Goal: Information Seeking & Learning: Learn about a topic

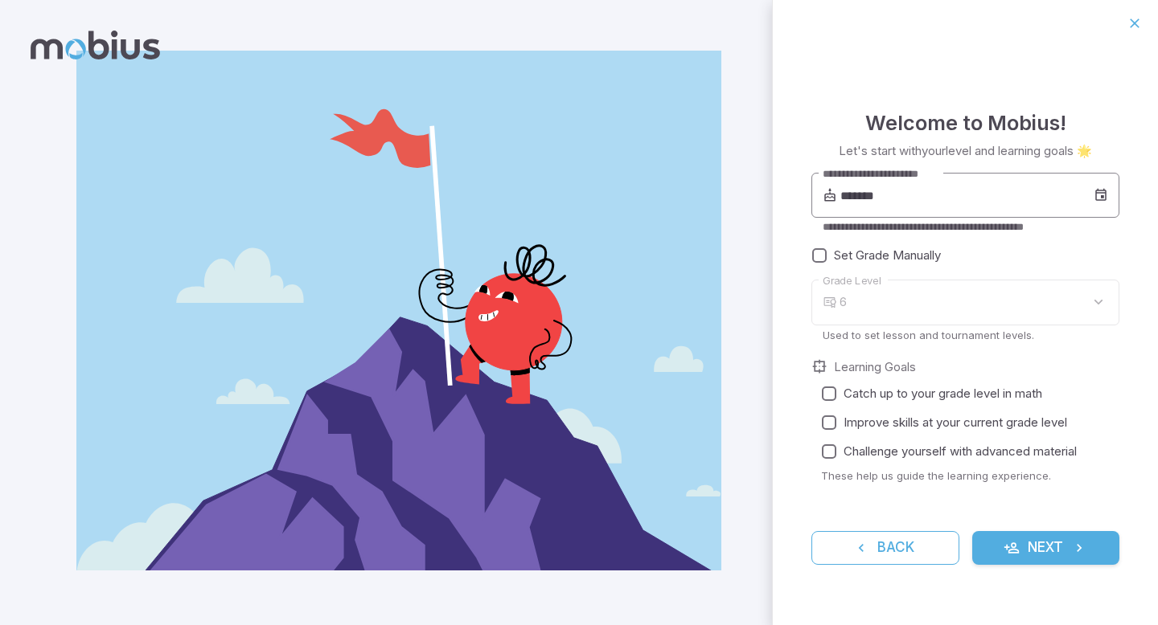
click at [867, 197] on input "*******" at bounding box center [966, 195] width 253 height 45
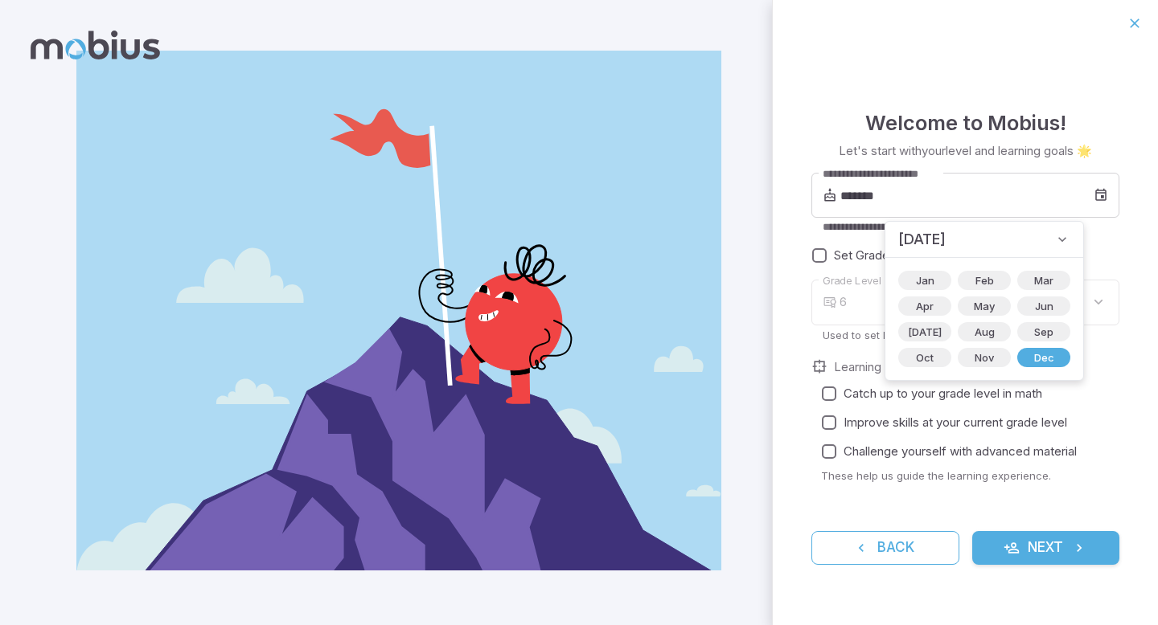
click at [1054, 240] on icon at bounding box center [1062, 240] width 16 height 16
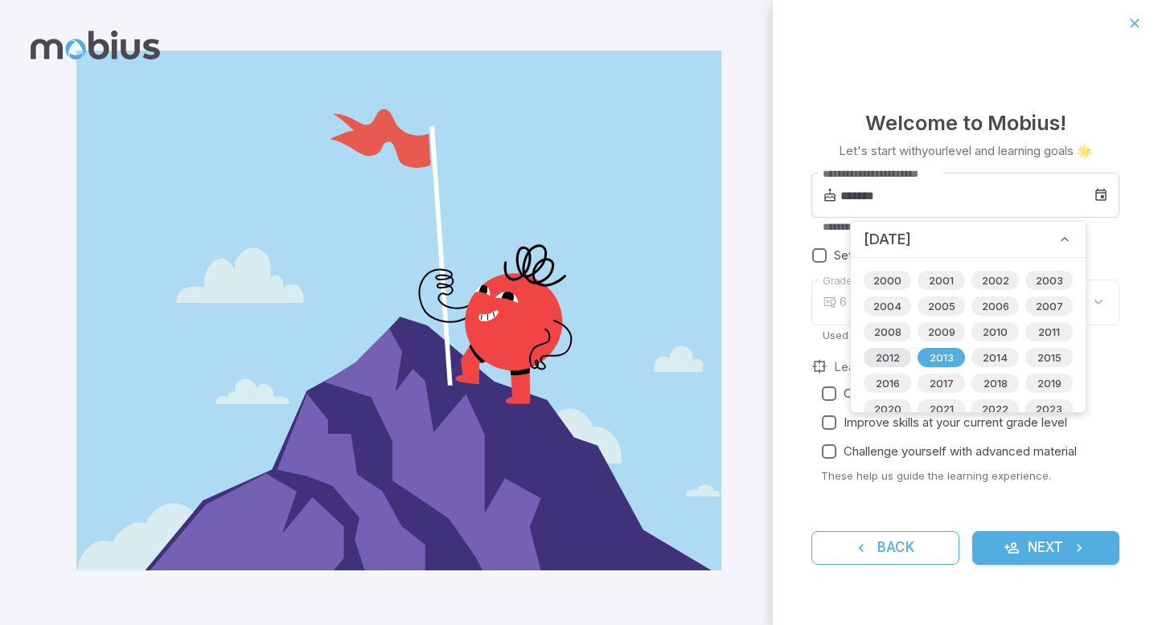
click at [892, 362] on span "2012" at bounding box center [887, 358] width 43 height 16
type input "*******"
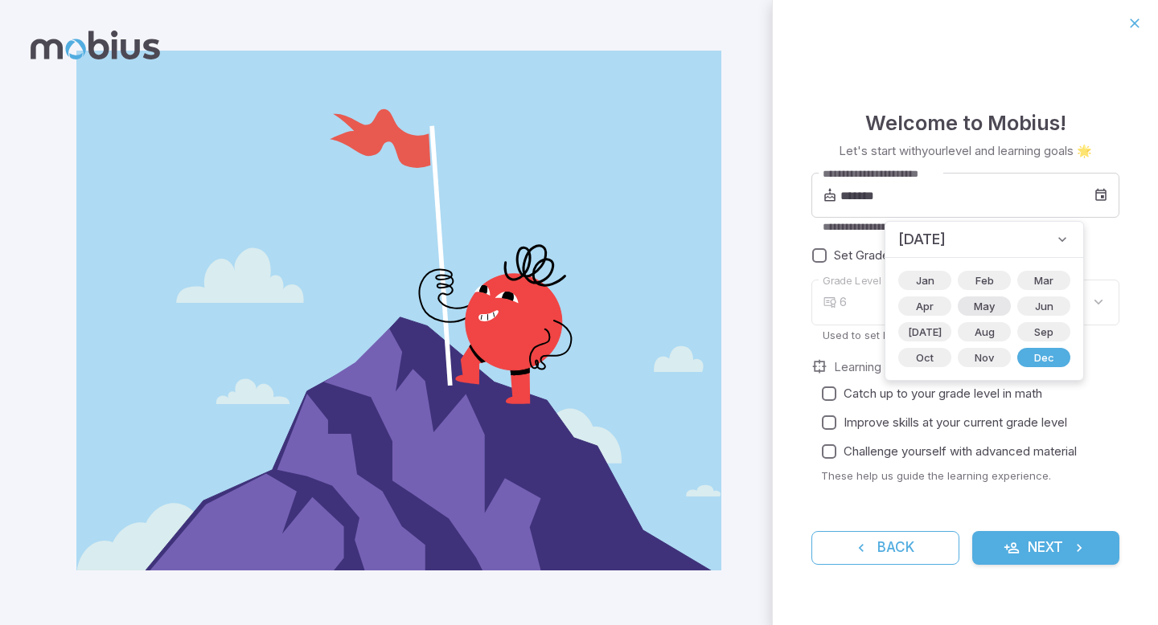
type input "*"
click at [964, 303] on span "May" at bounding box center [984, 306] width 40 height 16
type input "*******"
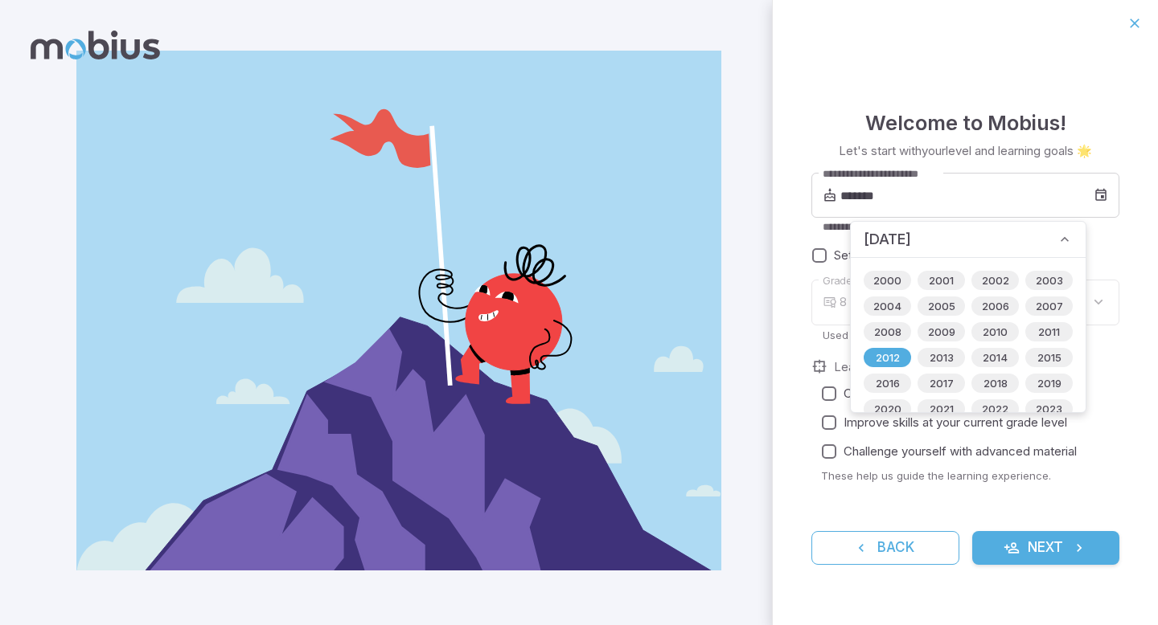
click at [1061, 242] on icon at bounding box center [1064, 240] width 16 height 16
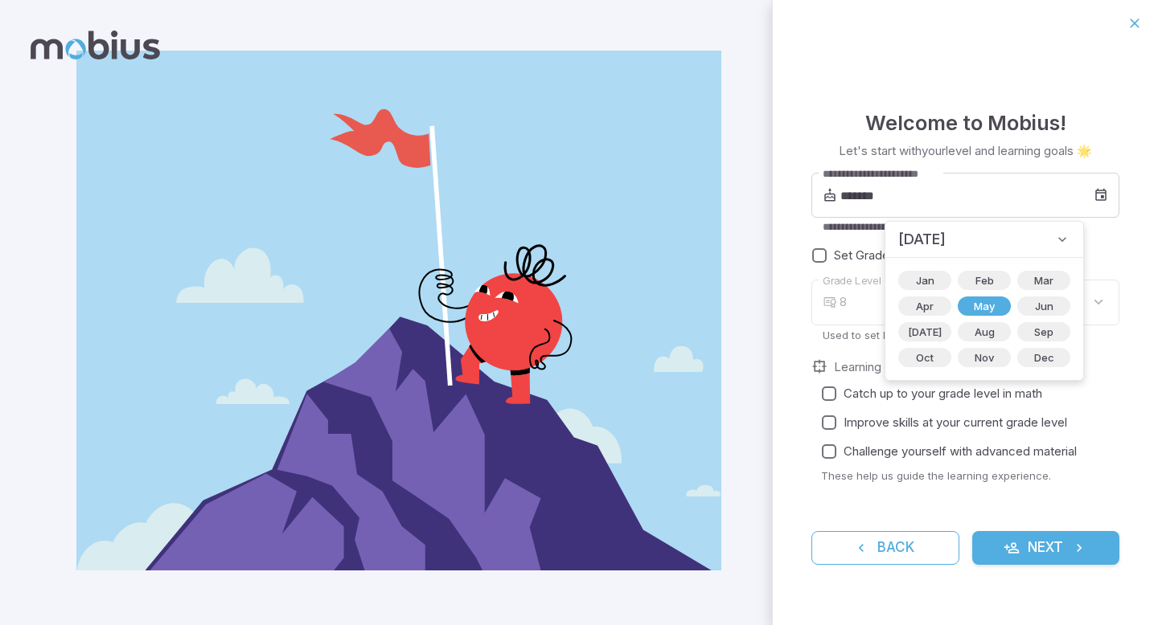
click at [1087, 413] on label "Improve skills at your current grade level" at bounding box center [960, 422] width 292 height 29
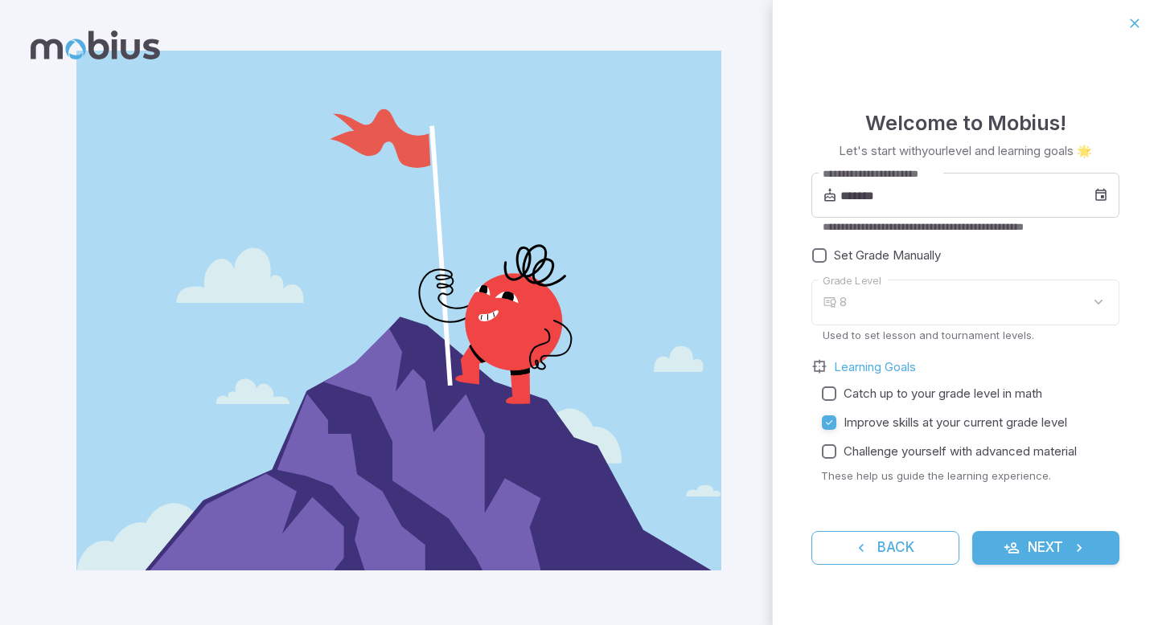
click at [881, 301] on div "8" at bounding box center [979, 303] width 280 height 46
click at [1030, 567] on div "**********" at bounding box center [965, 336] width 385 height 579
click at [1027, 560] on button "Next" at bounding box center [1046, 548] width 148 height 34
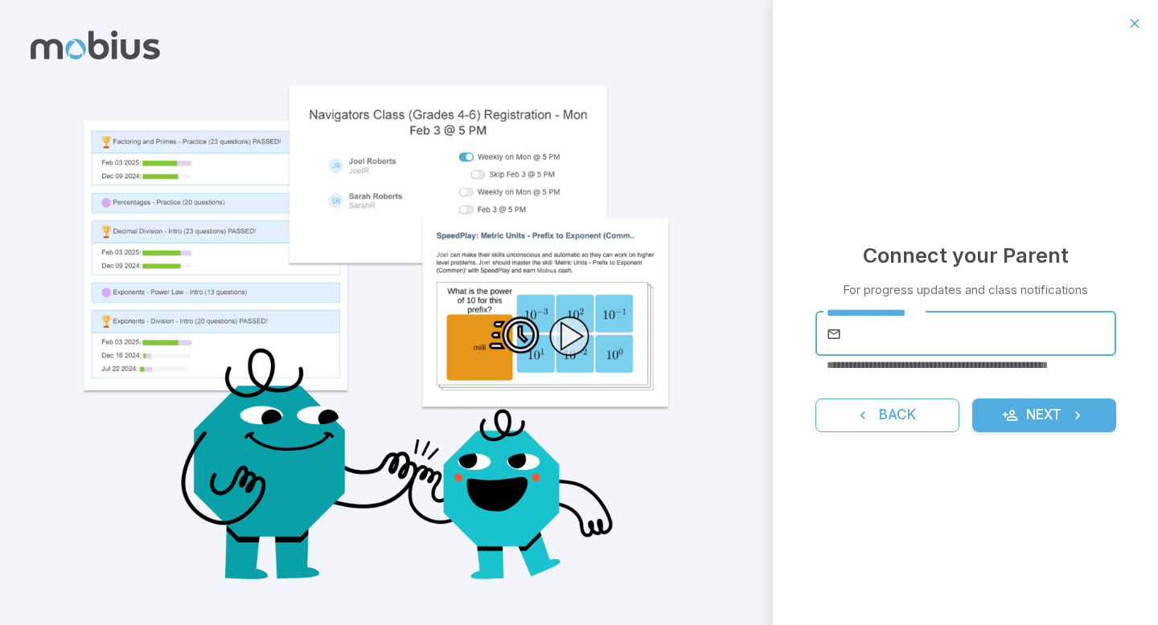
click at [976, 341] on input "**********" at bounding box center [980, 334] width 272 height 45
click at [835, 258] on div "**********" at bounding box center [965, 336] width 385 height 579
click at [872, 322] on input "**********" at bounding box center [980, 334] width 272 height 45
type input "**********"
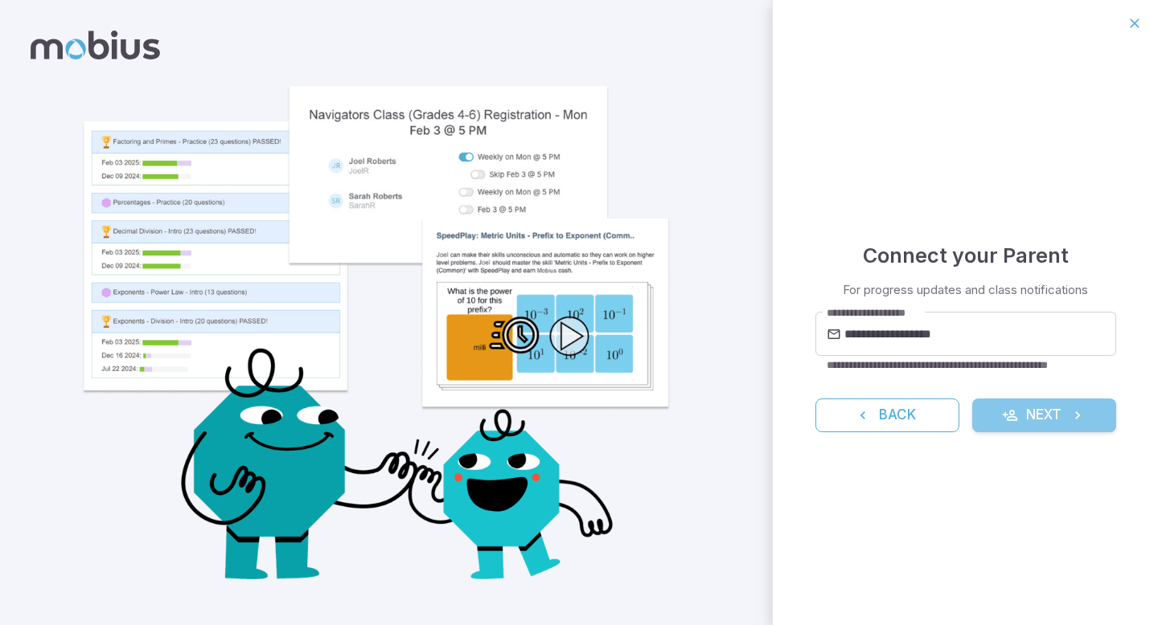
click at [1002, 417] on icon "submit" at bounding box center [1010, 416] width 16 height 16
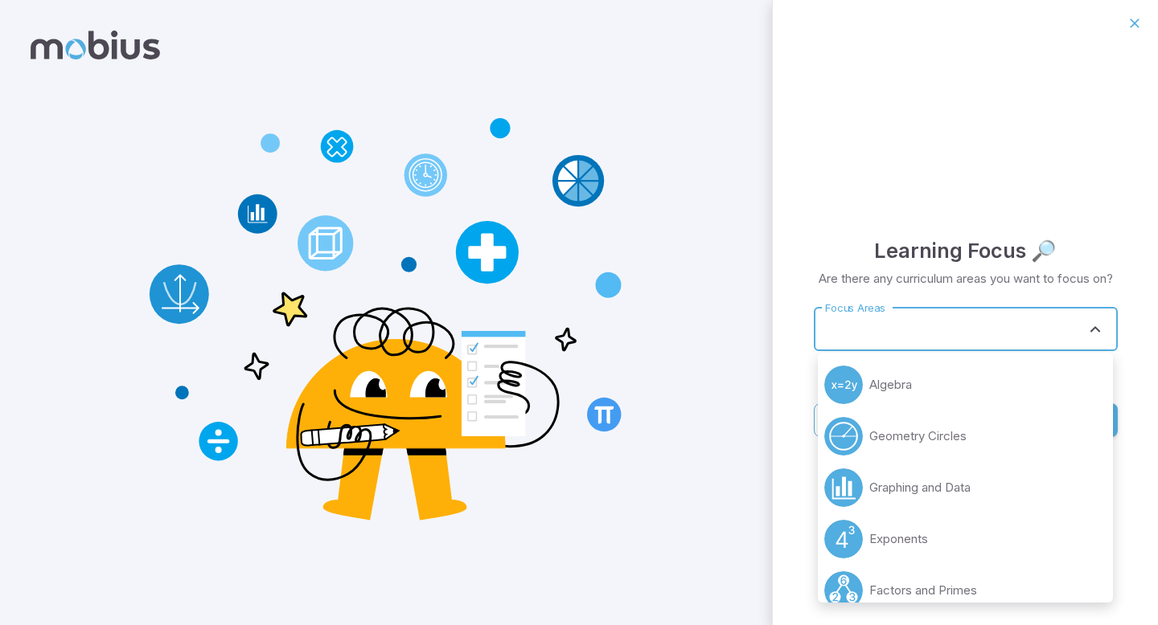
click at [966, 336] on input "Focus Areas" at bounding box center [953, 329] width 265 height 30
click at [1093, 334] on icon "Close" at bounding box center [1094, 329] width 19 height 19
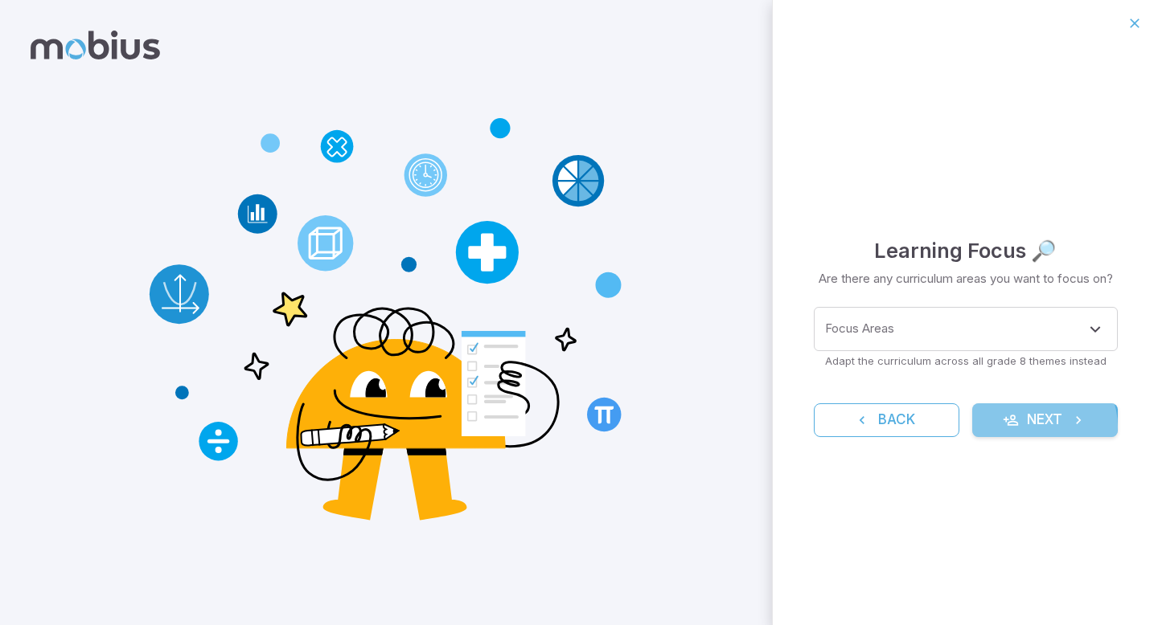
click at [1042, 427] on button "Next" at bounding box center [1045, 421] width 146 height 34
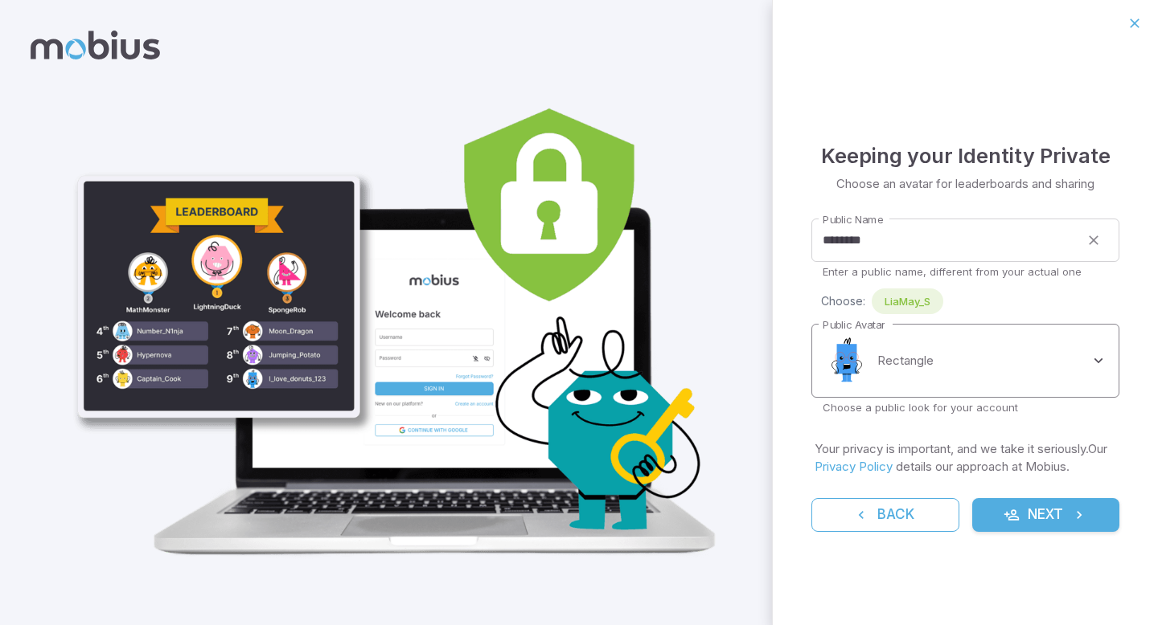
click at [908, 367] on body "**********" at bounding box center [579, 312] width 1158 height 625
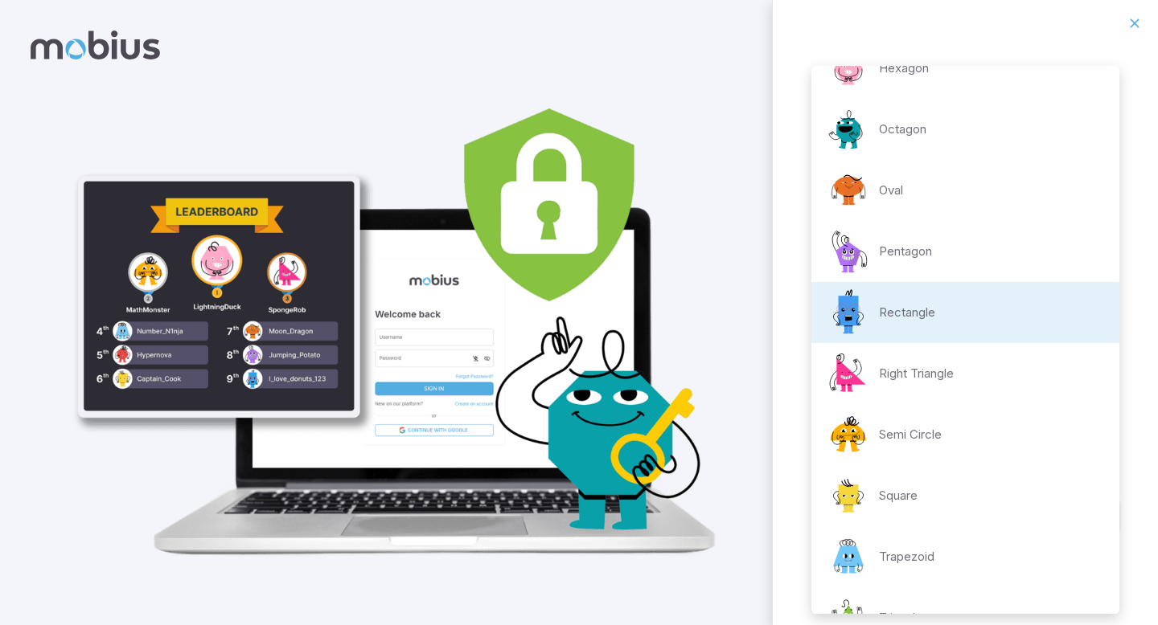
scroll to position [198, 0]
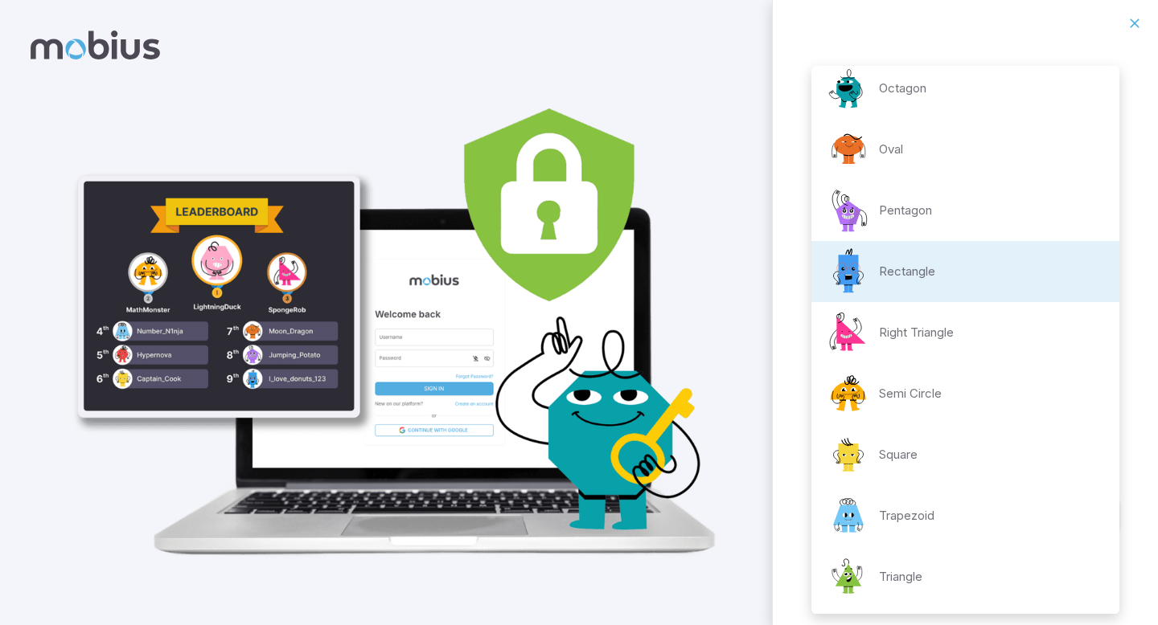
click at [905, 513] on p "Trapezoid" at bounding box center [906, 516] width 55 height 18
type input "**********"
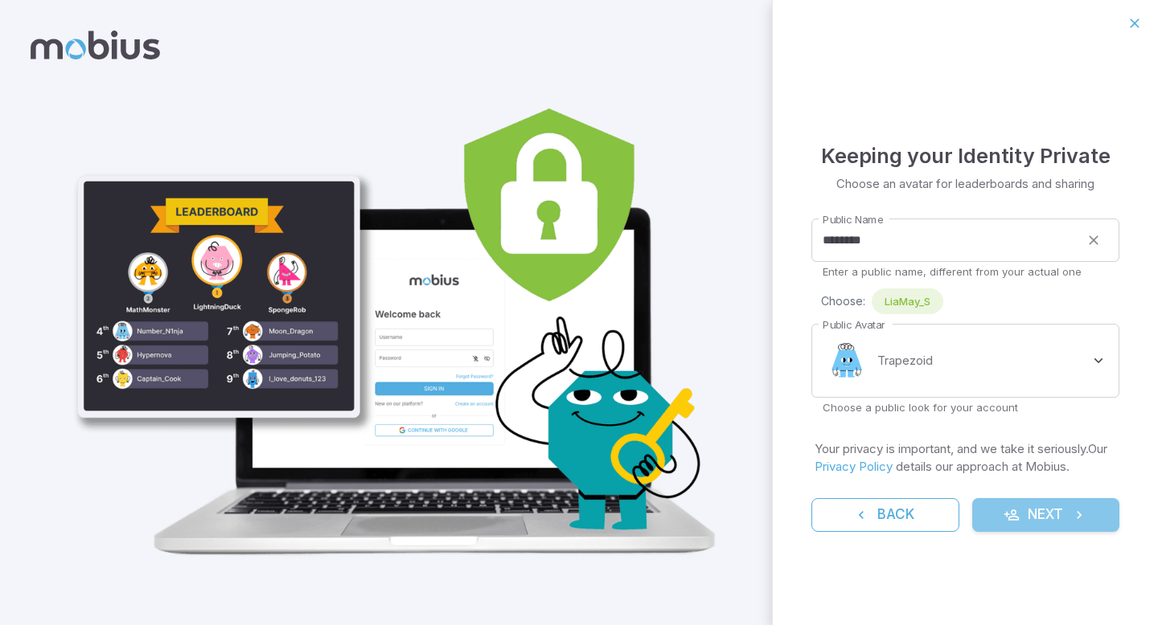
click at [1028, 521] on button "Next" at bounding box center [1046, 515] width 148 height 34
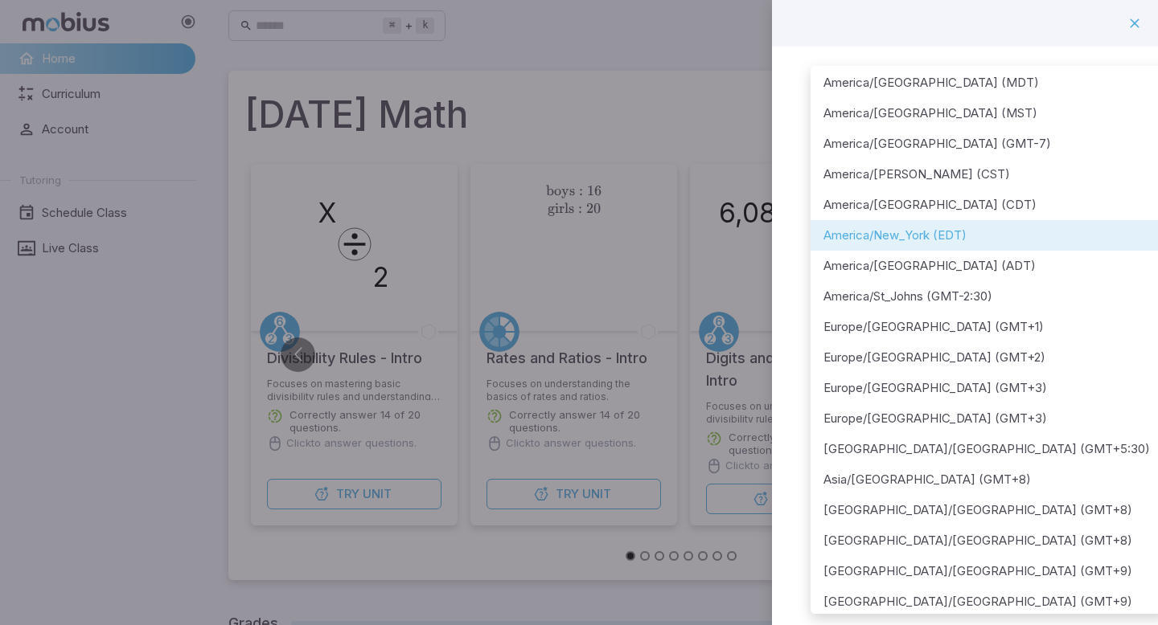
scroll to position [85, 0]
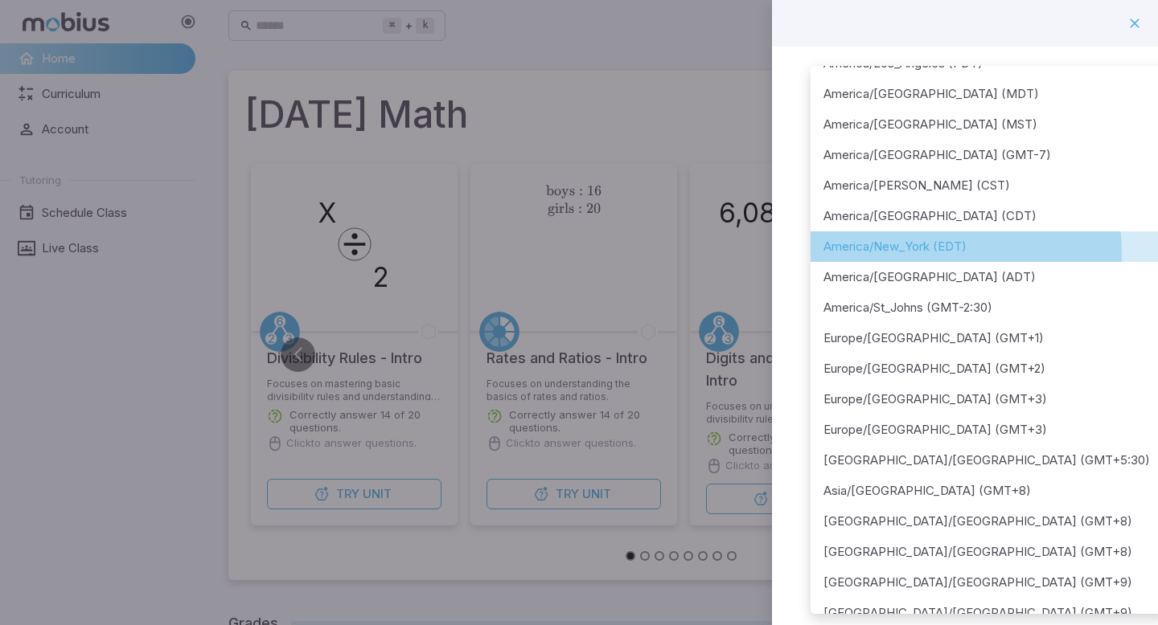
click at [945, 252] on li "America/New_York (EDT)" at bounding box center [988, 247] width 356 height 31
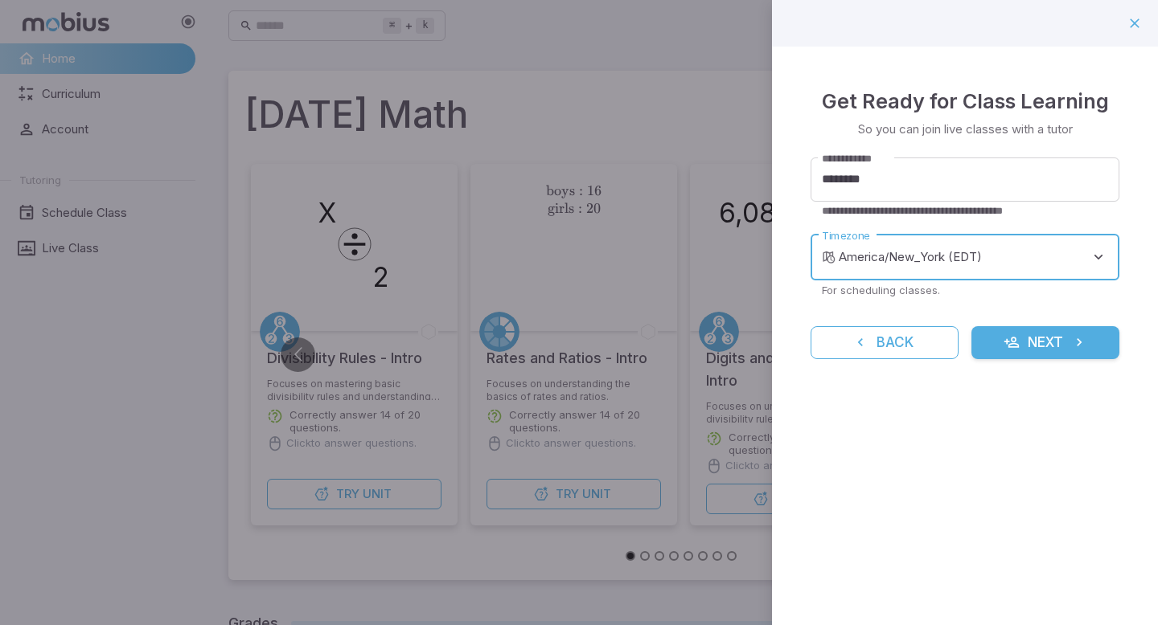
click at [1038, 331] on button "Next" at bounding box center [1045, 343] width 148 height 34
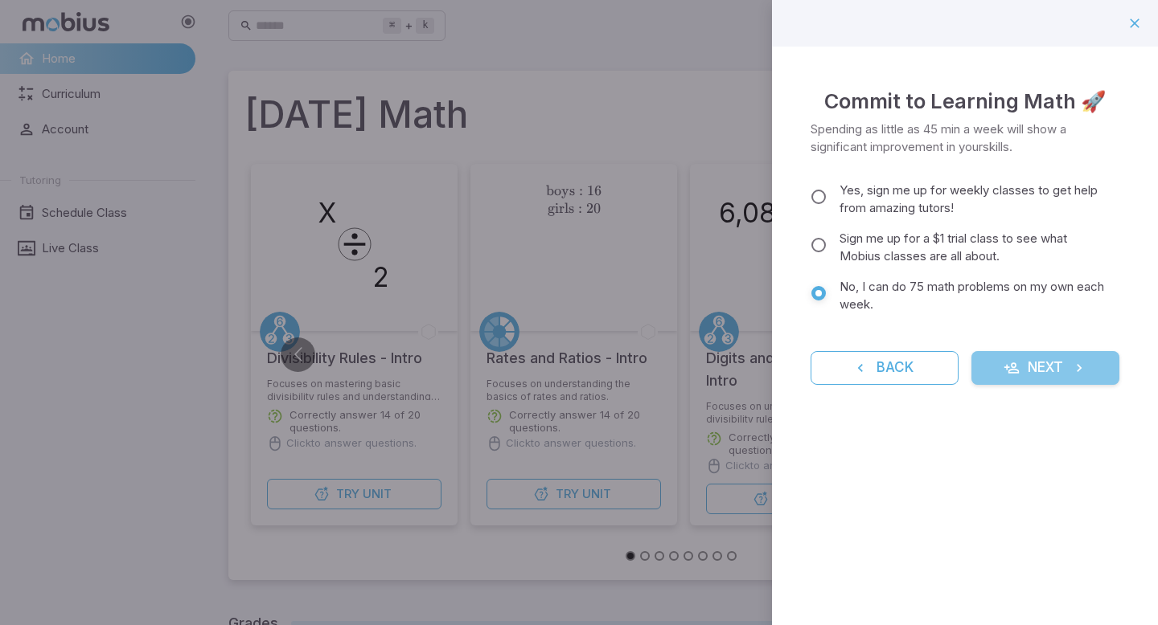
click at [995, 371] on button "Next" at bounding box center [1045, 368] width 148 height 34
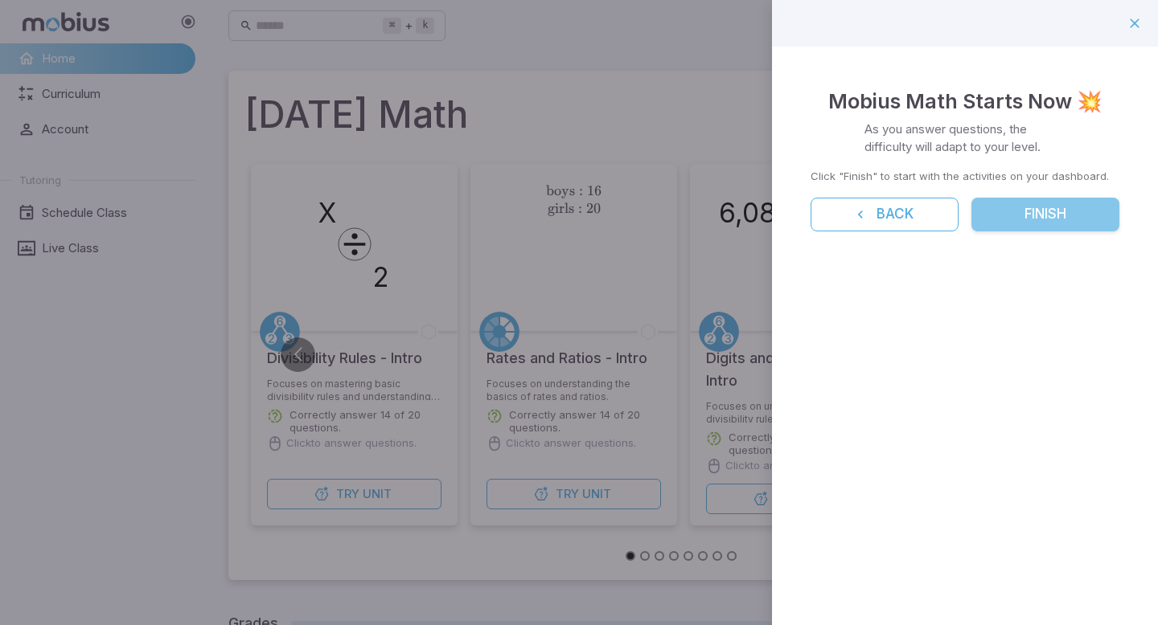
click at [1013, 224] on button "Finish" at bounding box center [1045, 215] width 148 height 34
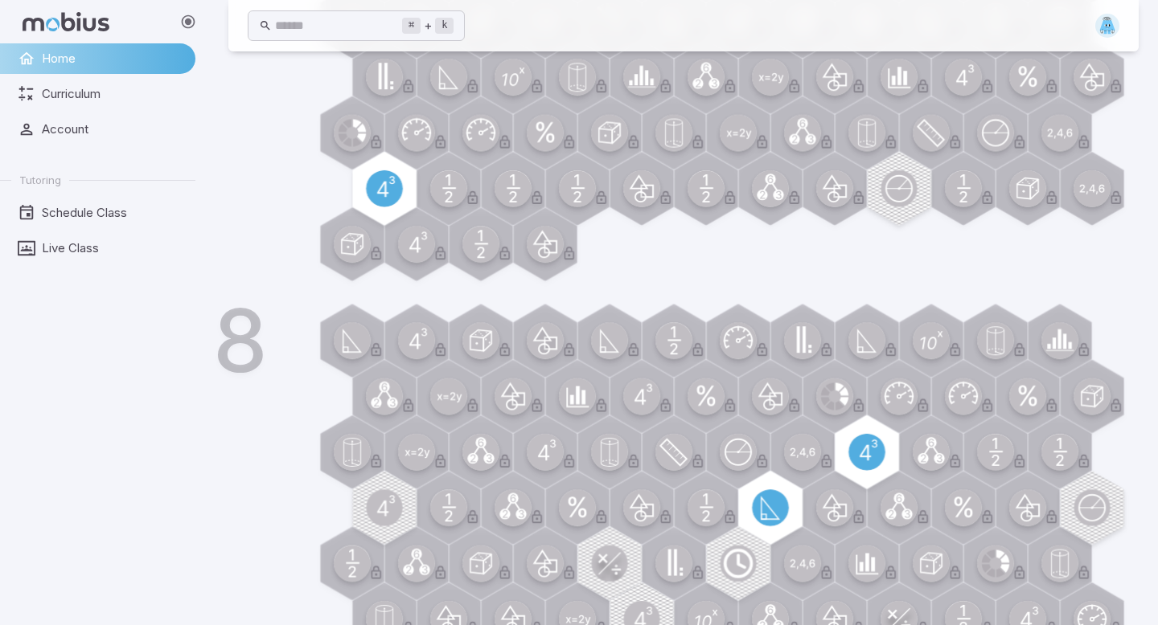
scroll to position [904, 0]
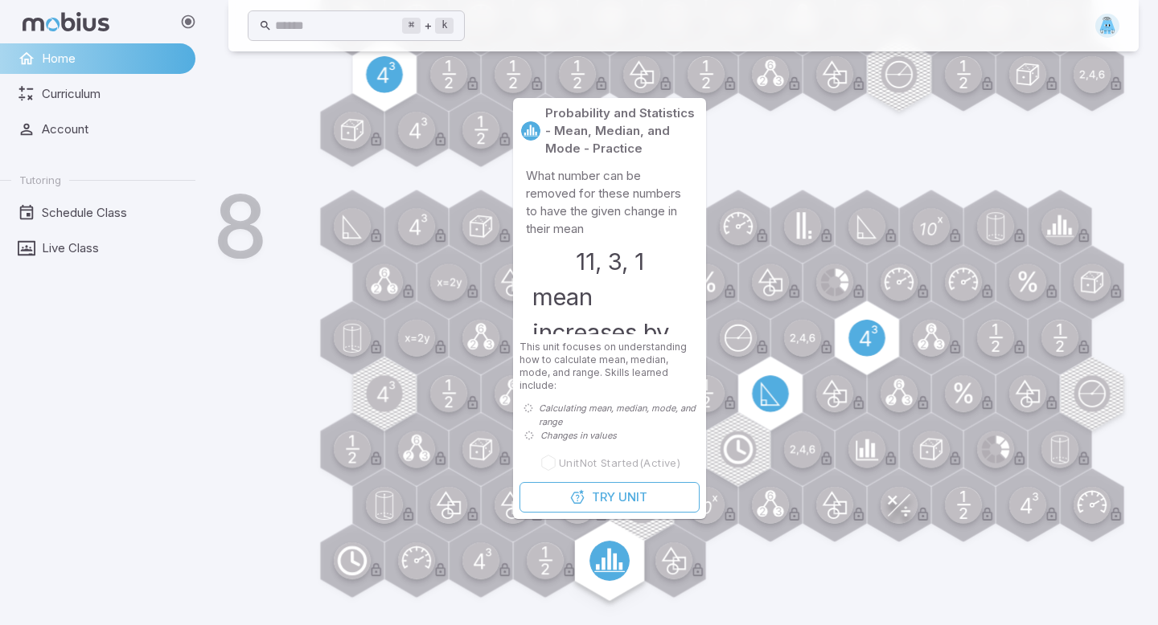
click at [615, 567] on icon at bounding box center [609, 560] width 27 height 22
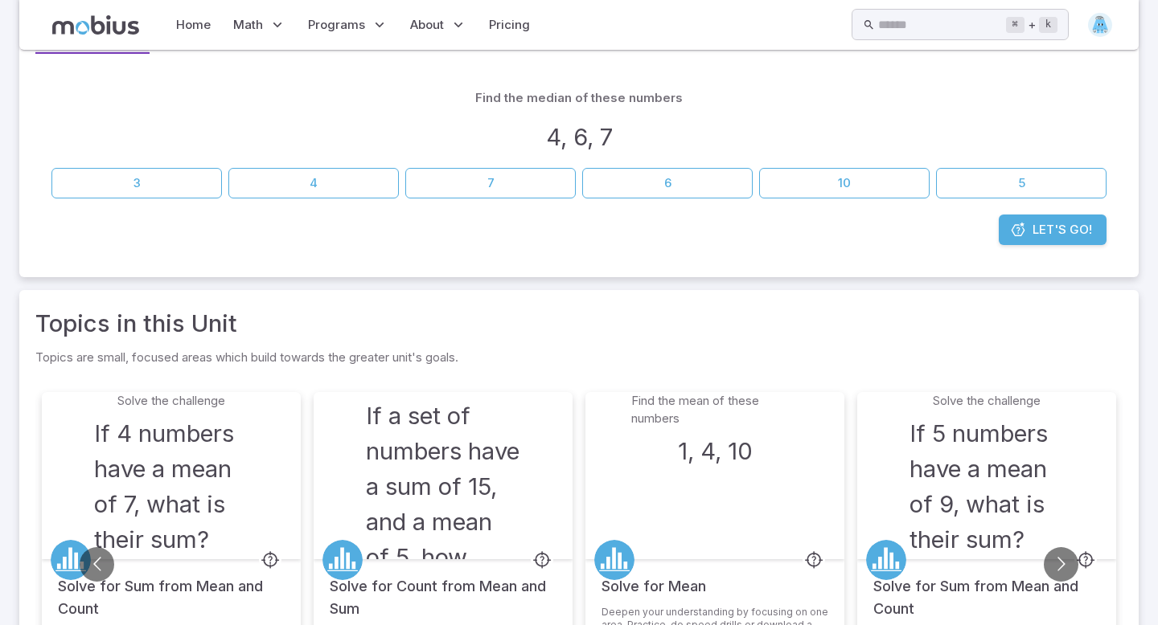
scroll to position [0, 0]
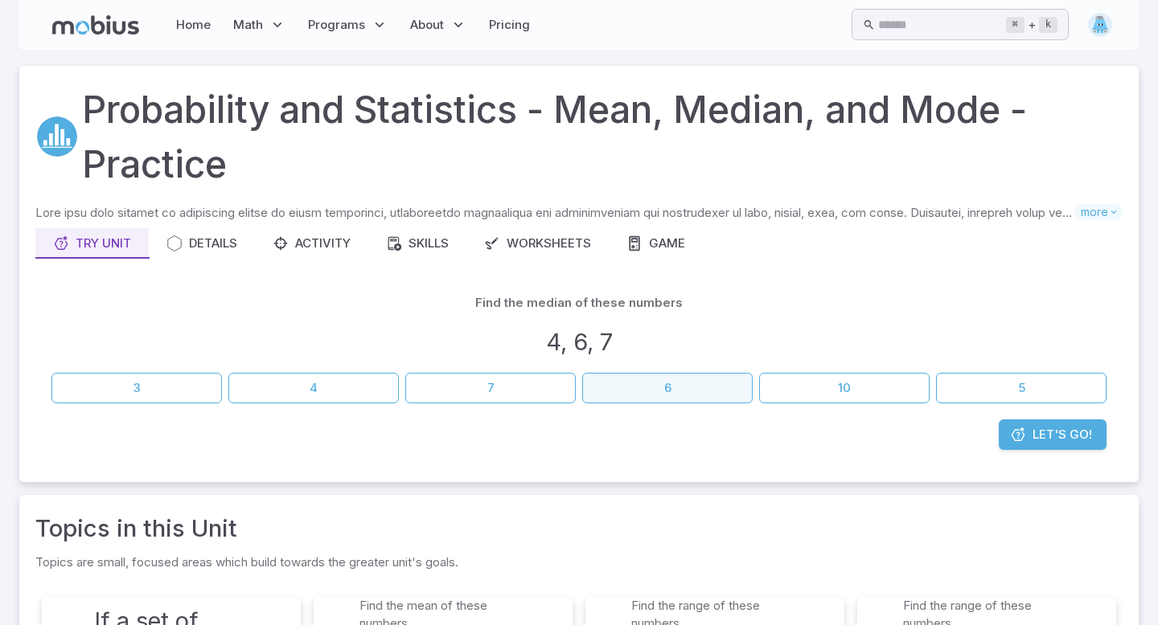
click at [653, 389] on button "6" at bounding box center [667, 388] width 170 height 31
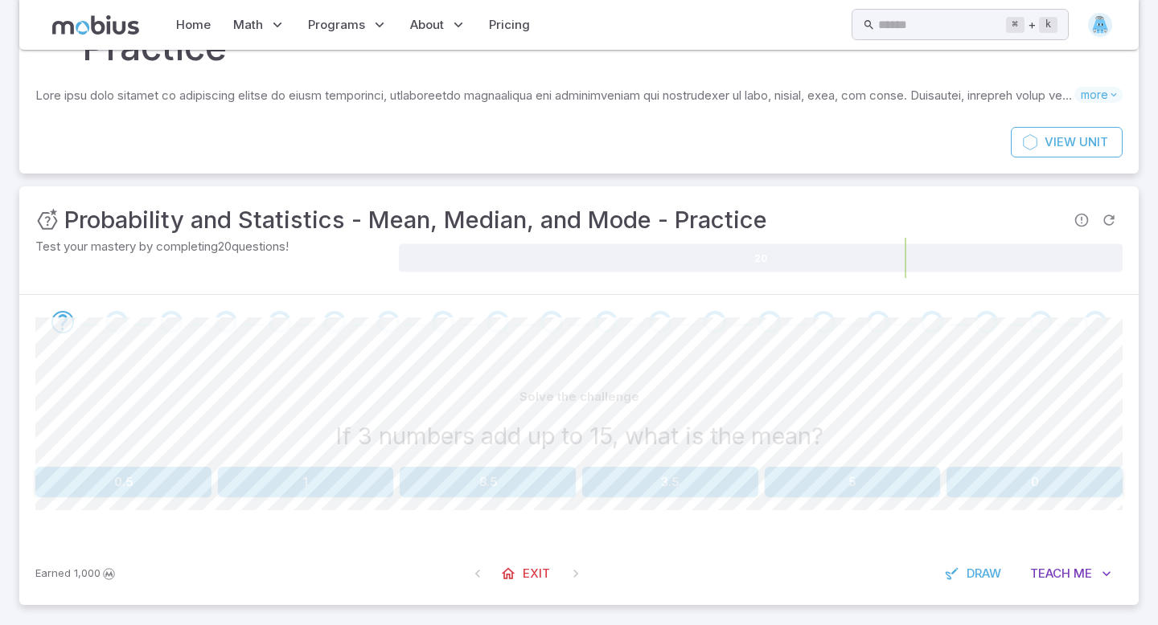
scroll to position [126, 0]
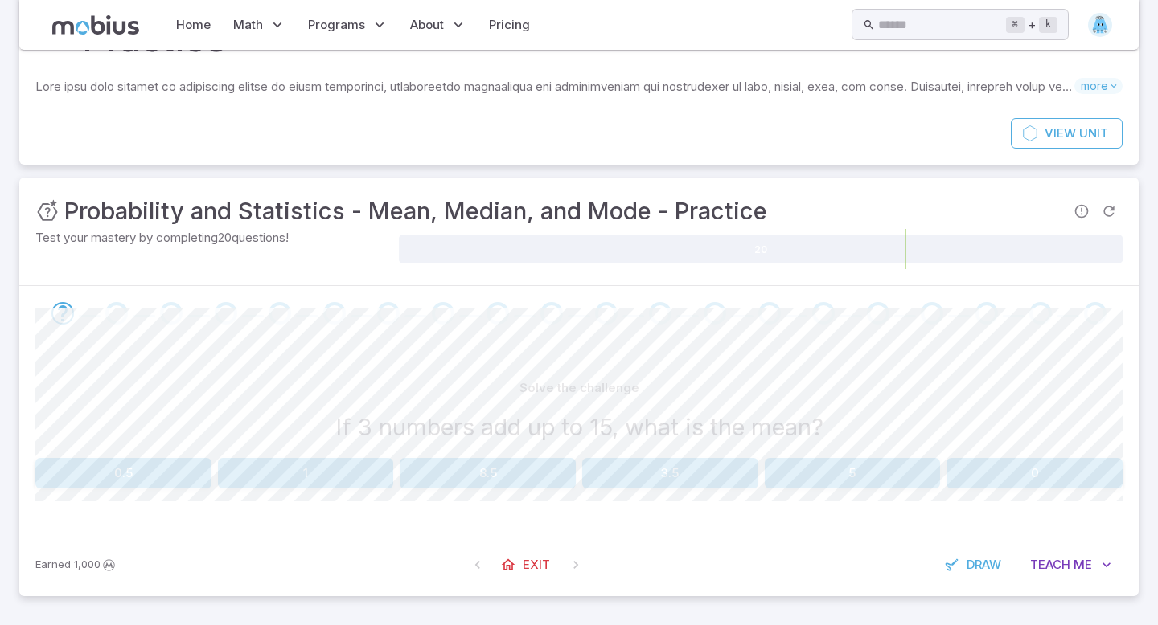
click at [816, 469] on button "5" at bounding box center [853, 473] width 176 height 31
click at [778, 481] on button "25" at bounding box center [853, 473] width 176 height 31
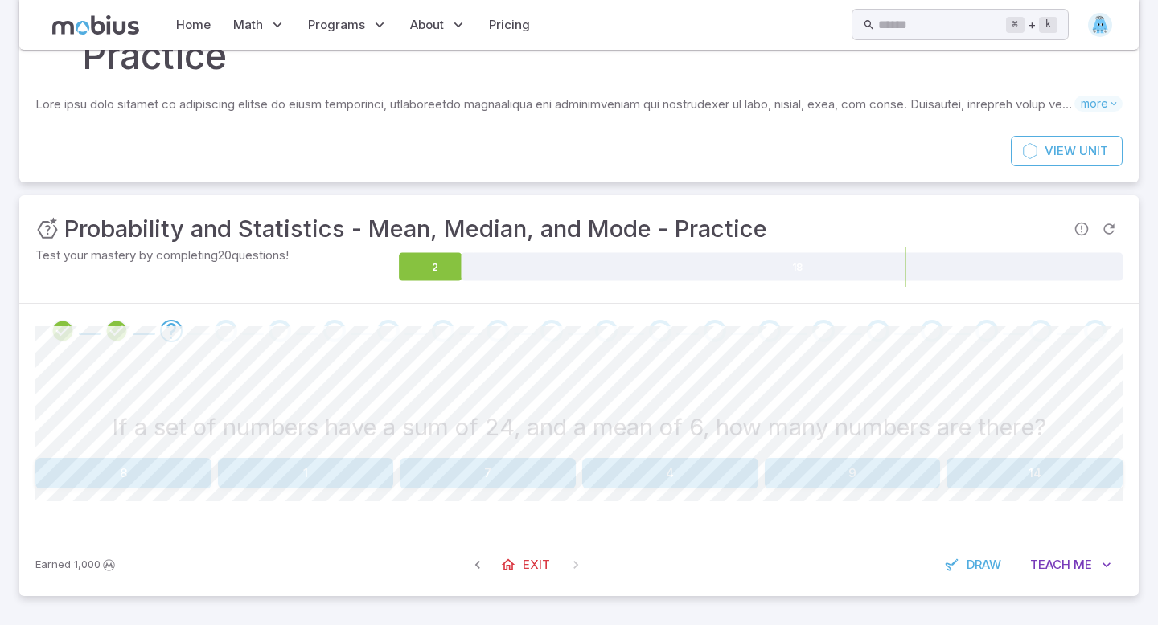
scroll to position [109, 0]
click at [663, 482] on button "4" at bounding box center [670, 473] width 176 height 31
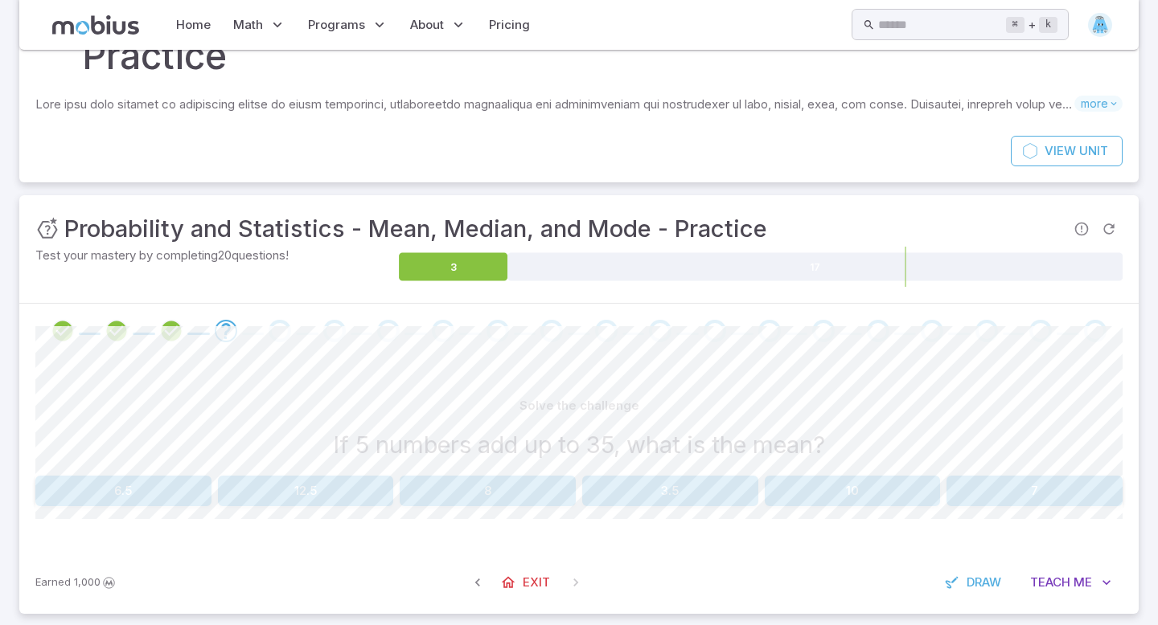
click at [1010, 497] on button "7" at bounding box center [1034, 491] width 176 height 31
click at [531, 493] on button "27" at bounding box center [488, 491] width 176 height 31
click at [192, 497] on button "8" at bounding box center [123, 491] width 176 height 31
click at [154, 490] on button "6" at bounding box center [123, 491] width 176 height 31
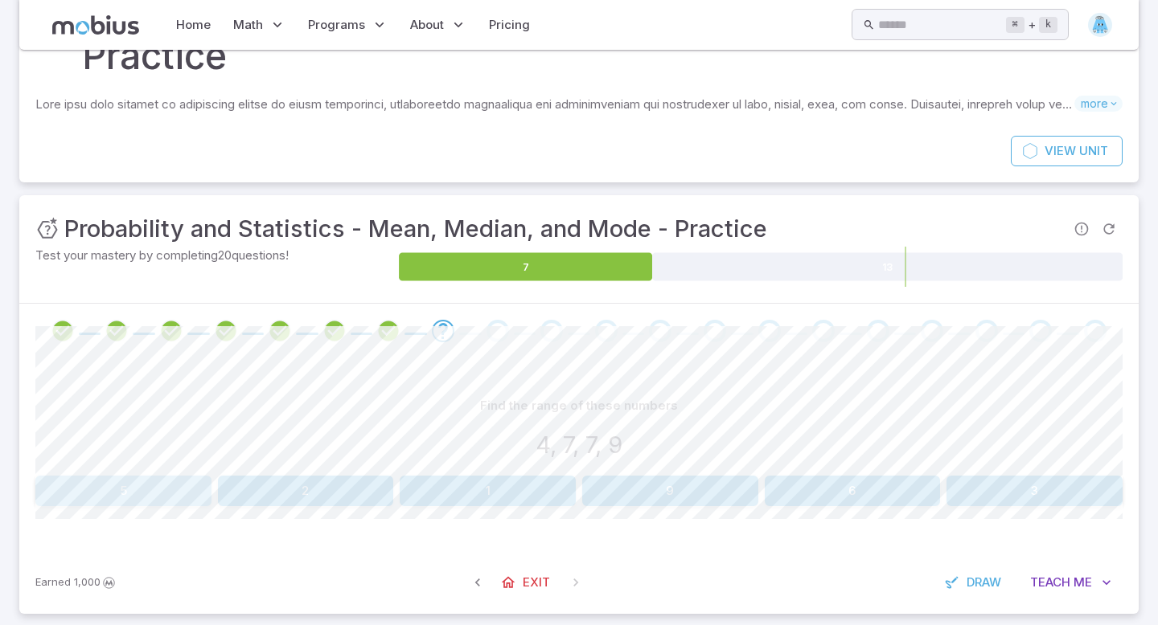
click at [106, 486] on button "5" at bounding box center [123, 491] width 176 height 31
click at [716, 486] on button "9" at bounding box center [670, 491] width 176 height 31
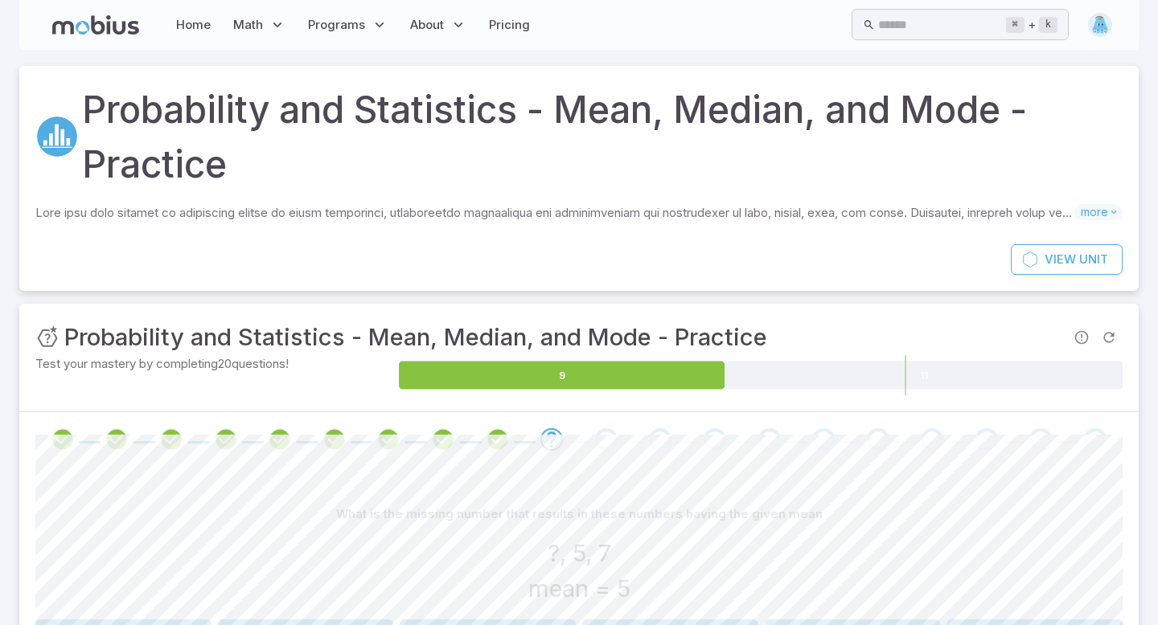
scroll to position [162, 0]
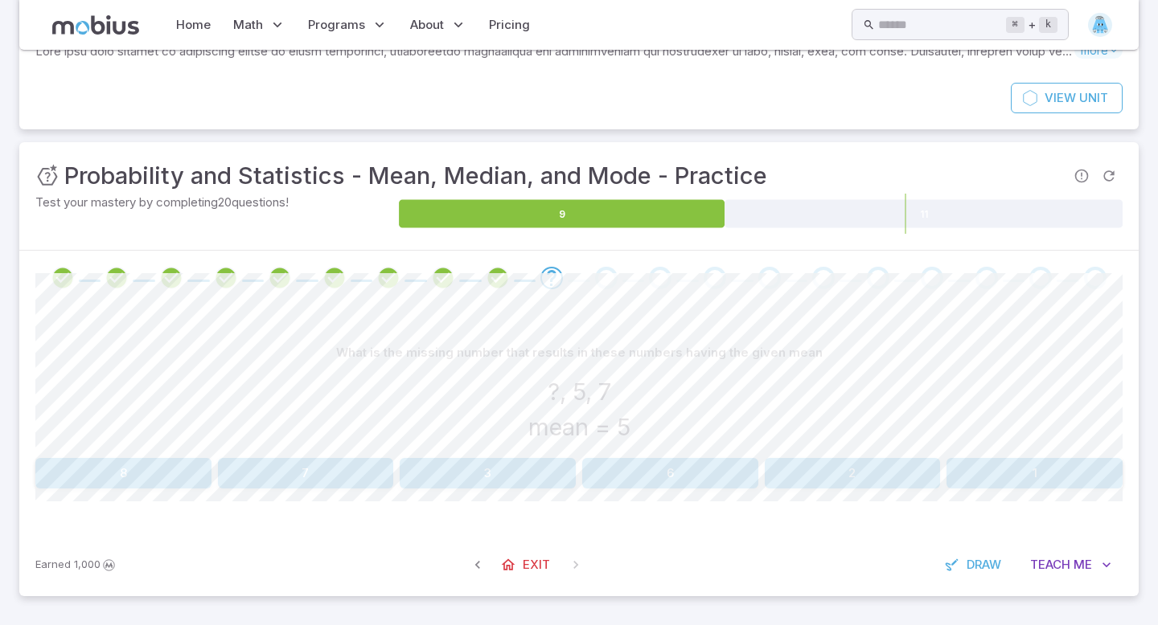
click at [537, 467] on button "3" at bounding box center [488, 473] width 176 height 31
click at [338, 485] on button "3" at bounding box center [306, 473] width 176 height 31
click at [677, 482] on button "12" at bounding box center [670, 473] width 176 height 31
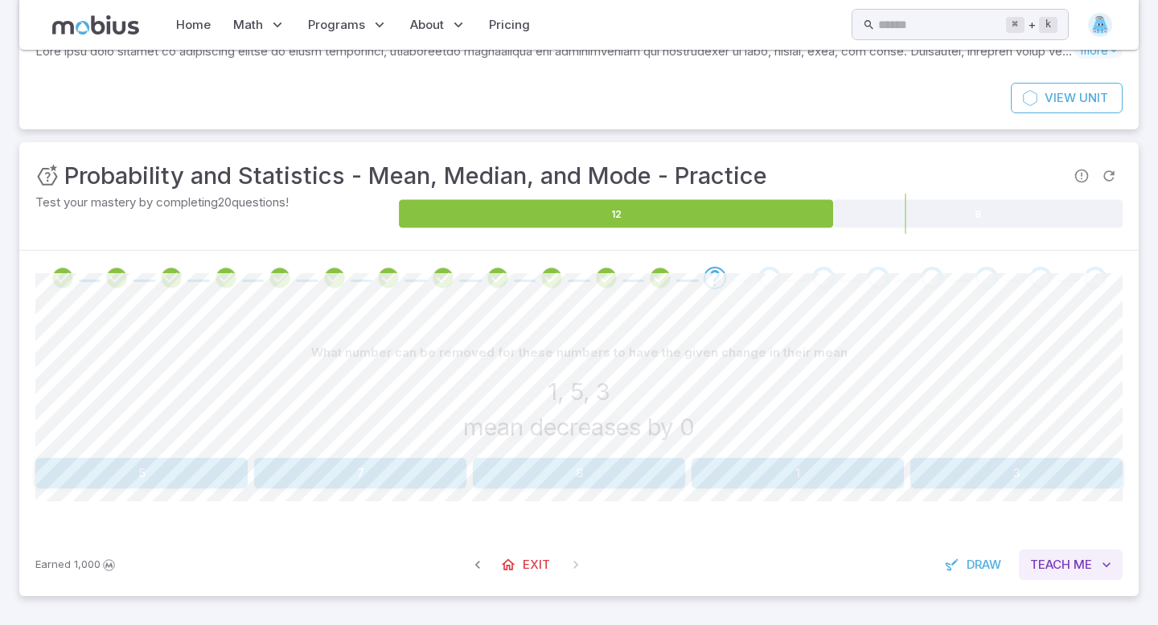
click at [1059, 571] on span "Teach" at bounding box center [1050, 565] width 40 height 18
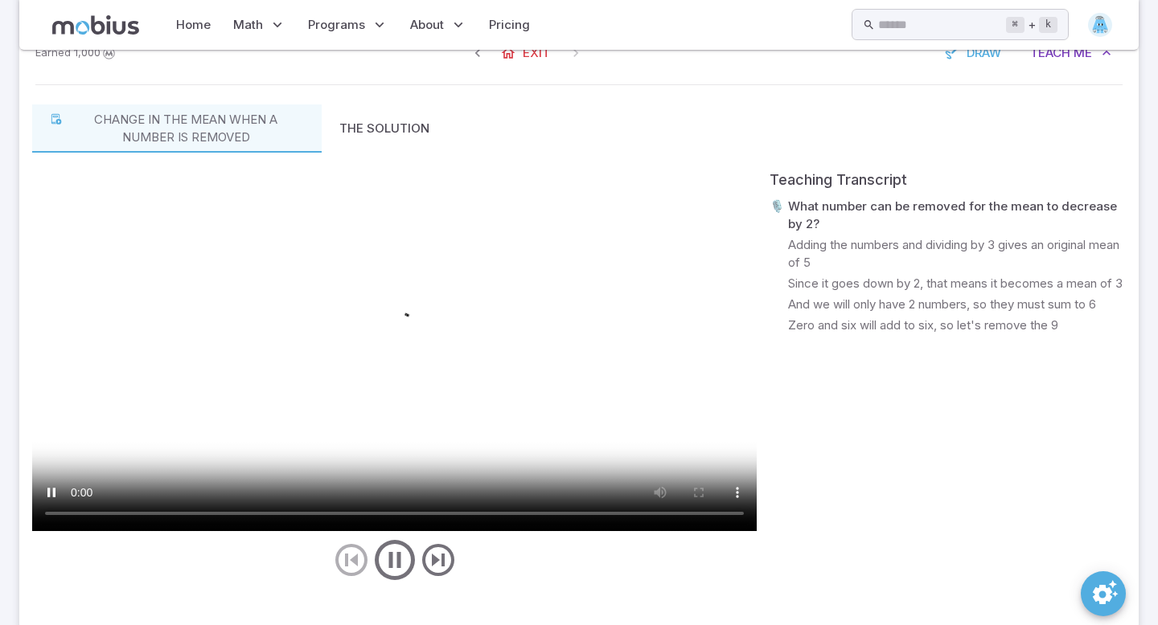
scroll to position [679, 0]
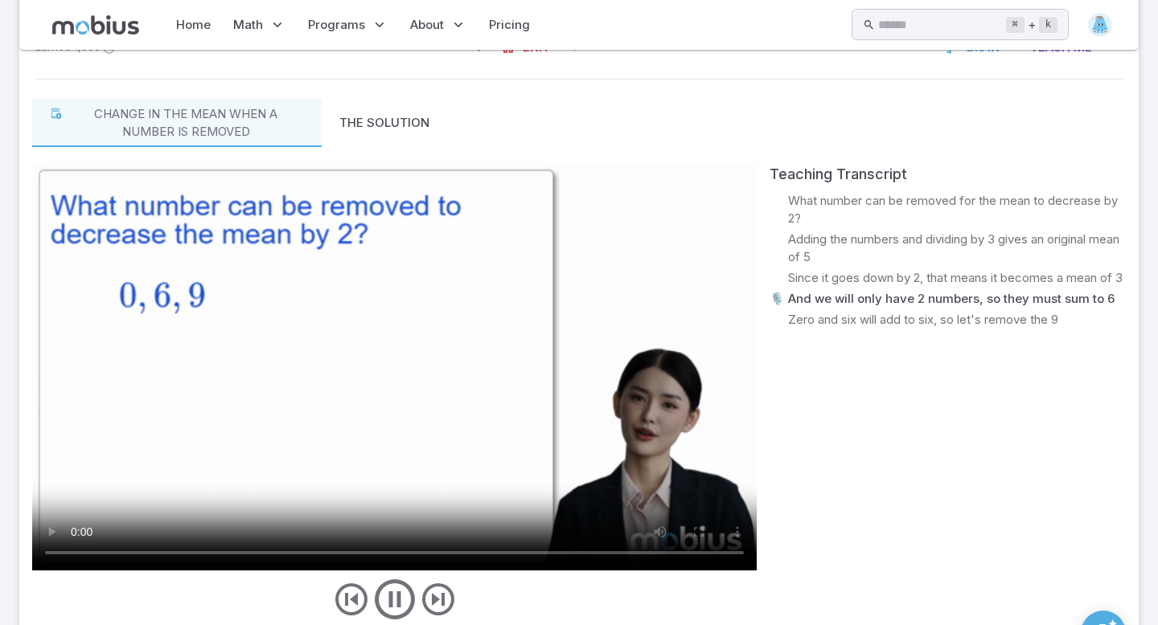
click at [474, 429] on video at bounding box center [394, 367] width 724 height 408
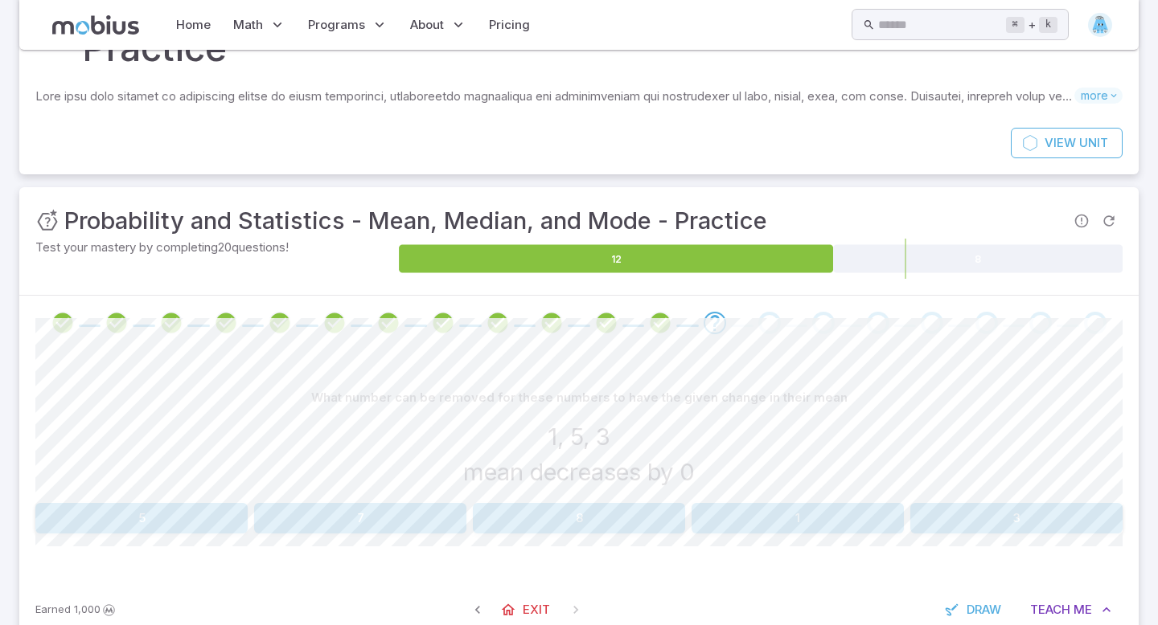
scroll to position [161, 0]
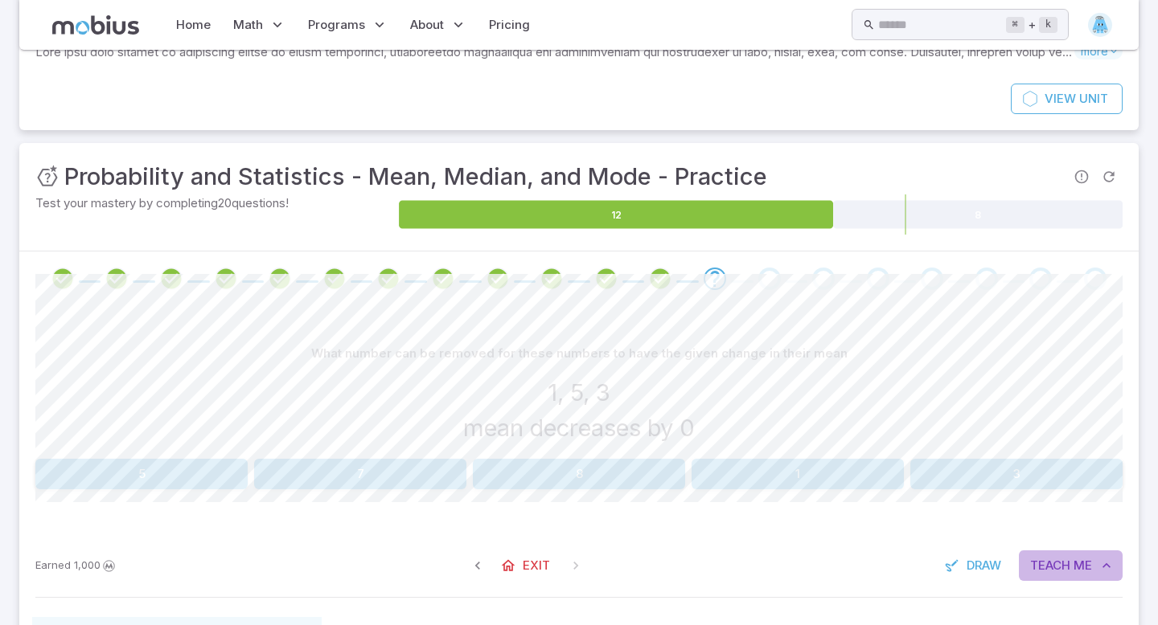
click at [1112, 568] on icon "button" at bounding box center [1106, 566] width 16 height 16
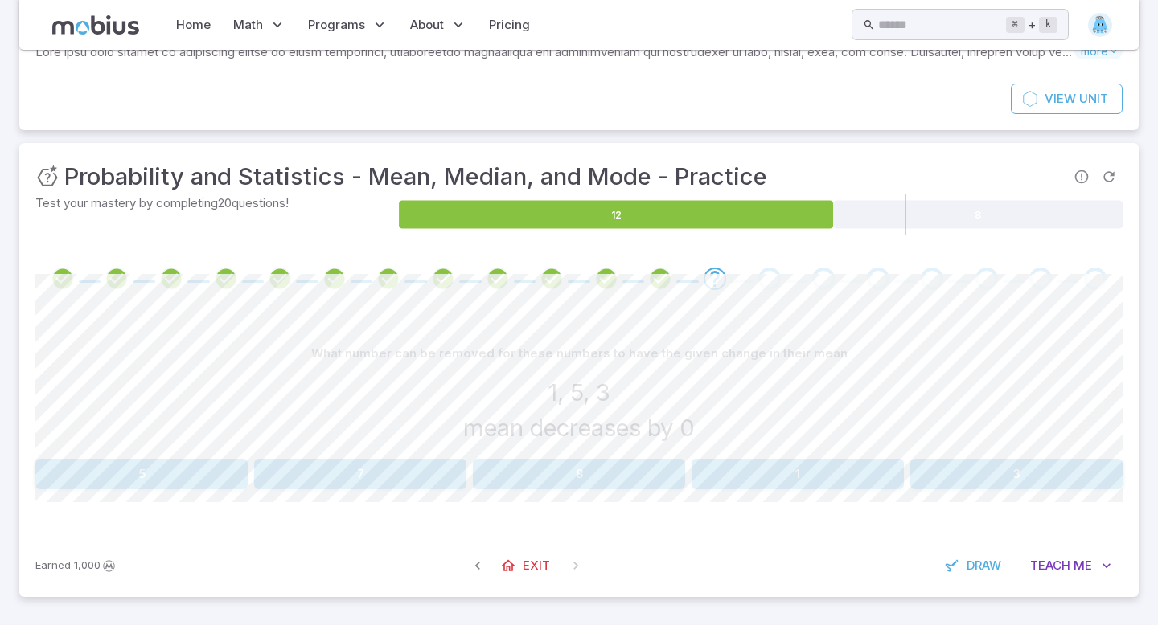
scroll to position [162, 0]
click at [1048, 564] on span "Teach" at bounding box center [1050, 565] width 40 height 18
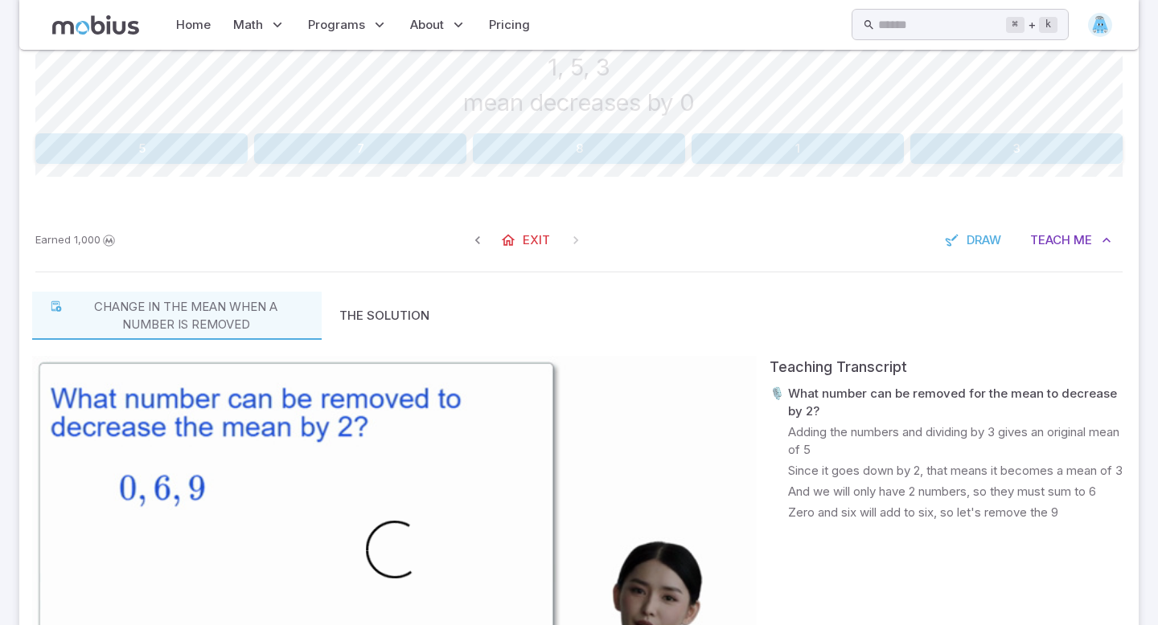
scroll to position [752, 0]
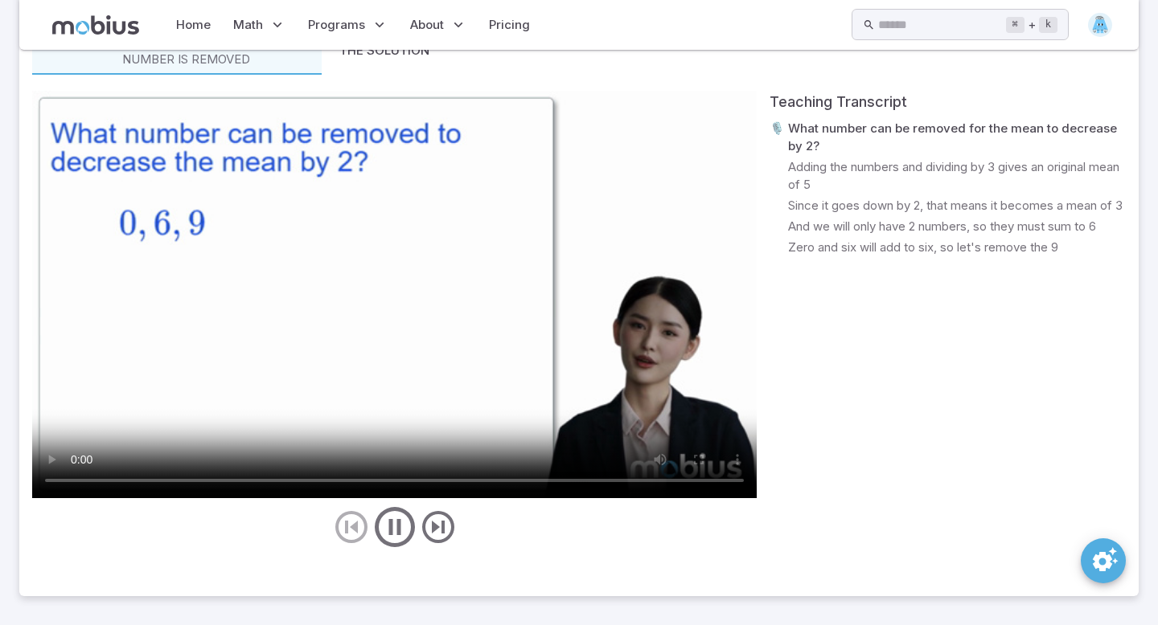
click at [502, 282] on video at bounding box center [394, 295] width 724 height 408
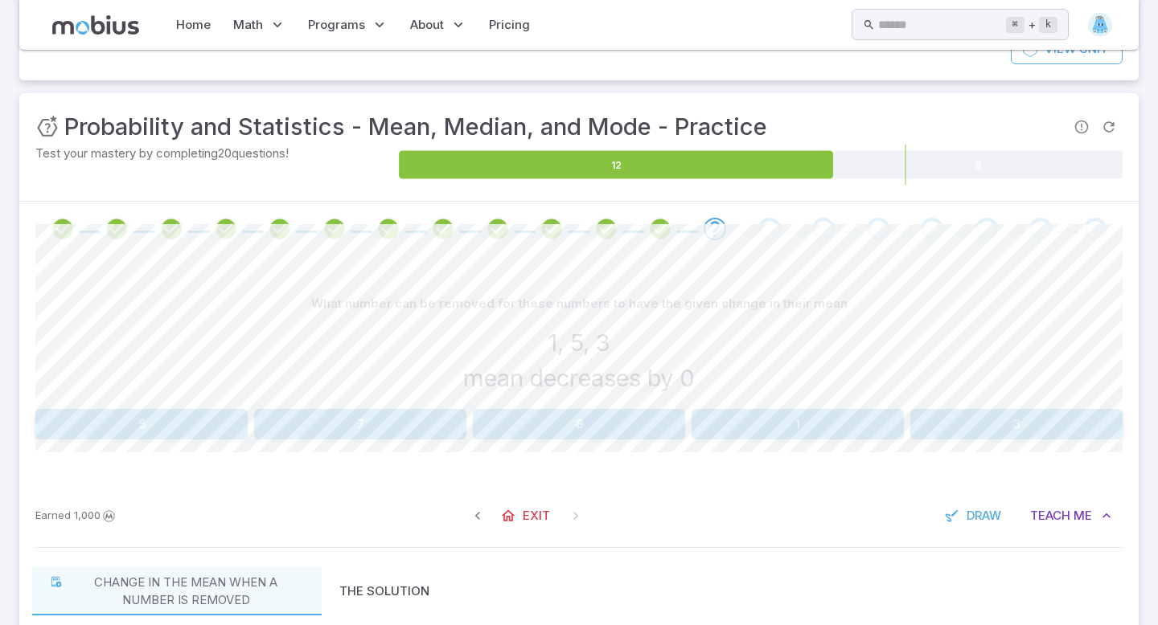
scroll to position [213, 0]
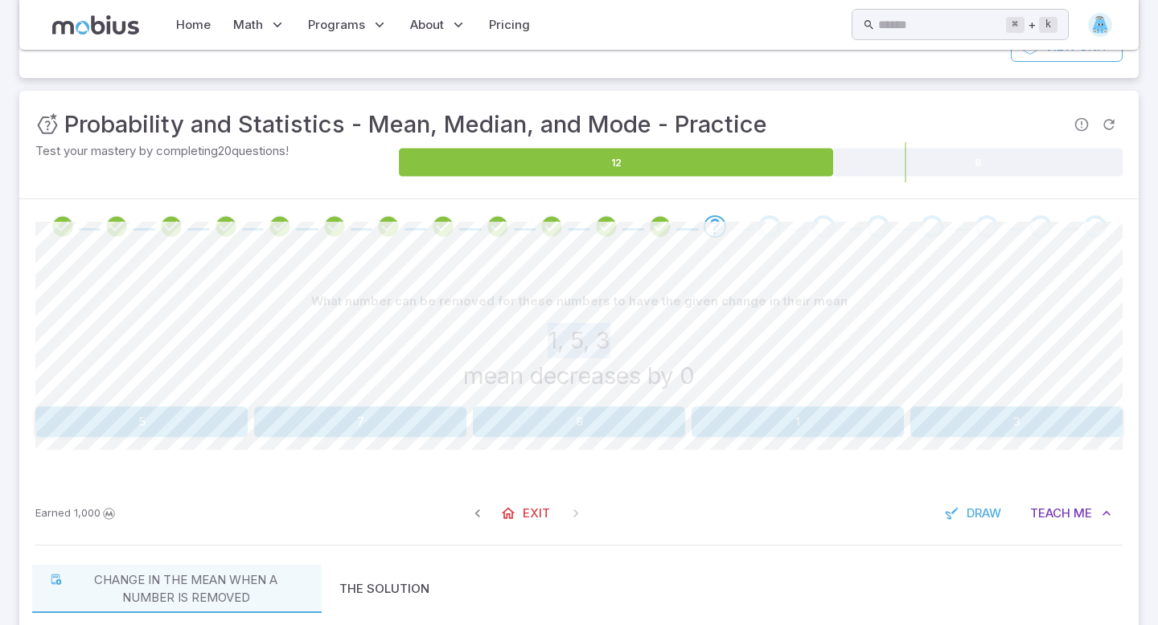
drag, startPoint x: 549, startPoint y: 337, endPoint x: 621, endPoint y: 344, distance: 71.9
click at [621, 344] on div "1, 5, 3 mean decreases by 0" at bounding box center [578, 358] width 1087 height 71
click at [597, 342] on h3 "1, 5, 3" at bounding box center [579, 340] width 63 height 35
click at [1084, 119] on icon "Report an issue with the question" at bounding box center [1081, 125] width 16 height 16
click at [1118, 248] on div at bounding box center [578, 226] width 1119 height 55
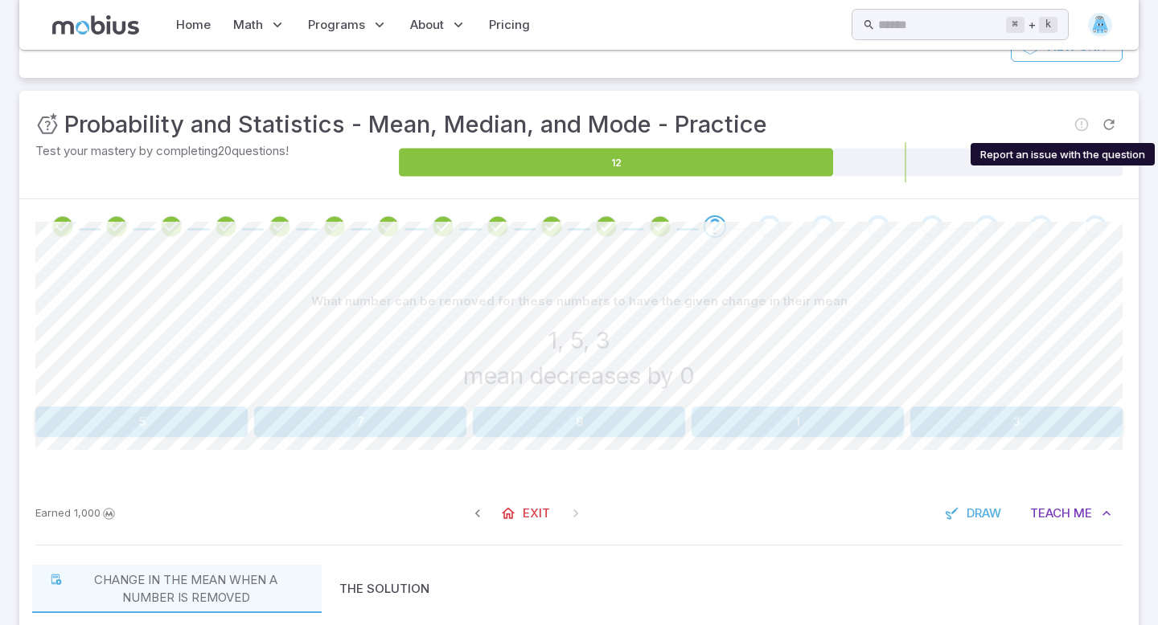
click at [1079, 125] on span "Report an issue with the question" at bounding box center [1081, 124] width 27 height 27
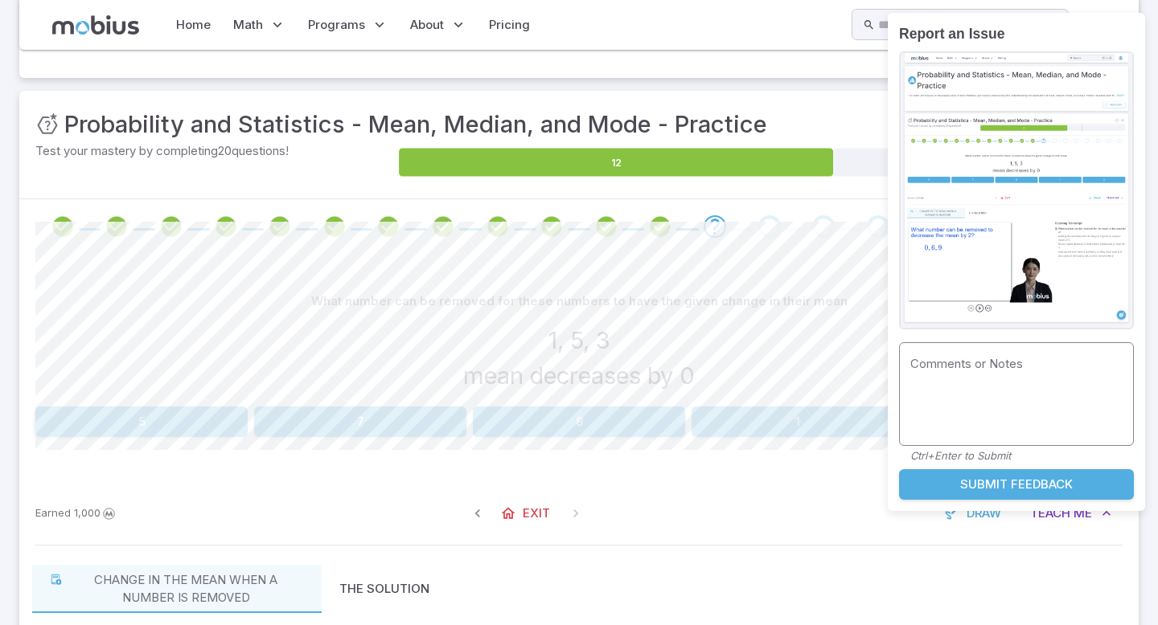
click at [975, 367] on div "Comments or Notes * Comments or Notes Ctrl+Enter to Submit" at bounding box center [1016, 402] width 235 height 121
click at [858, 338] on div "1, 5, 3 mean decreases by 0" at bounding box center [578, 358] width 1087 height 71
click at [818, 313] on div "What number can be removed for these numbers to have the given change in their …" at bounding box center [578, 301] width 1087 height 31
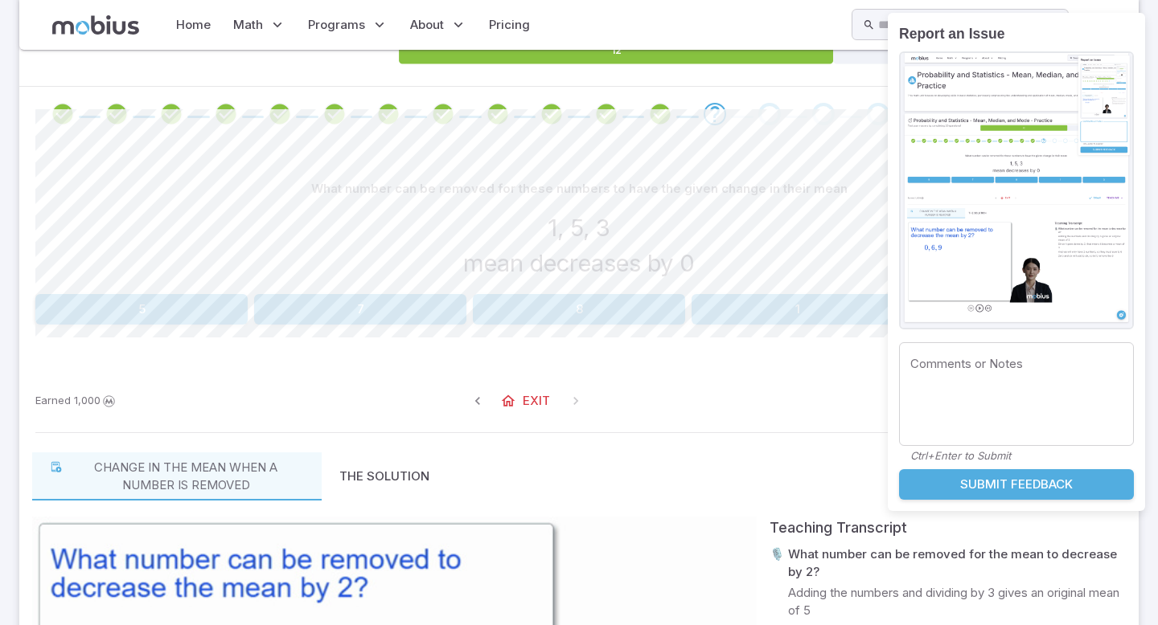
scroll to position [322, 0]
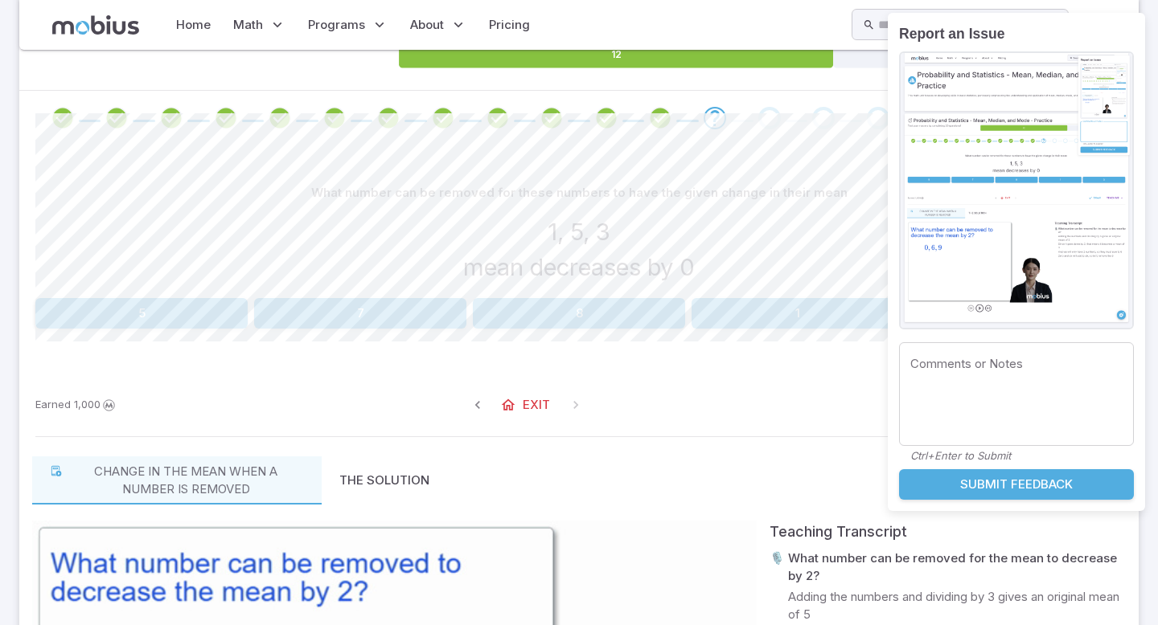
click at [981, 488] on button "Submit Feedback" at bounding box center [1016, 485] width 235 height 31
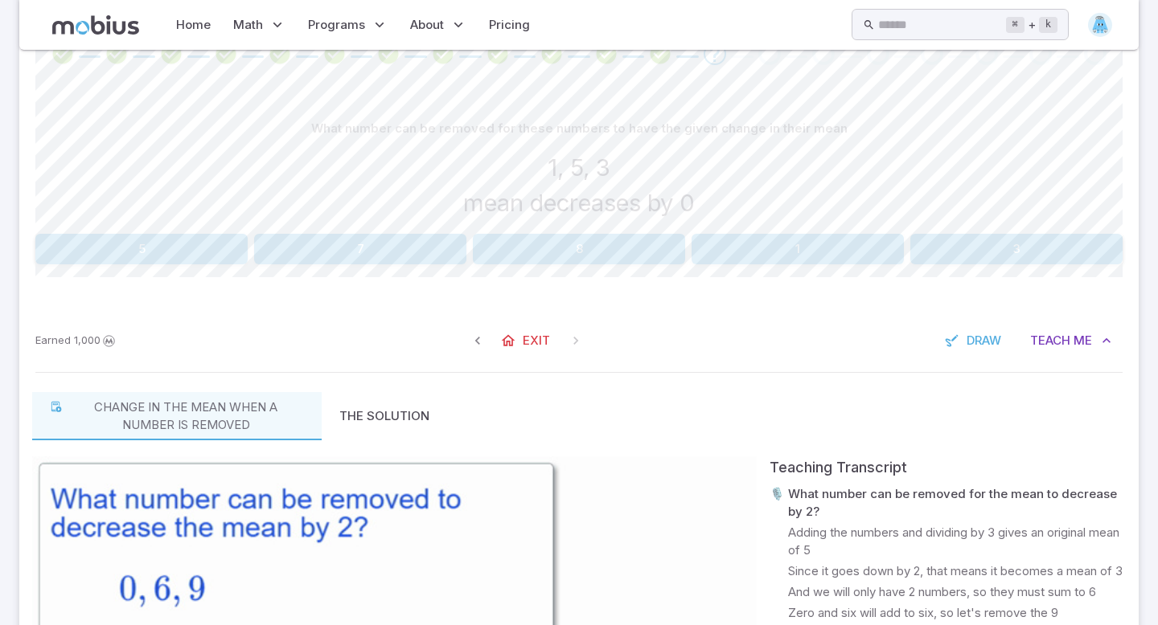
scroll to position [387, 0]
click at [806, 254] on button "1" at bounding box center [797, 248] width 212 height 31
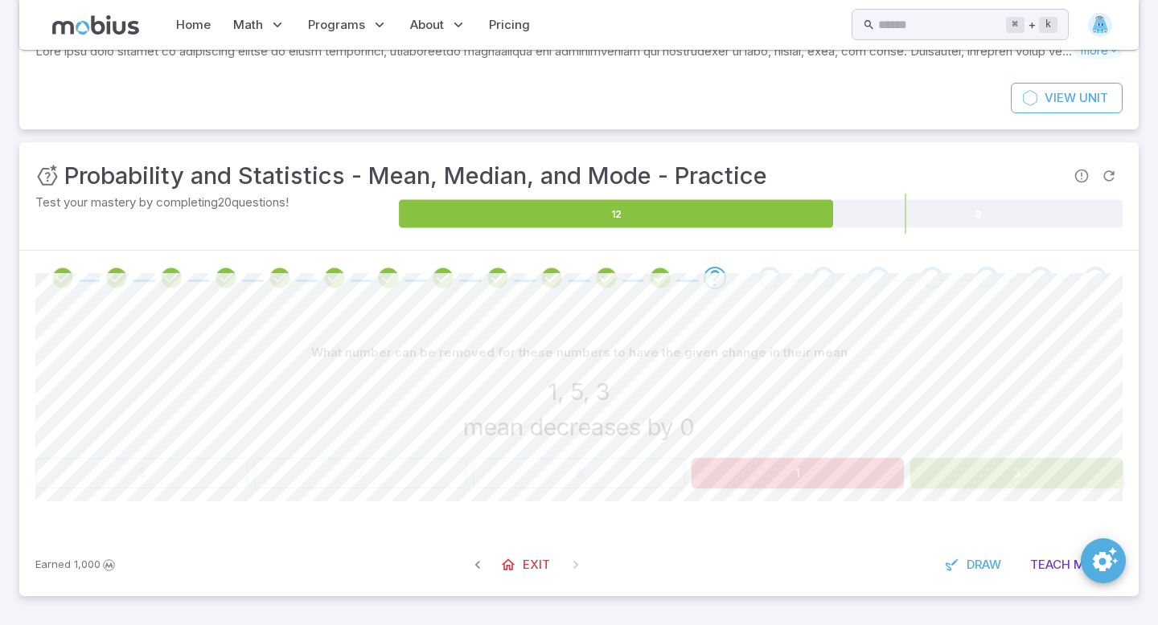
scroll to position [162, 0]
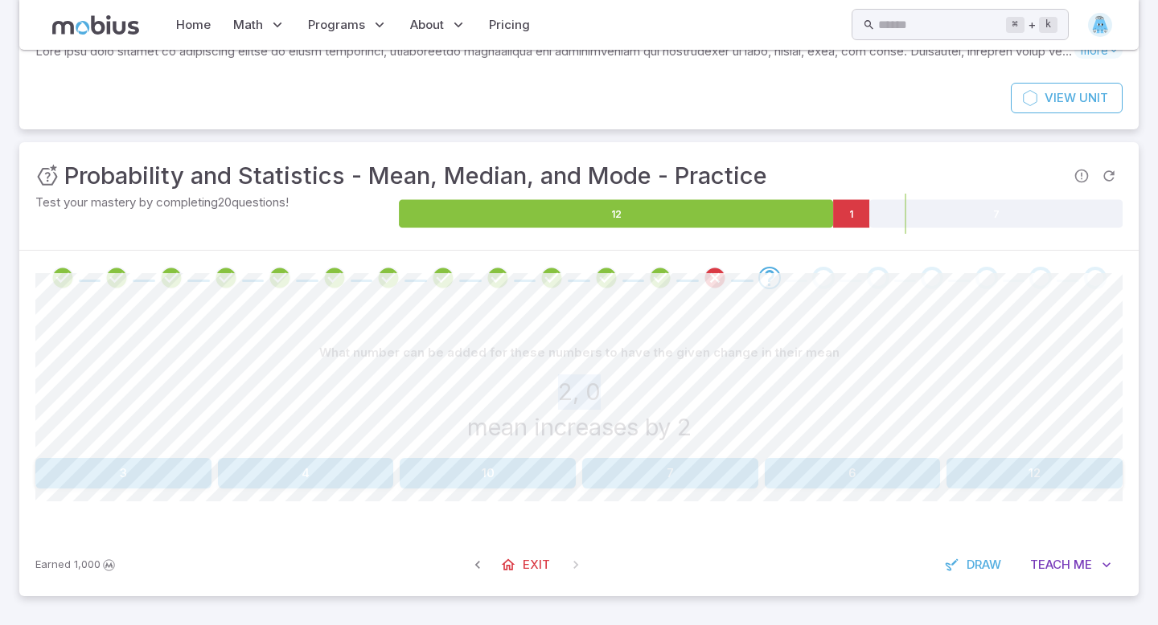
drag, startPoint x: 559, startPoint y: 394, endPoint x: 593, endPoint y: 395, distance: 34.6
click at [593, 395] on h3 "2, 0" at bounding box center [579, 392] width 43 height 35
click at [317, 475] on button "4" at bounding box center [306, 473] width 176 height 31
click at [712, 281] on icon "Review your answer" at bounding box center [715, 278] width 24 height 24
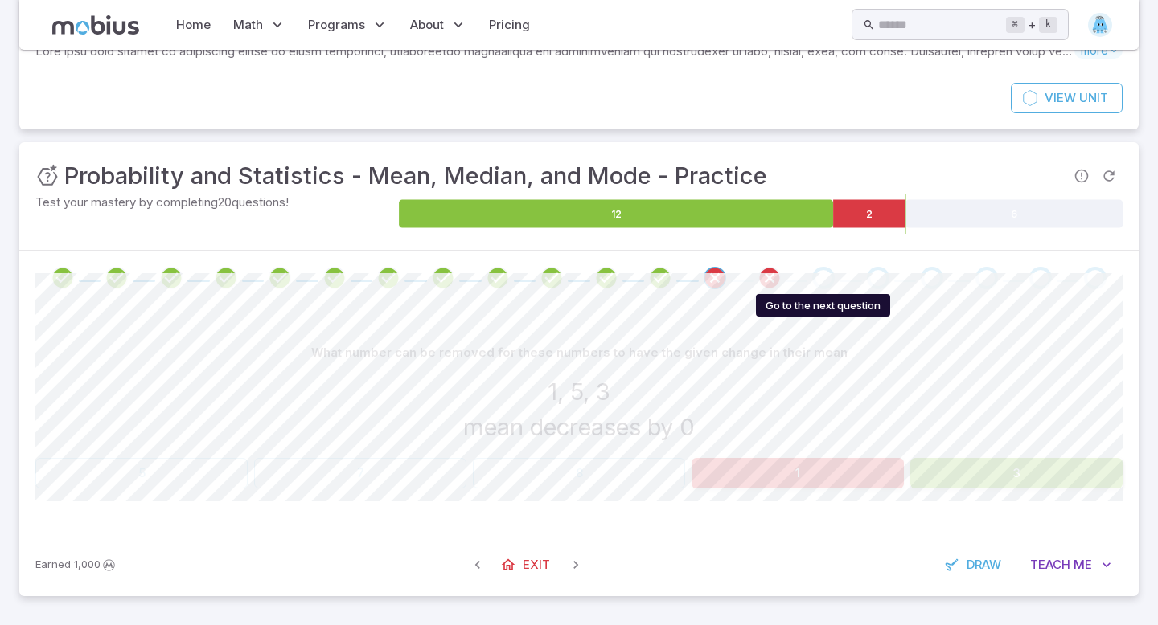
click at [820, 277] on div "Go to the next question" at bounding box center [823, 278] width 23 height 23
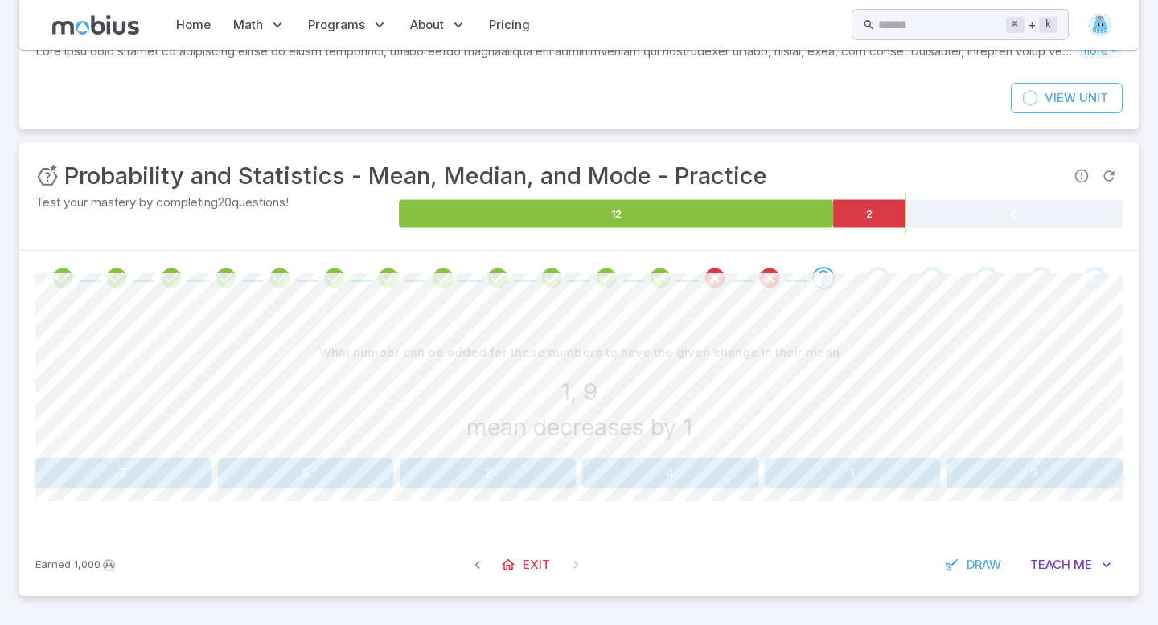
click at [868, 466] on button "1" at bounding box center [853, 473] width 176 height 31
click at [482, 478] on button "3" at bounding box center [488, 473] width 176 height 31
click at [83, 470] on button "11" at bounding box center [123, 473] width 176 height 31
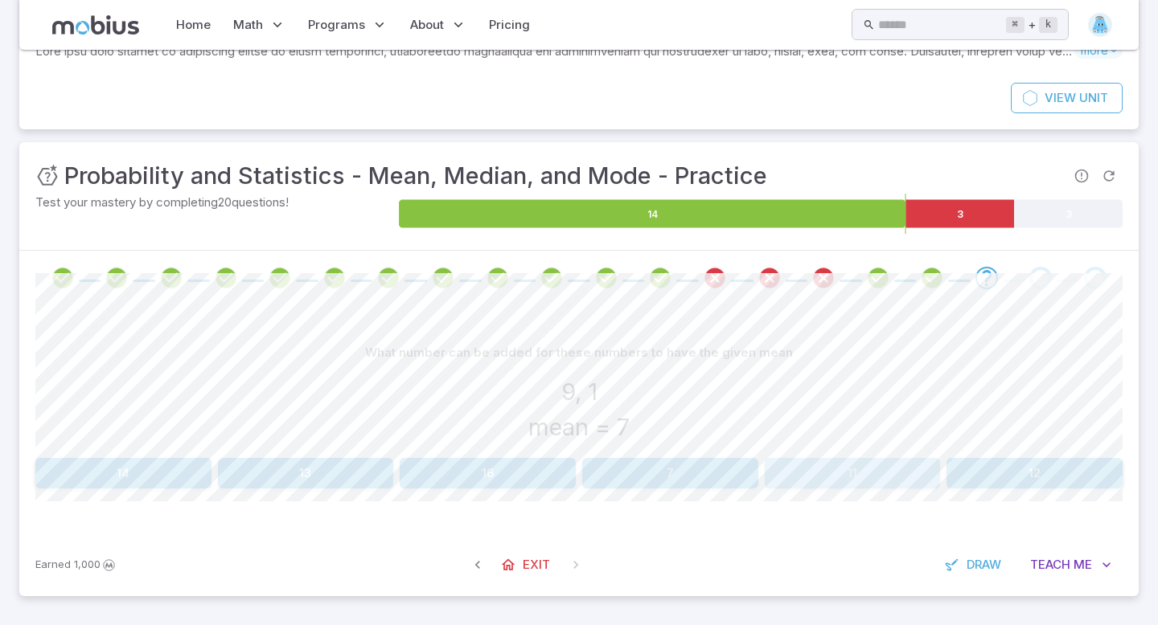
click at [781, 480] on button "11" at bounding box center [853, 473] width 176 height 31
click at [174, 478] on button "7" at bounding box center [123, 473] width 176 height 31
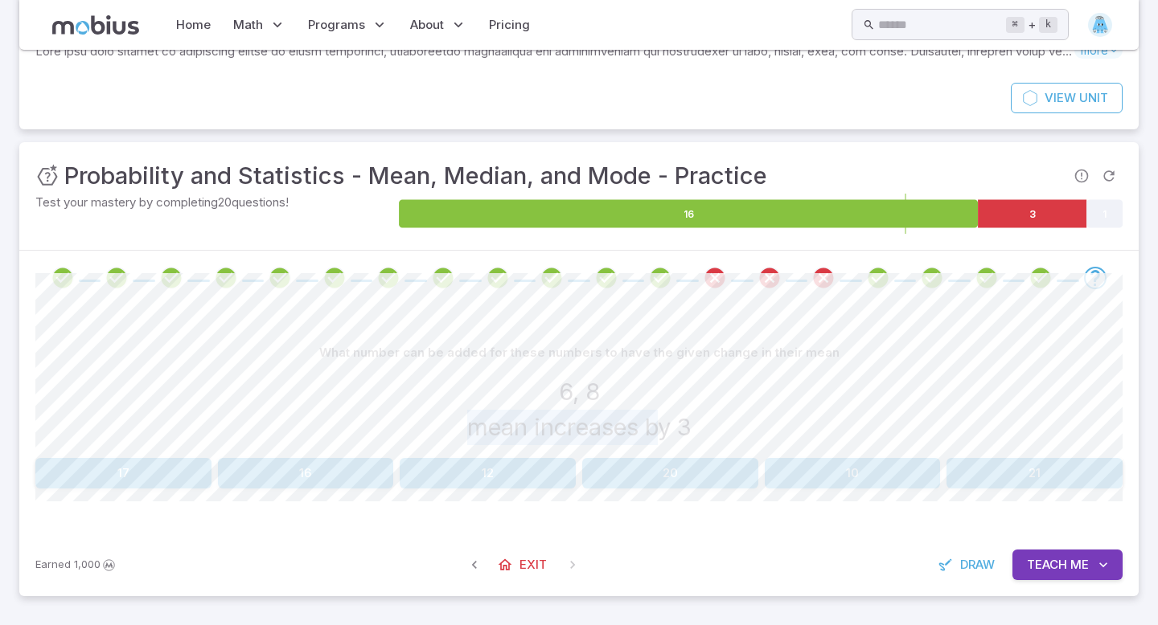
drag, startPoint x: 467, startPoint y: 420, endPoint x: 666, endPoint y: 413, distance: 198.7
click at [666, 413] on h3 "mean increases by 3" at bounding box center [579, 427] width 224 height 35
click at [297, 479] on button "16" at bounding box center [306, 473] width 176 height 31
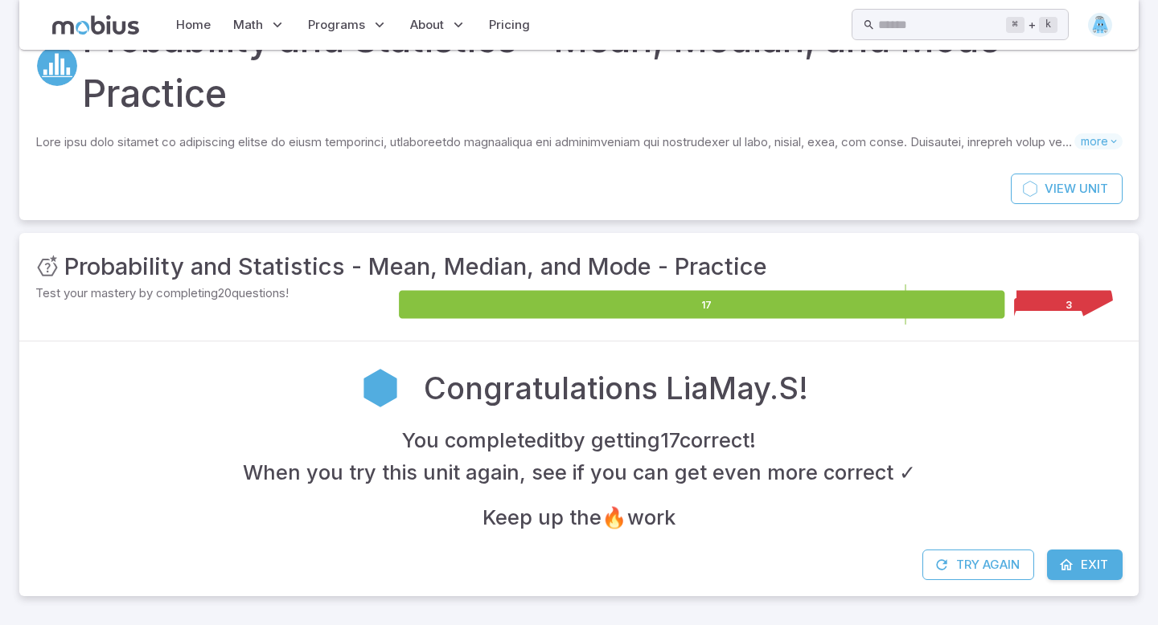
scroll to position [71, 0]
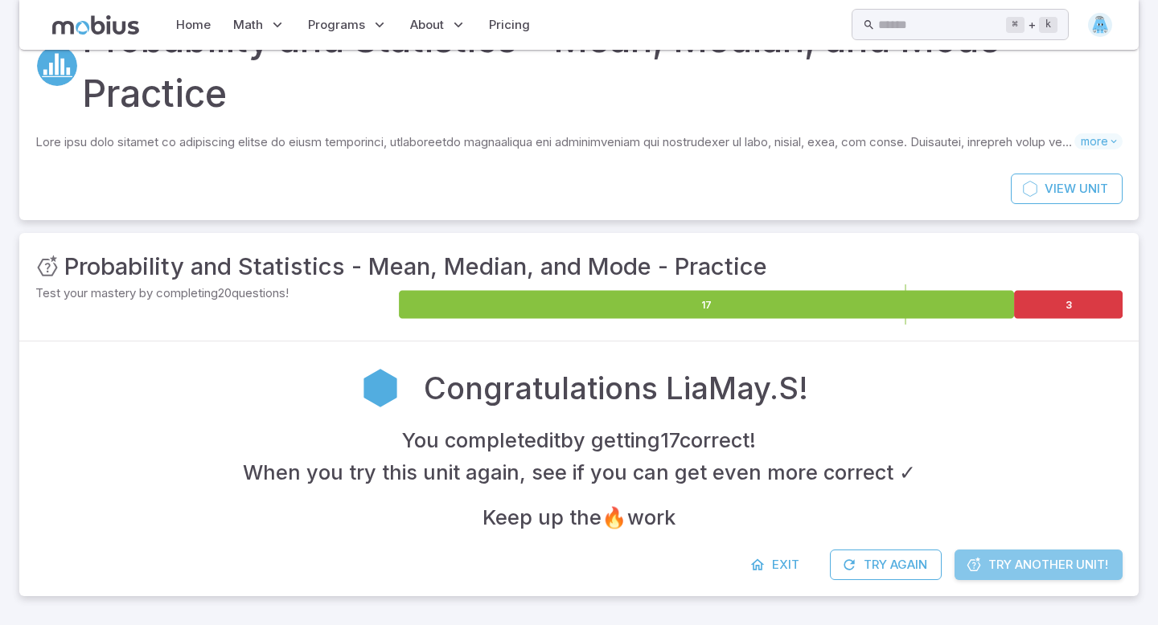
click at [1035, 568] on span "Try Another Unit!" at bounding box center [1048, 565] width 120 height 18
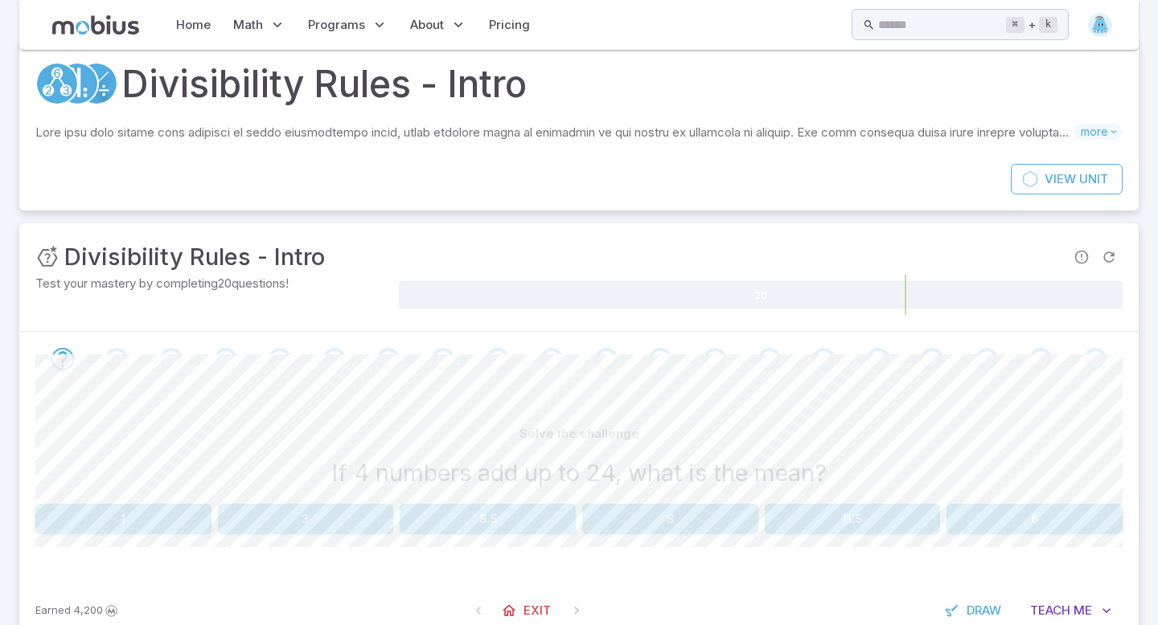
scroll to position [0, 0]
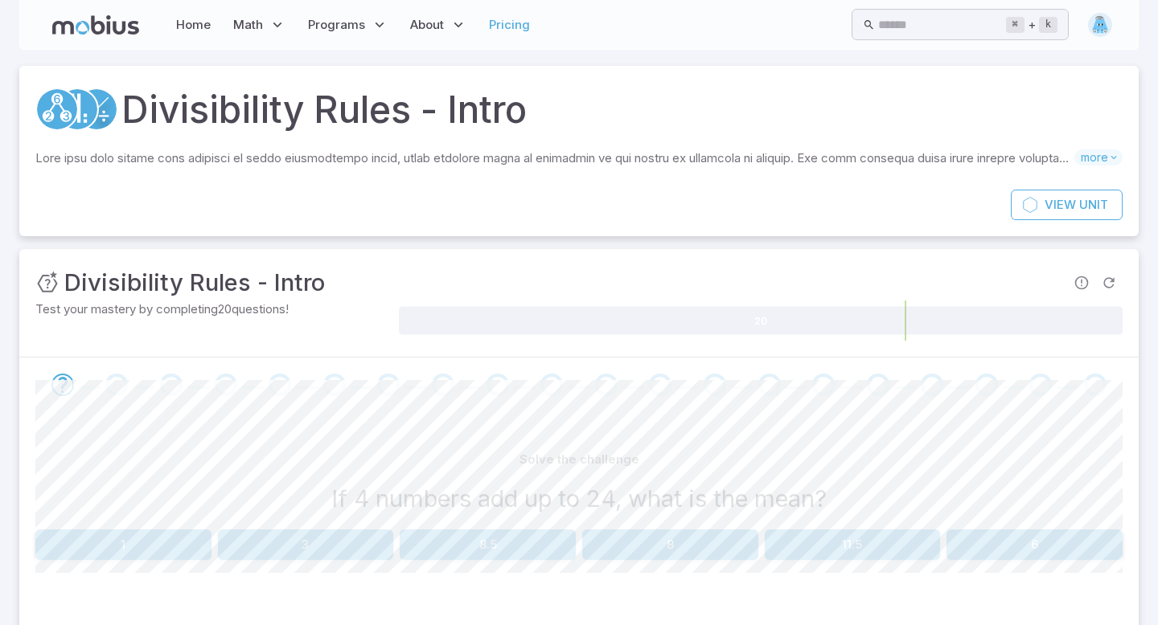
click at [505, 27] on link "Pricing" at bounding box center [509, 24] width 51 height 37
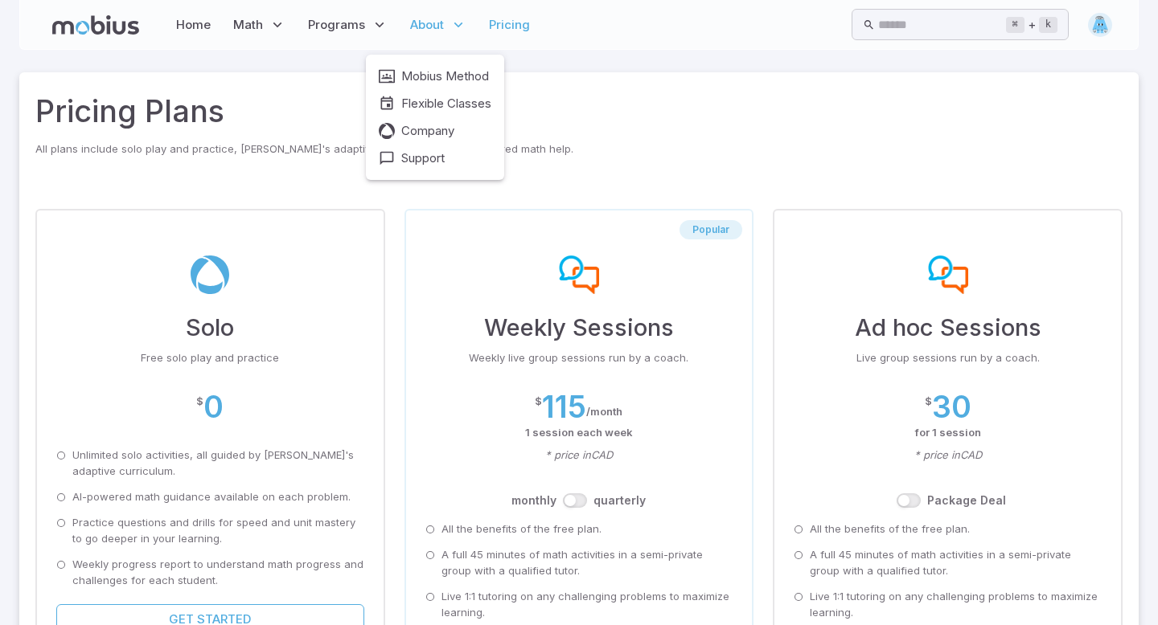
click at [422, 31] on span "About" at bounding box center [427, 25] width 34 height 18
click at [407, 130] on span "Company" at bounding box center [427, 131] width 53 height 18
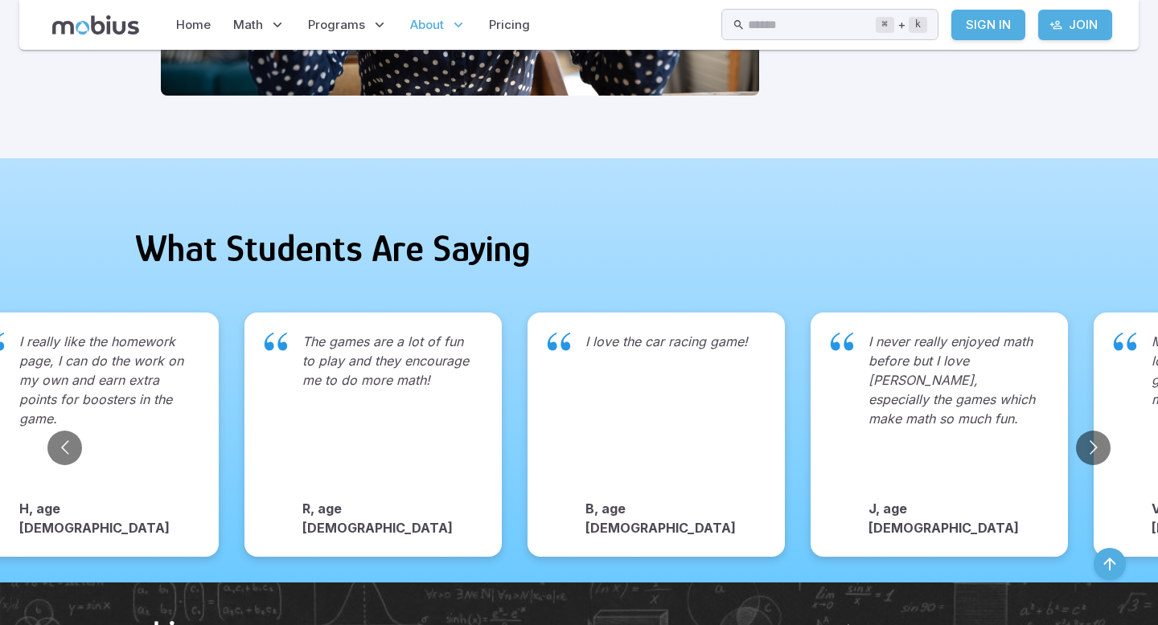
scroll to position [2691, 0]
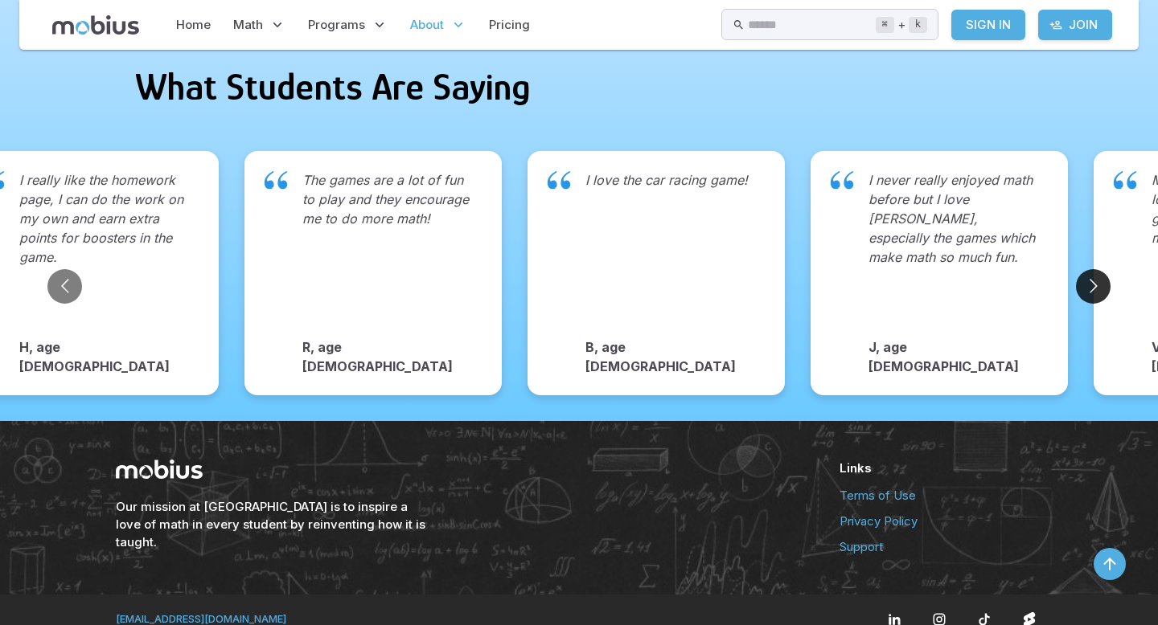
click at [1090, 269] on button "Go to next slide" at bounding box center [1093, 286] width 35 height 35
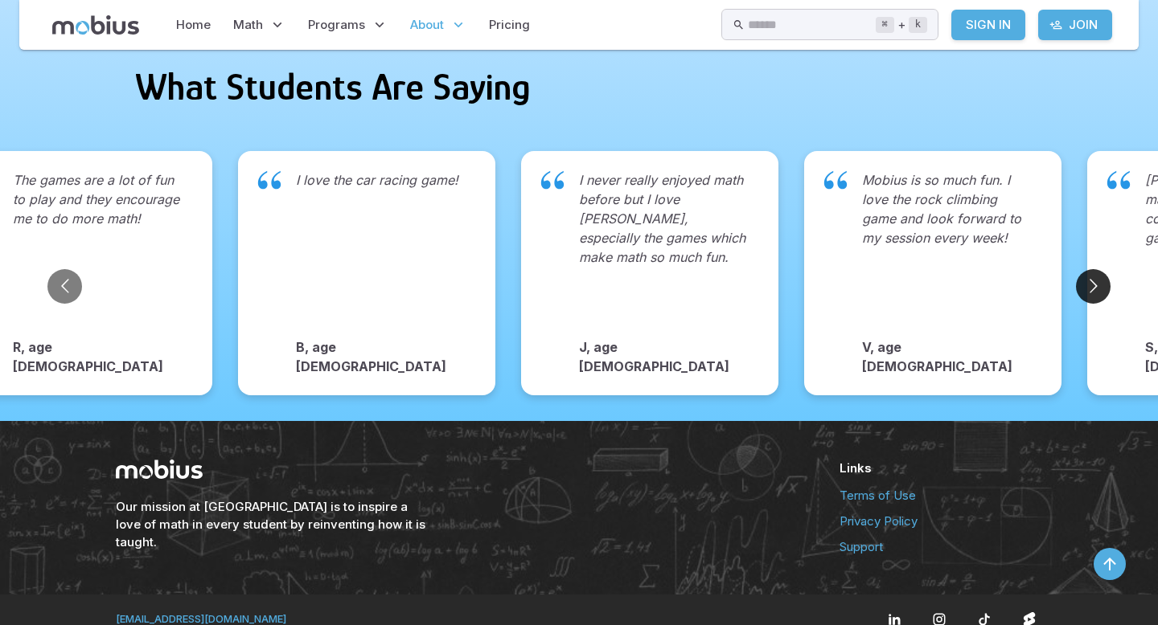
click at [1090, 269] on button "Go to next slide" at bounding box center [1093, 286] width 35 height 35
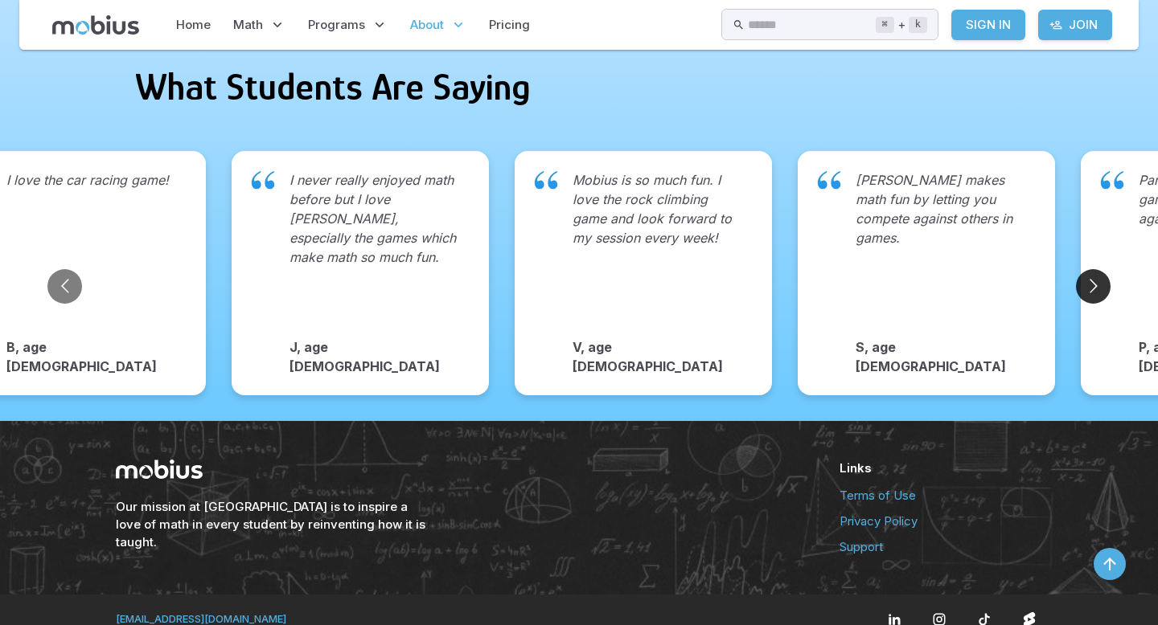
click at [1090, 269] on button "Go to next slide" at bounding box center [1093, 286] width 35 height 35
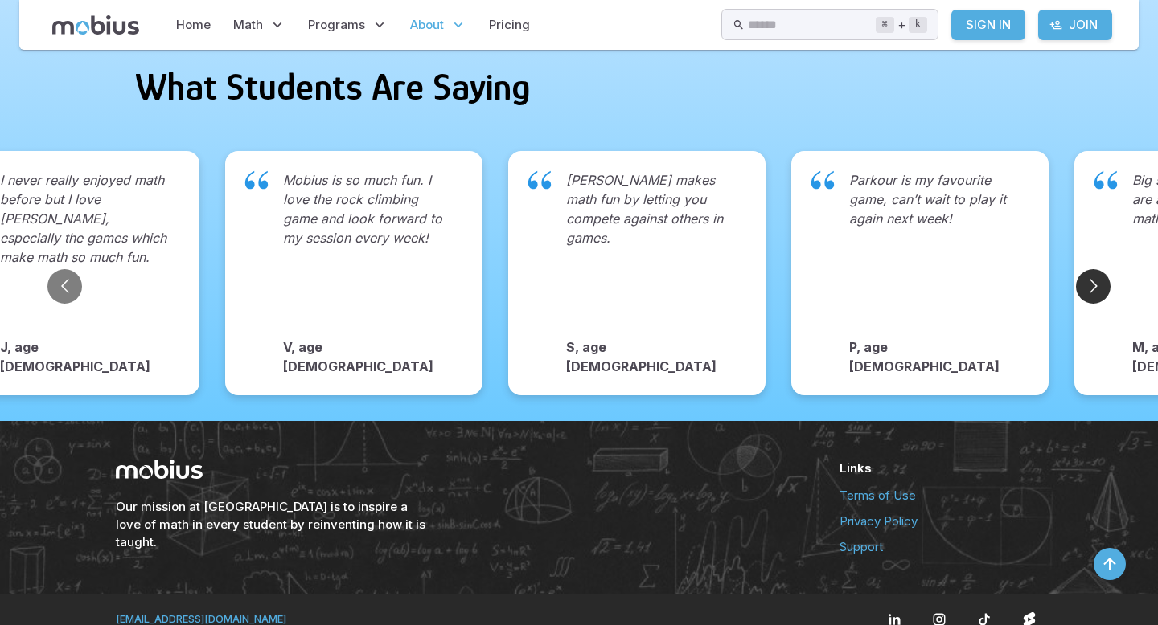
click at [1090, 269] on button "Go to next slide" at bounding box center [1093, 286] width 35 height 35
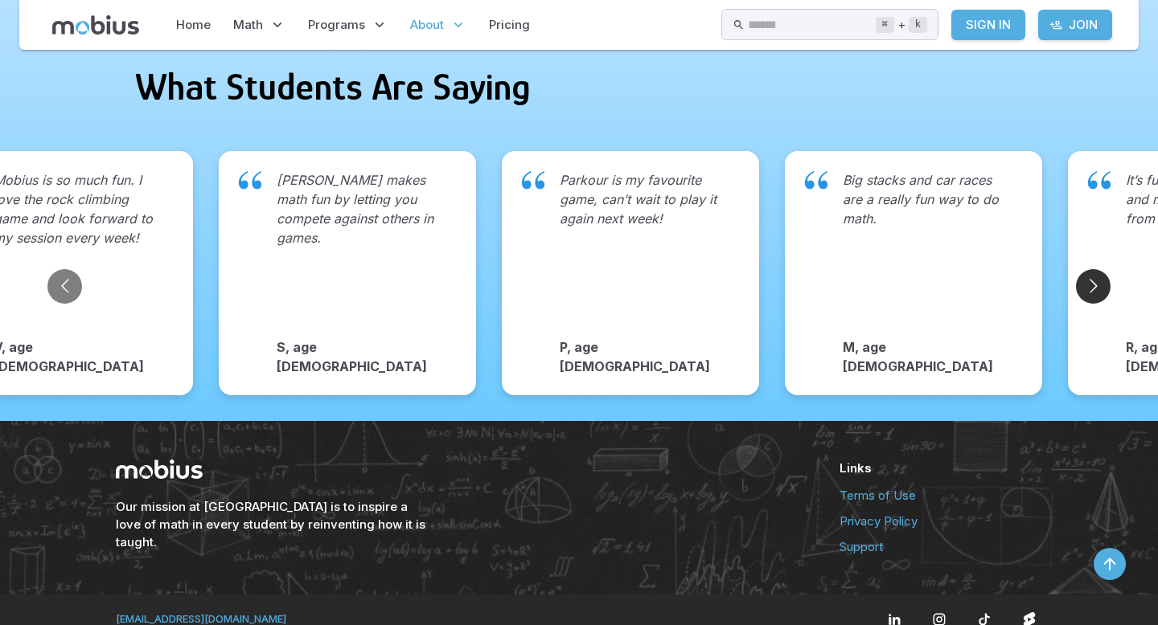
click at [1090, 269] on button "Go to next slide" at bounding box center [1093, 286] width 35 height 35
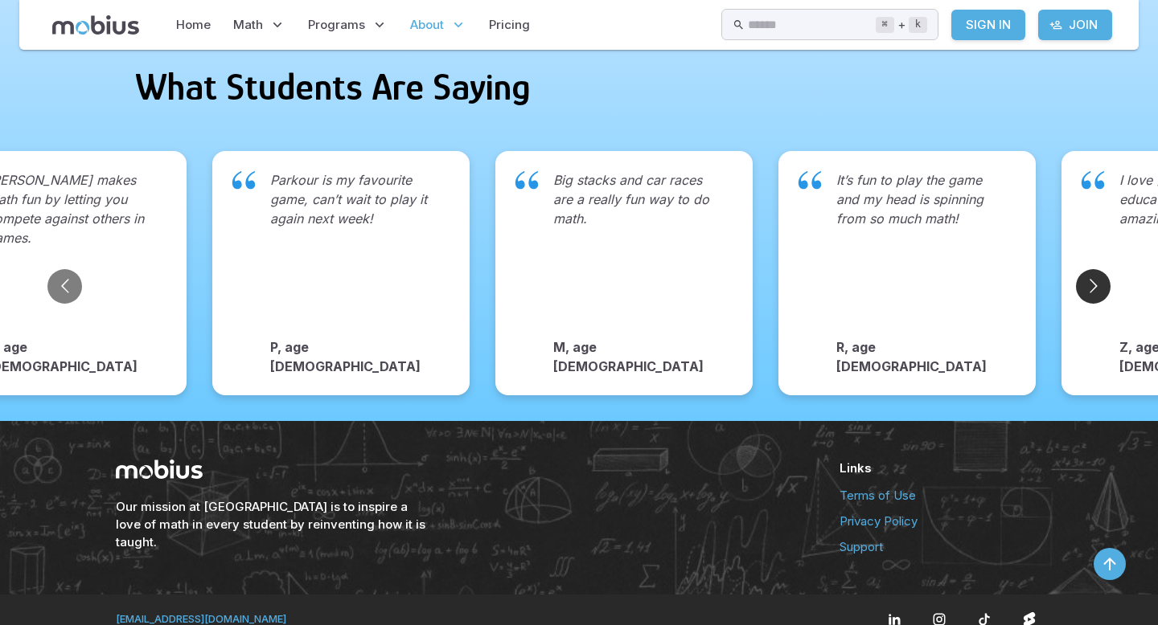
click at [1090, 269] on button "Go to next slide" at bounding box center [1093, 286] width 35 height 35
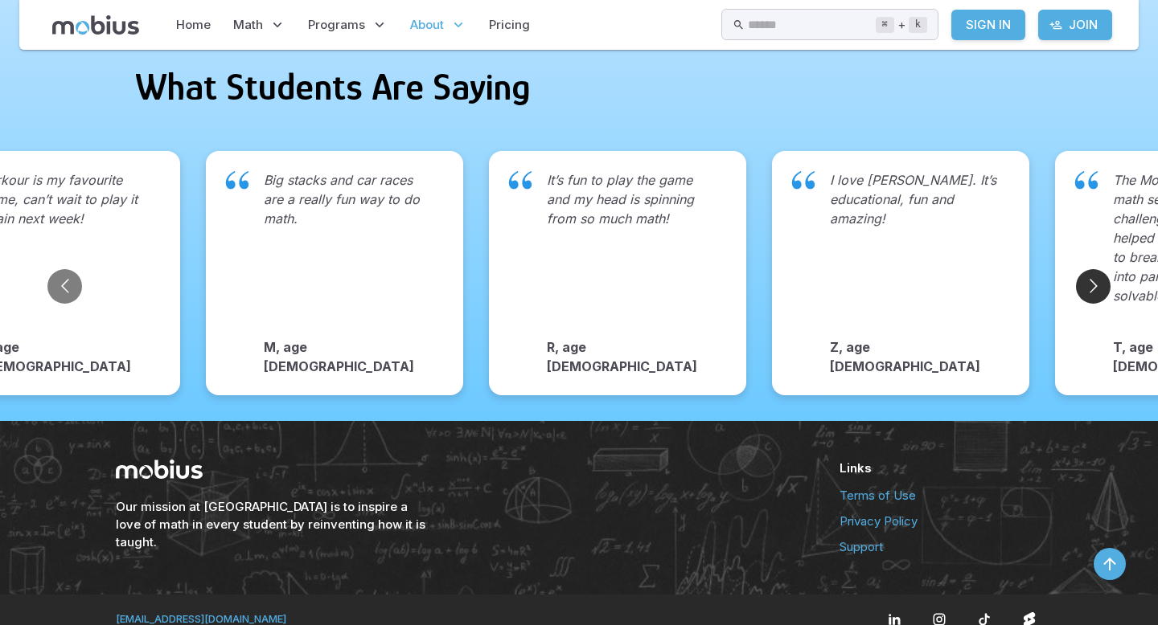
click at [1090, 269] on button "Go to next slide" at bounding box center [1093, 286] width 35 height 35
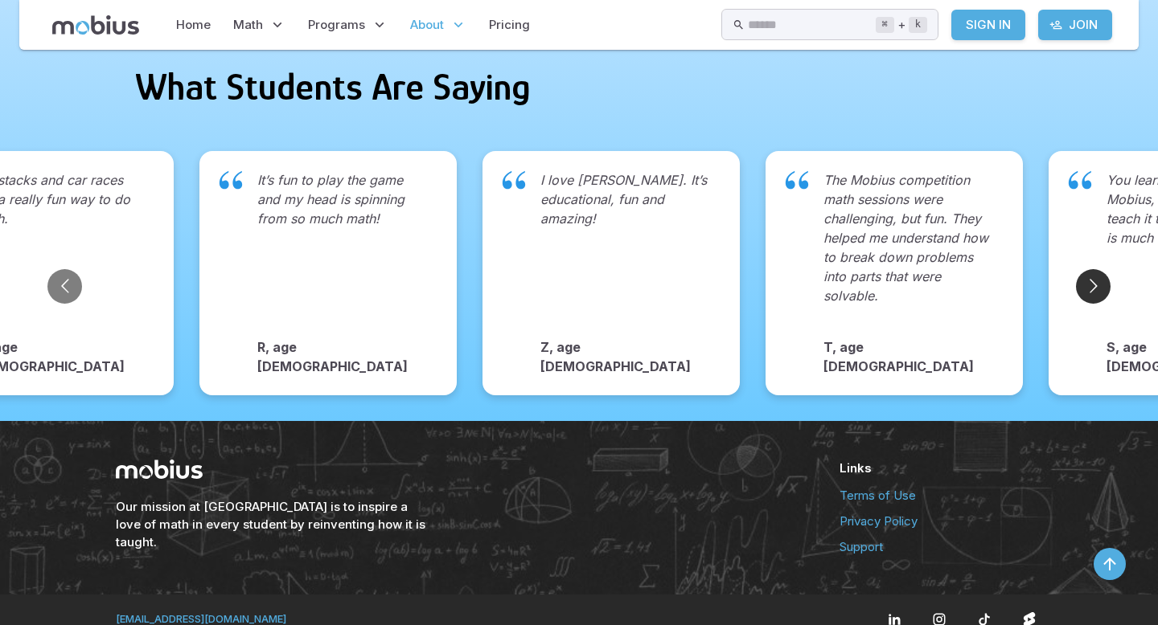
click at [1090, 269] on button "Go to next slide" at bounding box center [1093, 286] width 35 height 35
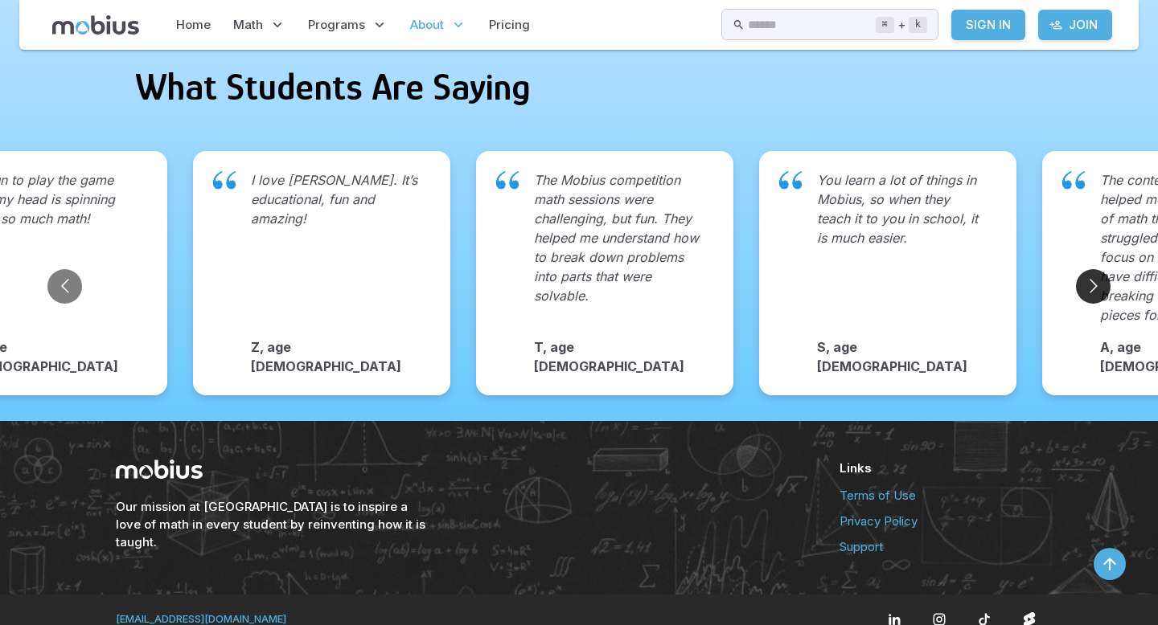
click at [1090, 269] on button "Go to next slide" at bounding box center [1093, 286] width 35 height 35
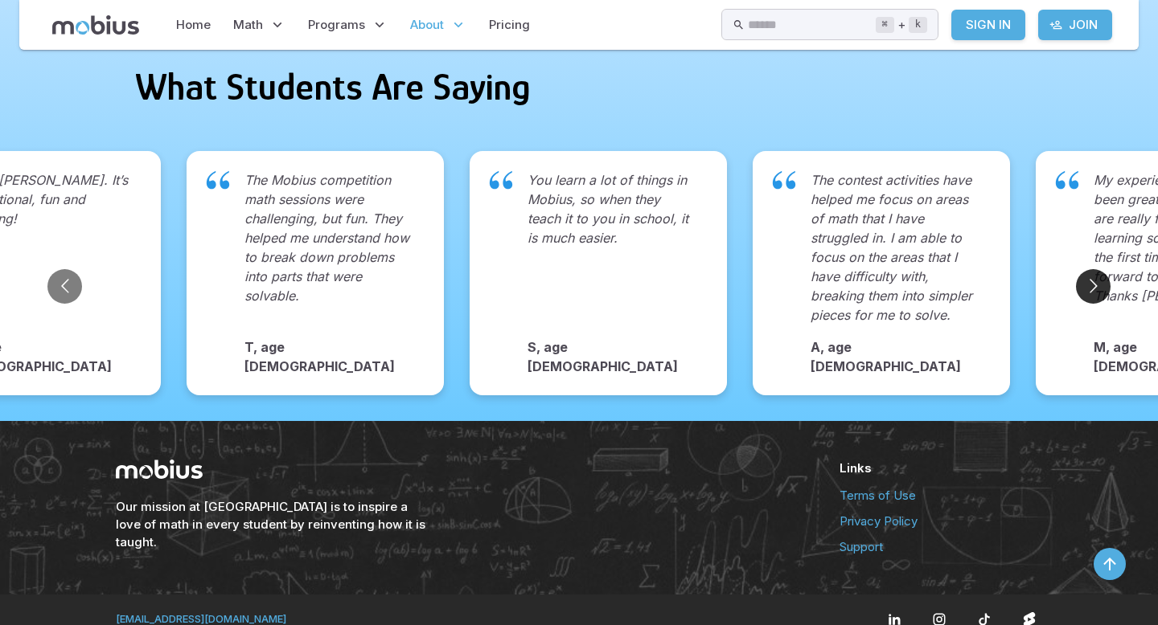
click at [1090, 269] on button "Go to next slide" at bounding box center [1093, 286] width 35 height 35
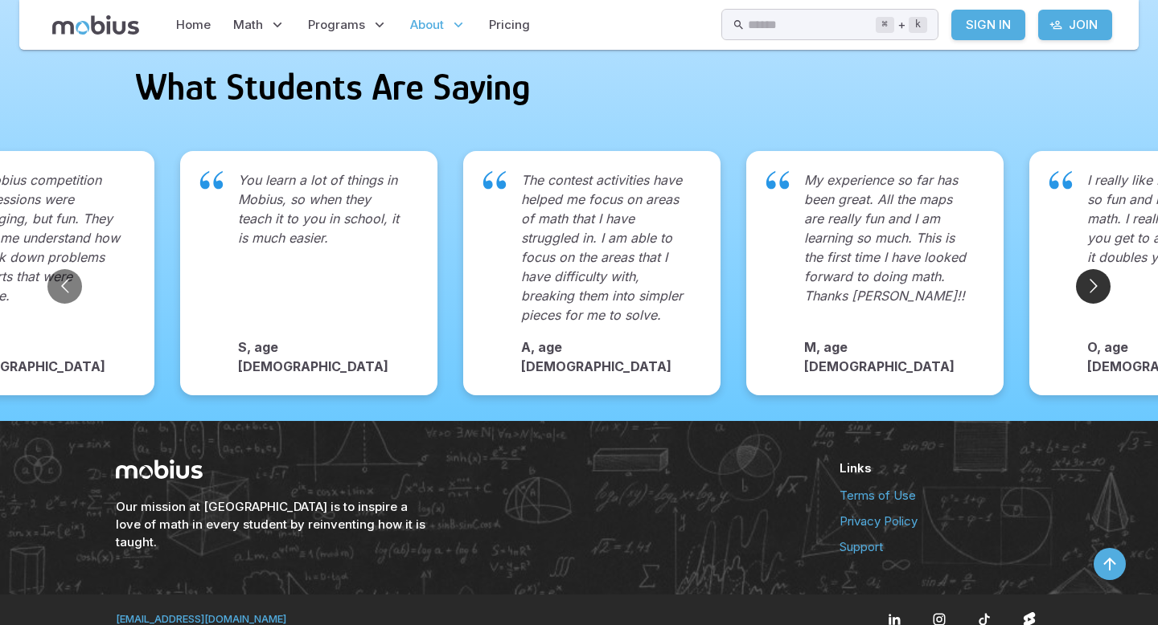
click at [1090, 269] on button "Go to next slide" at bounding box center [1093, 286] width 35 height 35
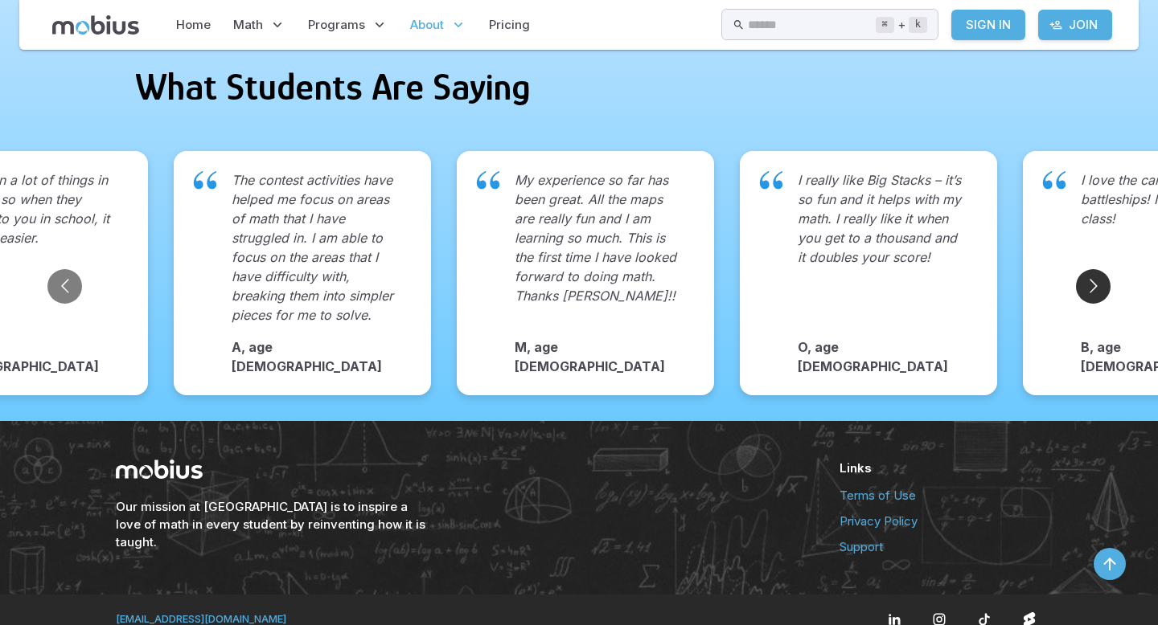
click at [1090, 269] on button "Go to next slide" at bounding box center [1093, 286] width 35 height 35
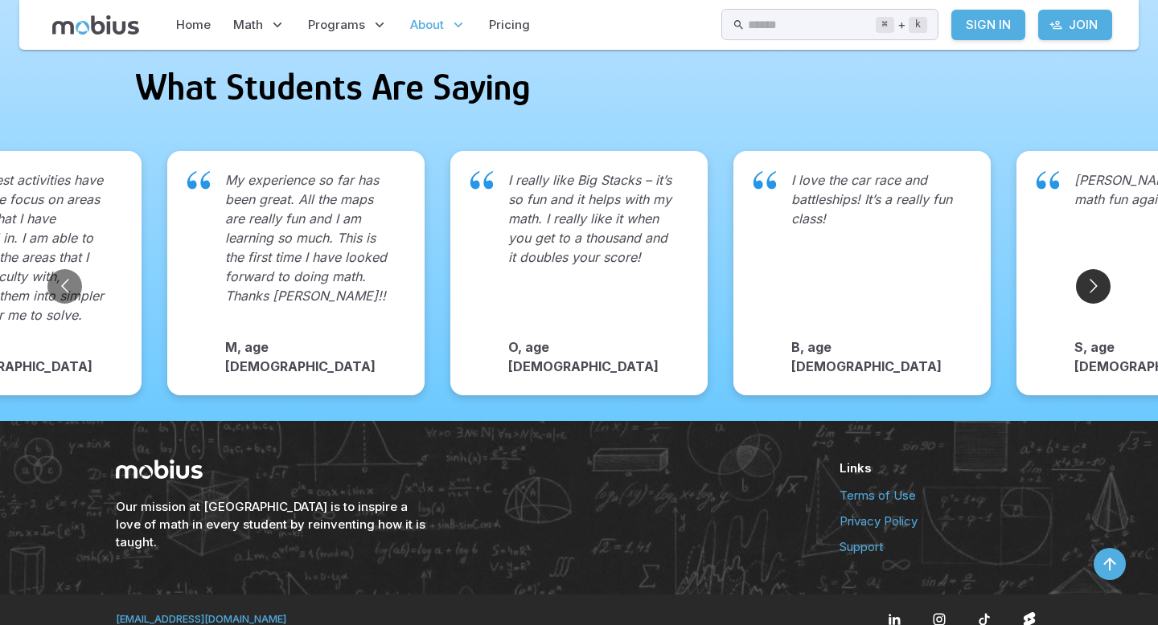
click at [1090, 269] on button "Go to next slide" at bounding box center [1093, 286] width 35 height 35
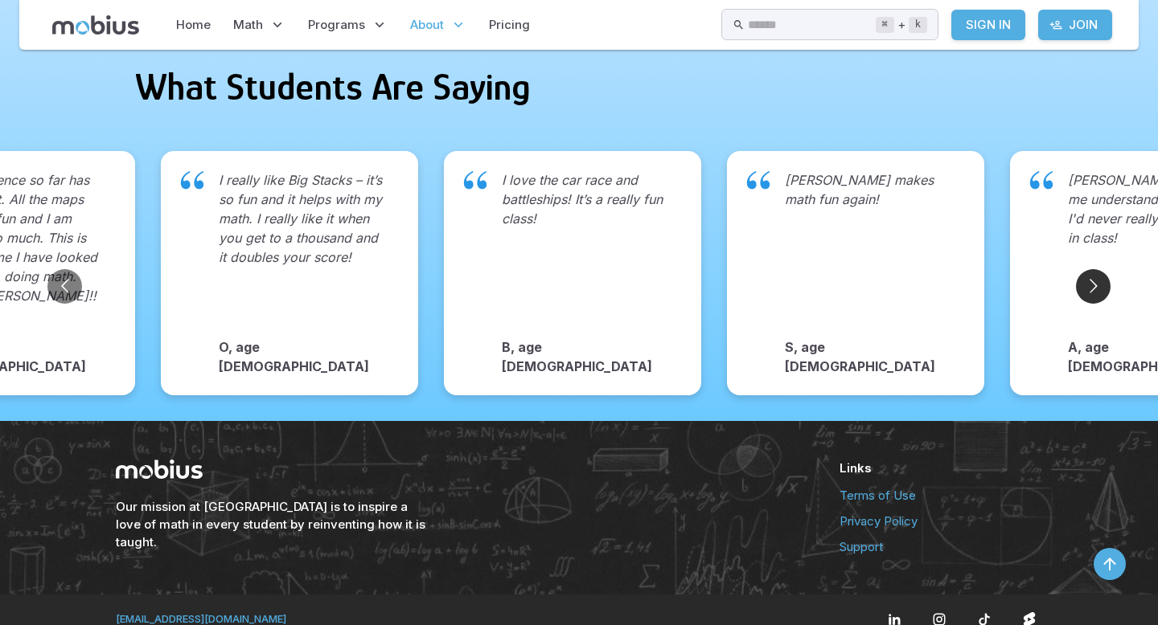
click at [1090, 269] on button "Go to next slide" at bounding box center [1093, 286] width 35 height 35
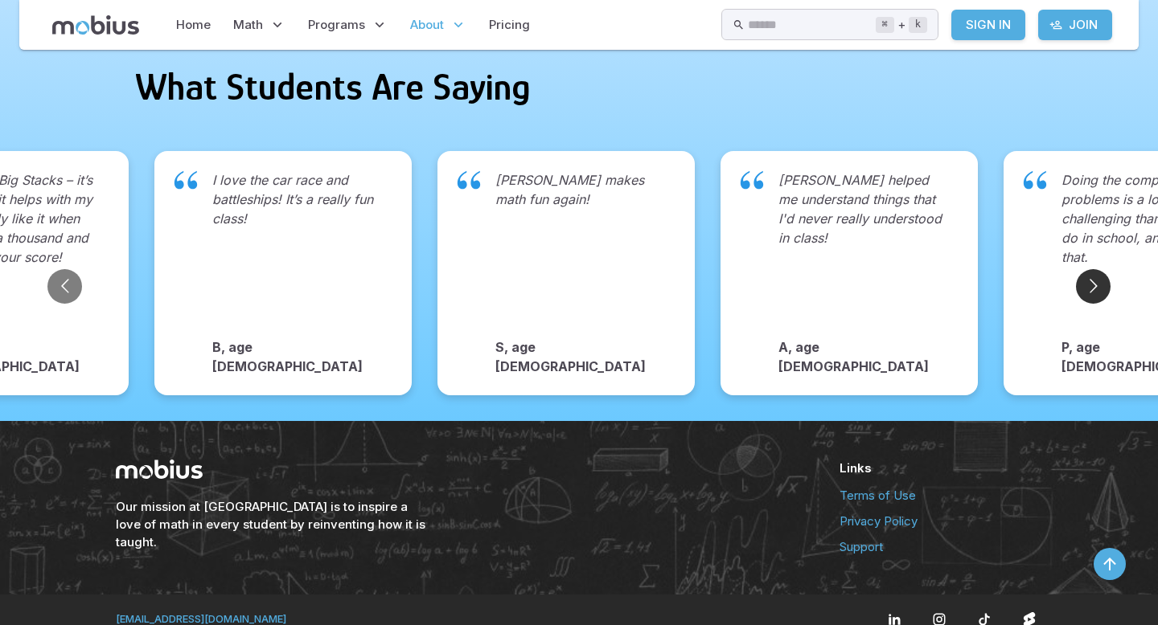
click at [1090, 269] on button "Go to next slide" at bounding box center [1093, 286] width 35 height 35
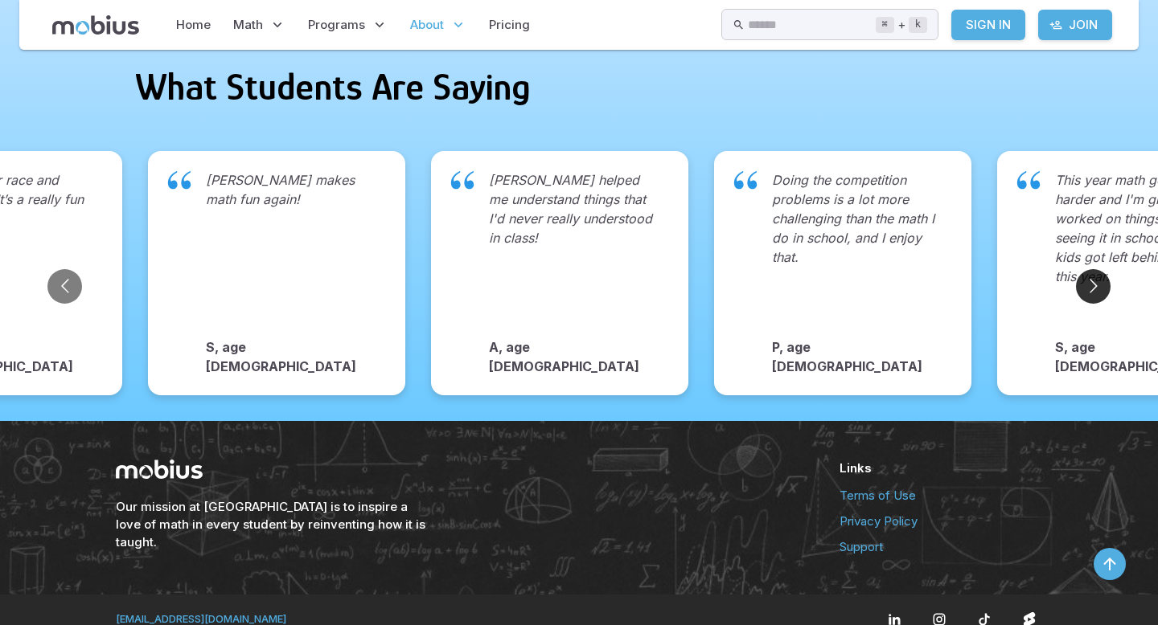
click at [1090, 271] on button "Go to next slide" at bounding box center [1093, 286] width 35 height 35
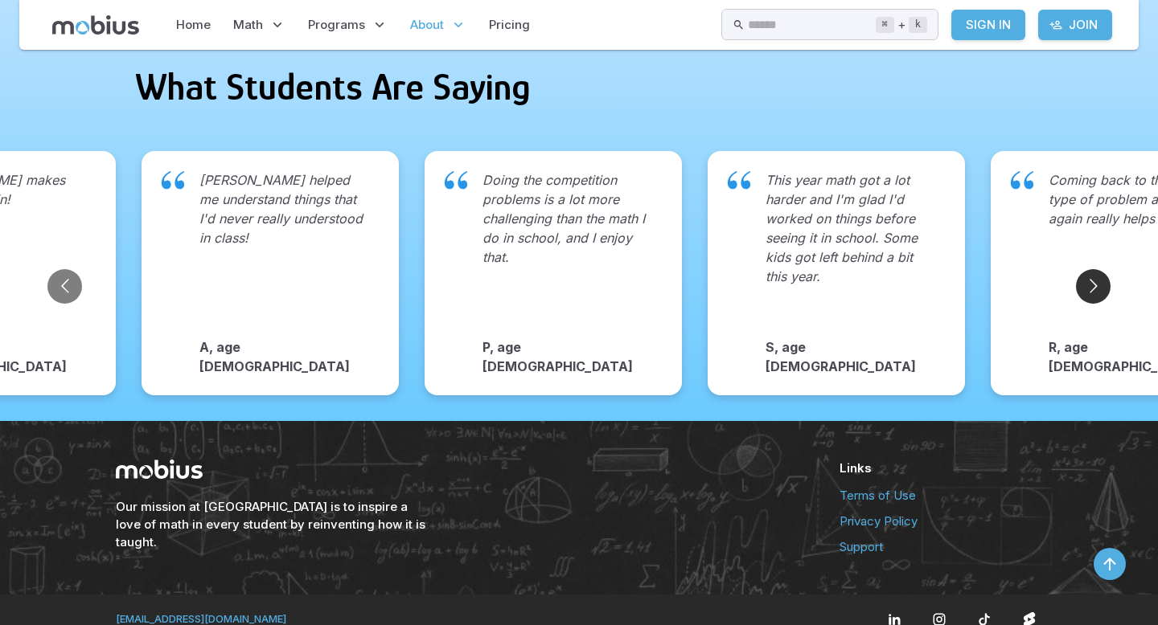
click at [1090, 271] on button "Go to next slide" at bounding box center [1093, 286] width 35 height 35
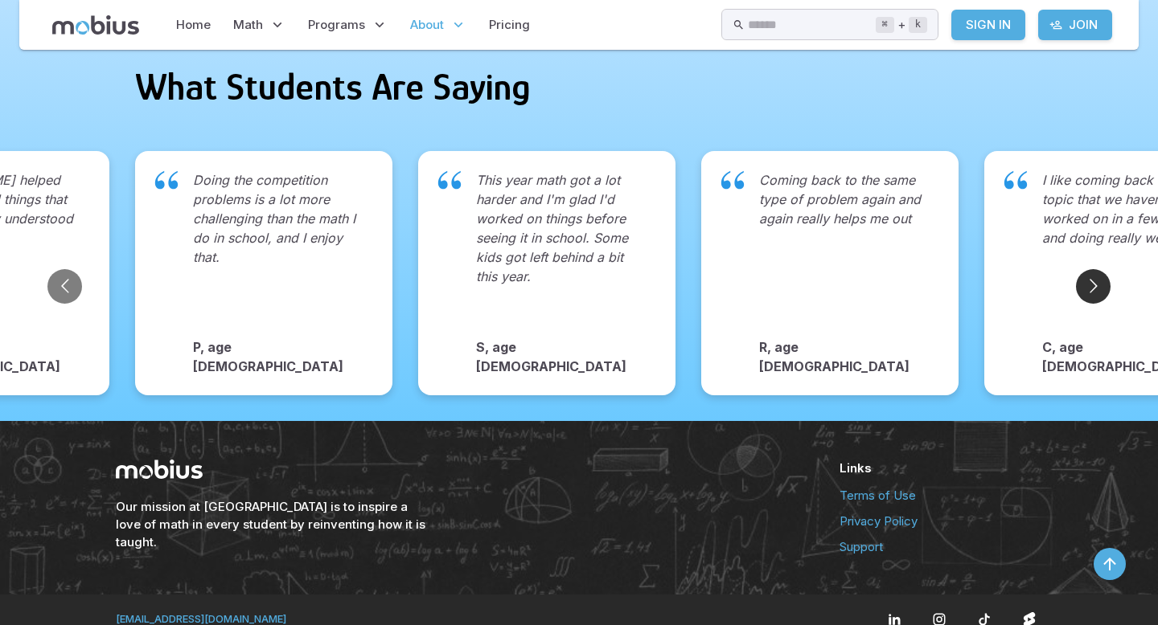
click at [1090, 271] on button "Go to next slide" at bounding box center [1093, 286] width 35 height 35
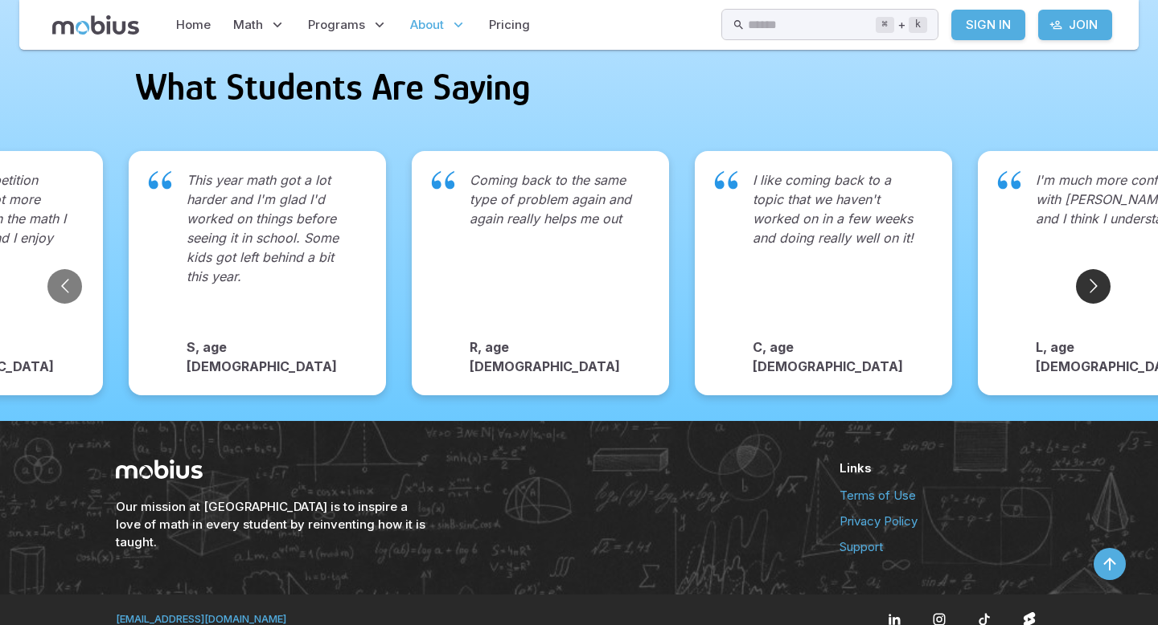
click at [1090, 271] on button "Go to next slide" at bounding box center [1093, 286] width 35 height 35
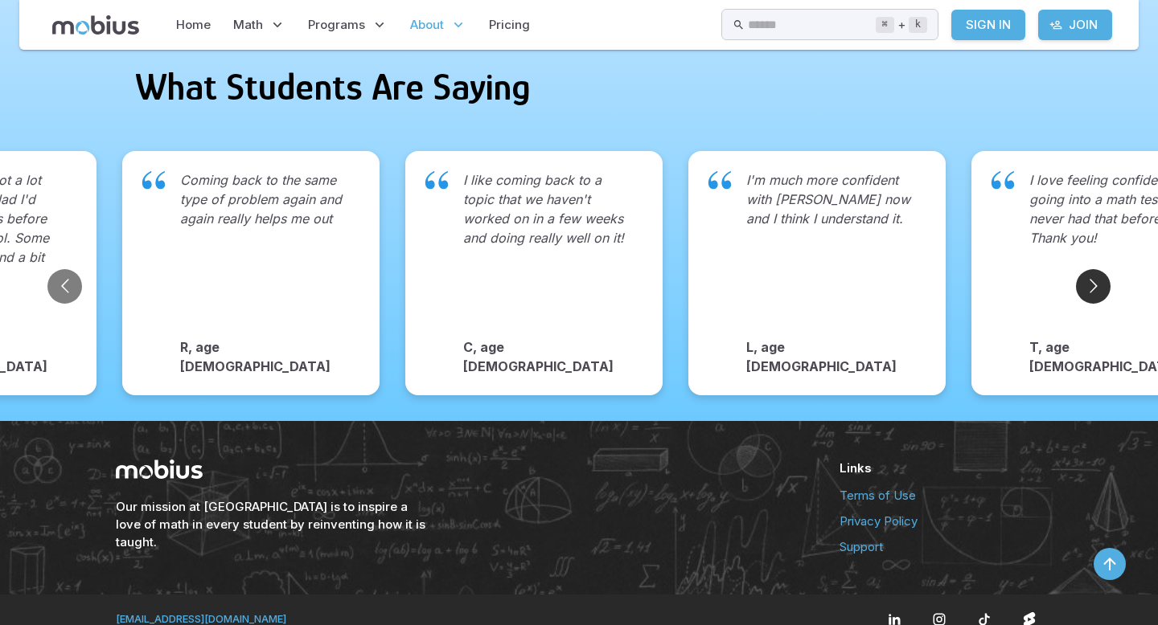
click at [1090, 271] on button "Go to next slide" at bounding box center [1093, 286] width 35 height 35
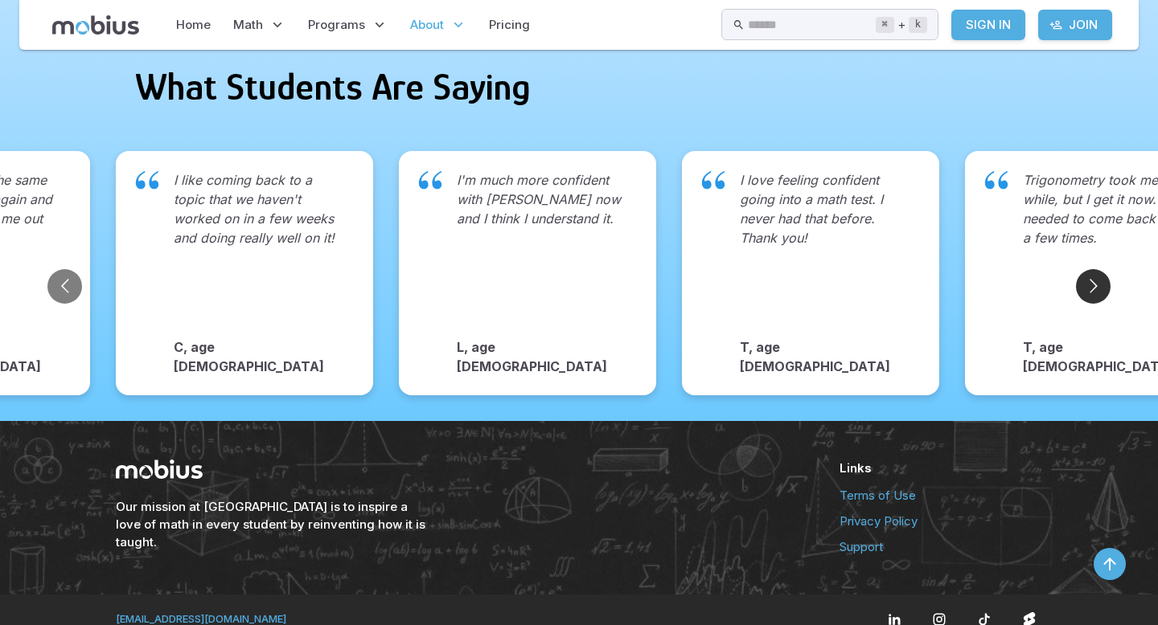
click at [1090, 271] on button "Go to next slide" at bounding box center [1093, 286] width 35 height 35
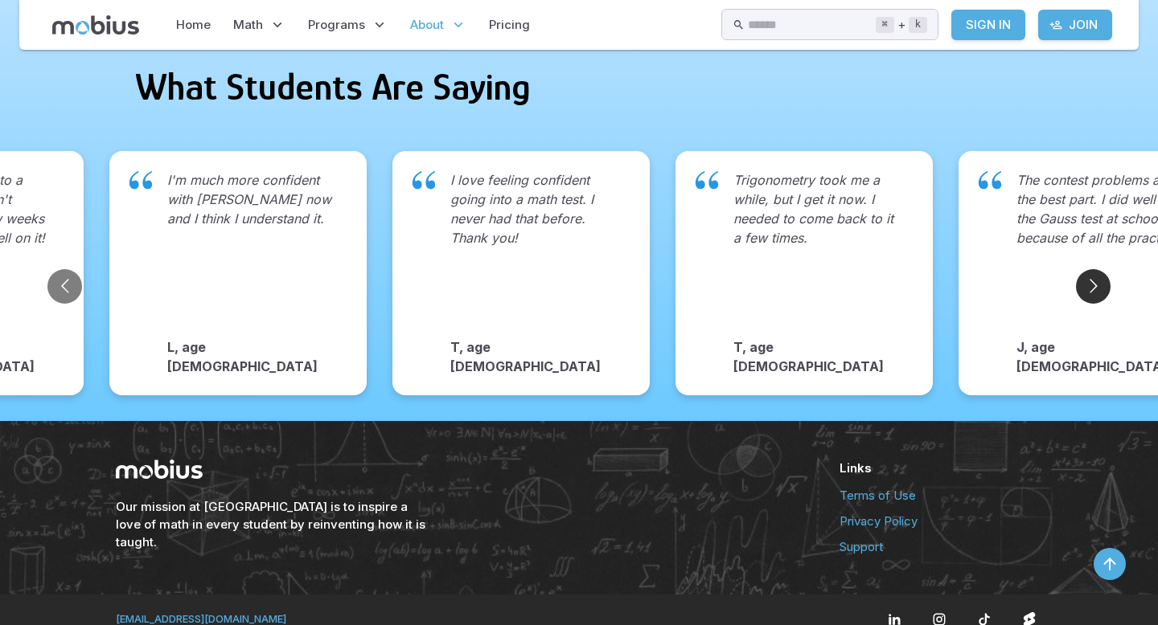
click at [1090, 271] on button "Go to next slide" at bounding box center [1093, 286] width 35 height 35
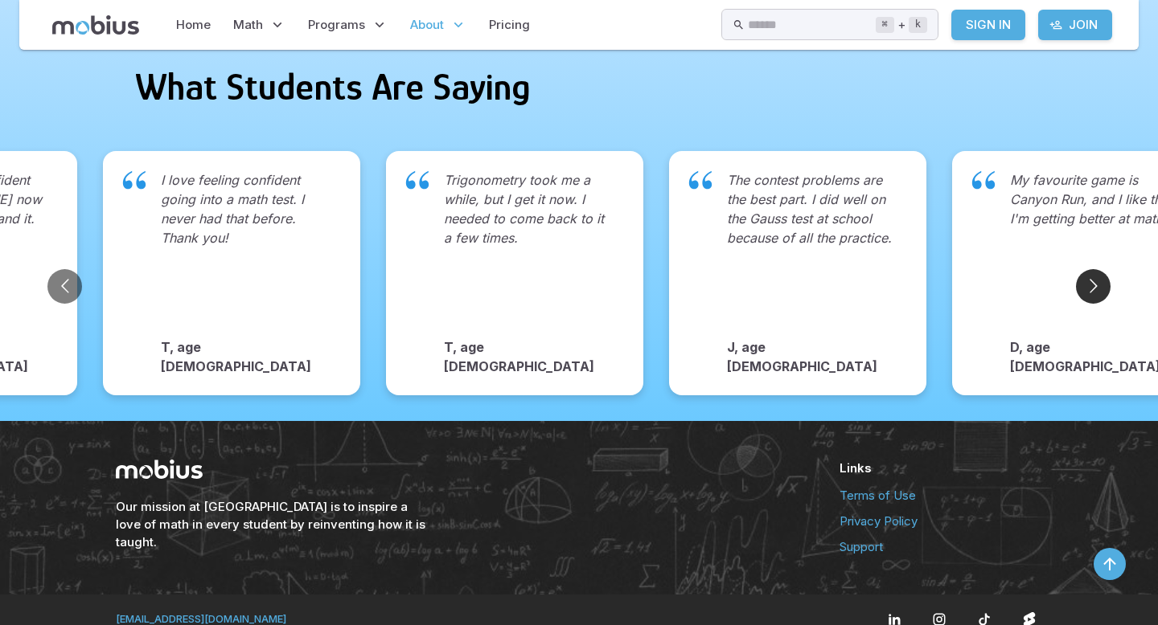
click at [1090, 271] on button "Go to next slide" at bounding box center [1093, 286] width 35 height 35
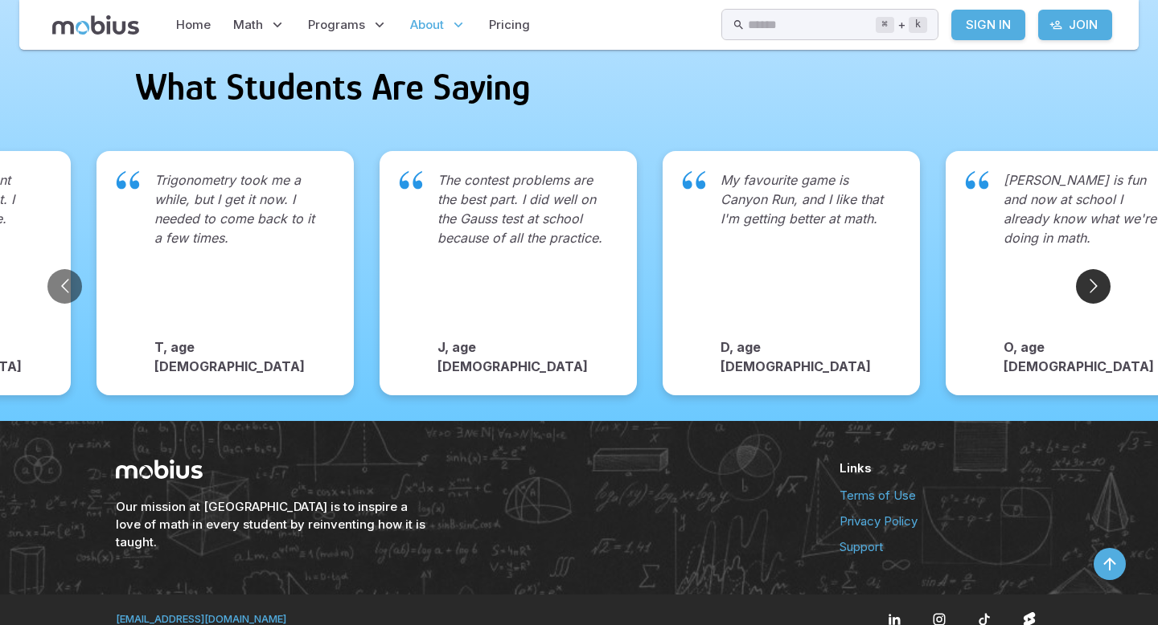
click at [1090, 271] on button "Go to next slide" at bounding box center [1093, 286] width 35 height 35
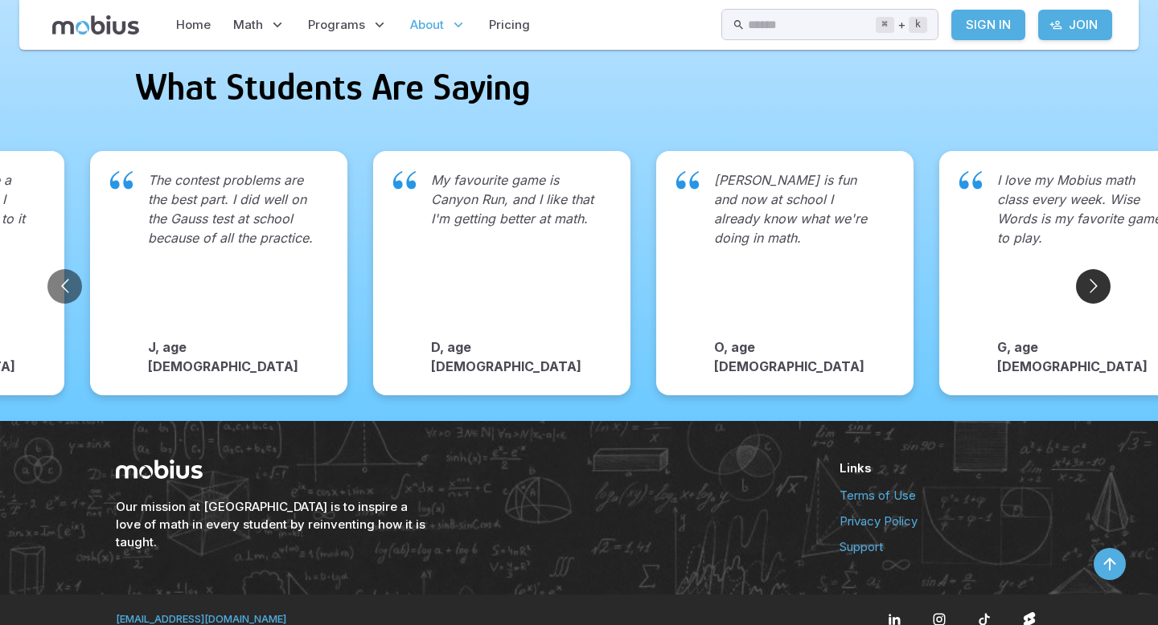
click at [1090, 271] on button "Go to next slide" at bounding box center [1093, 286] width 35 height 35
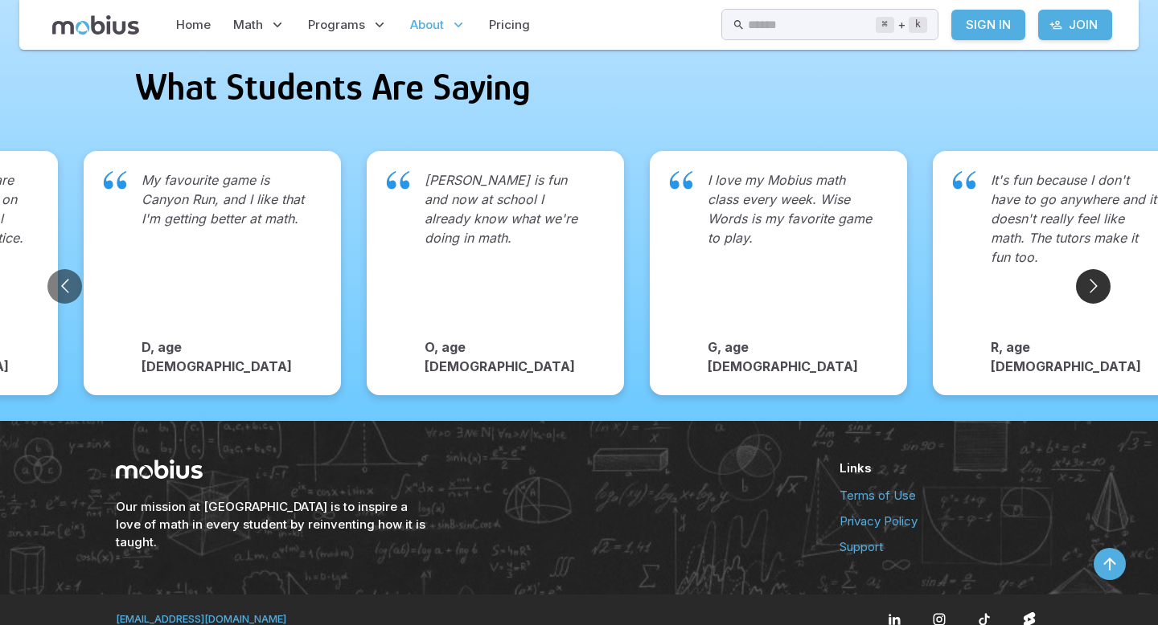
click at [1090, 271] on button "Go to next slide" at bounding box center [1093, 286] width 35 height 35
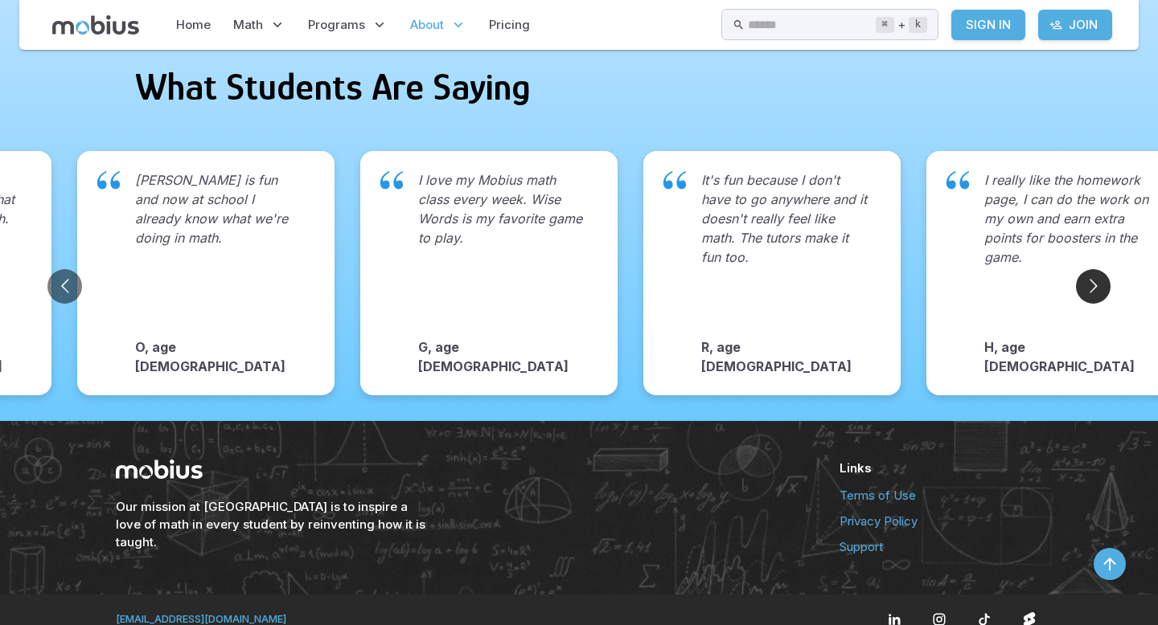
click at [1090, 271] on button "Go to next slide" at bounding box center [1093, 286] width 35 height 35
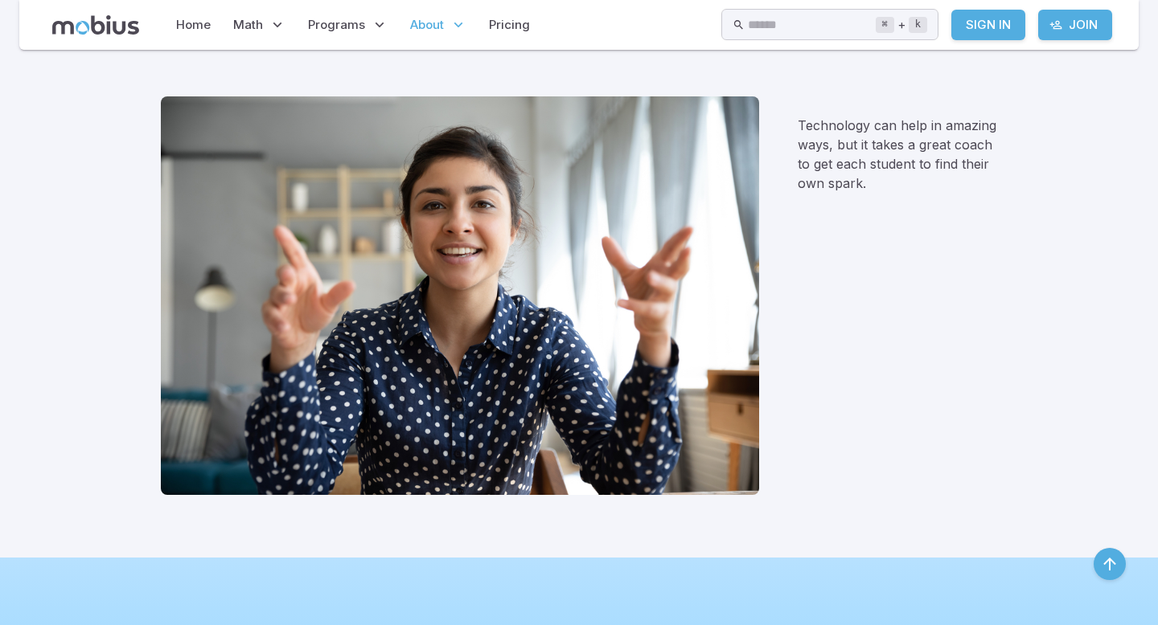
scroll to position [1909, 0]
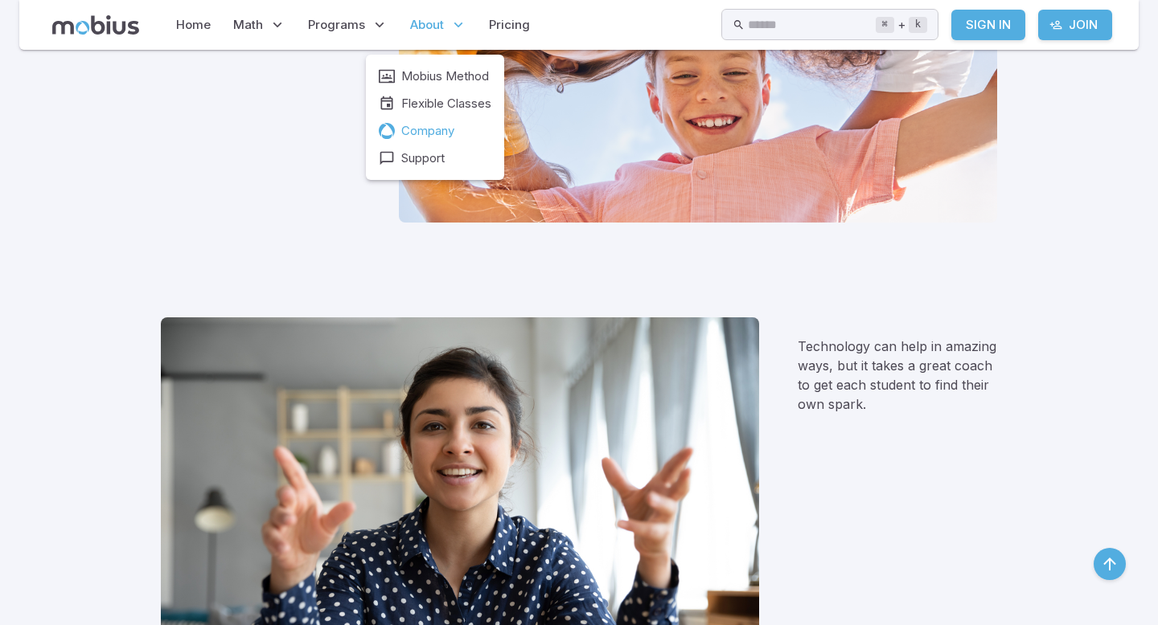
click at [464, 24] on icon at bounding box center [458, 25] width 16 height 16
click at [433, 158] on span "Support" at bounding box center [422, 159] width 43 height 18
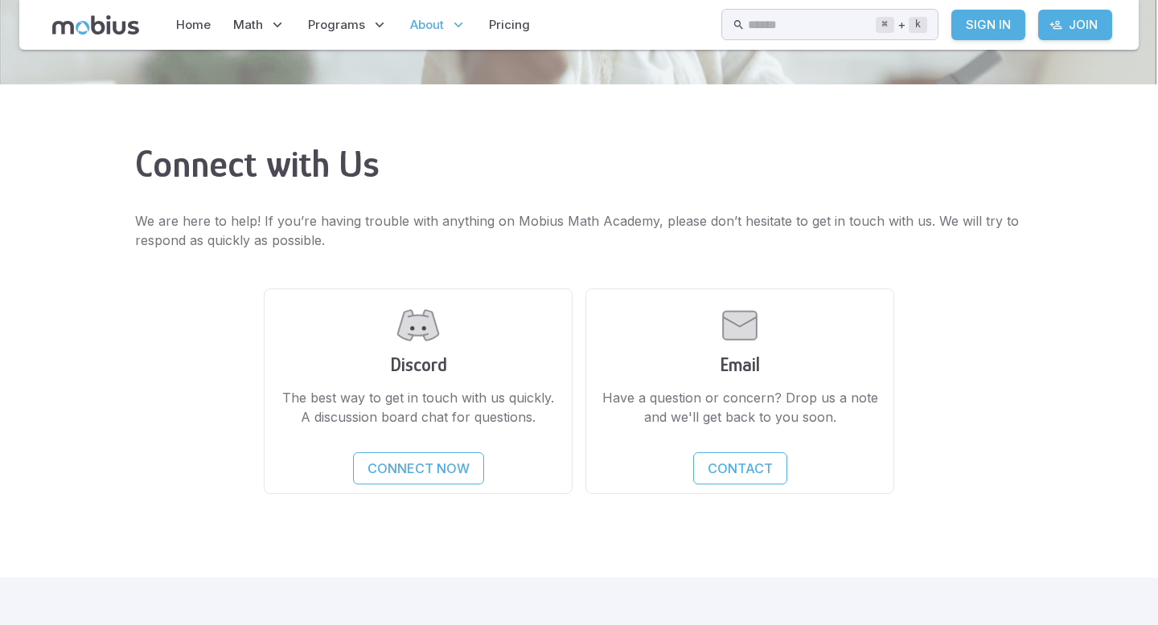
scroll to position [283, 0]
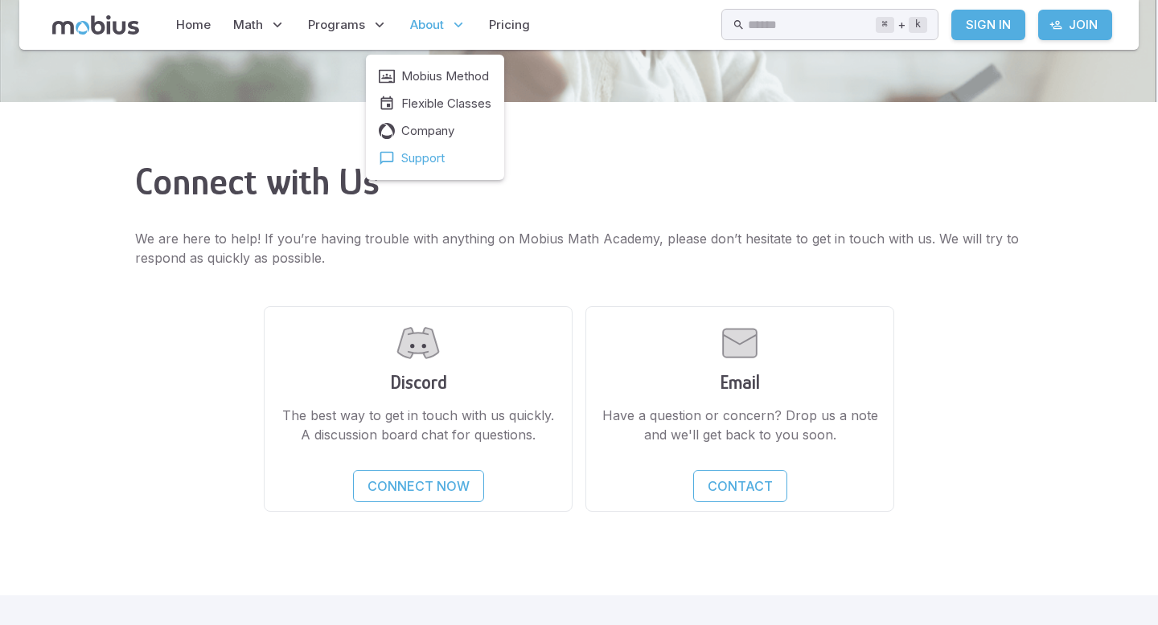
click at [424, 22] on span "About" at bounding box center [427, 25] width 34 height 18
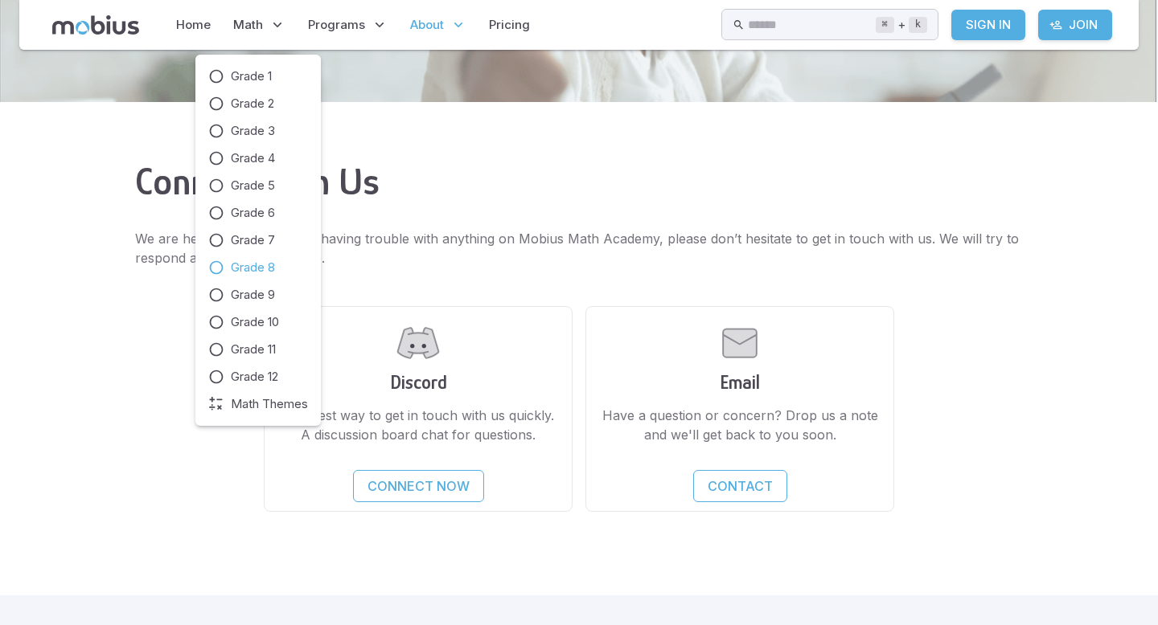
click at [224, 268] on icon at bounding box center [216, 268] width 16 height 16
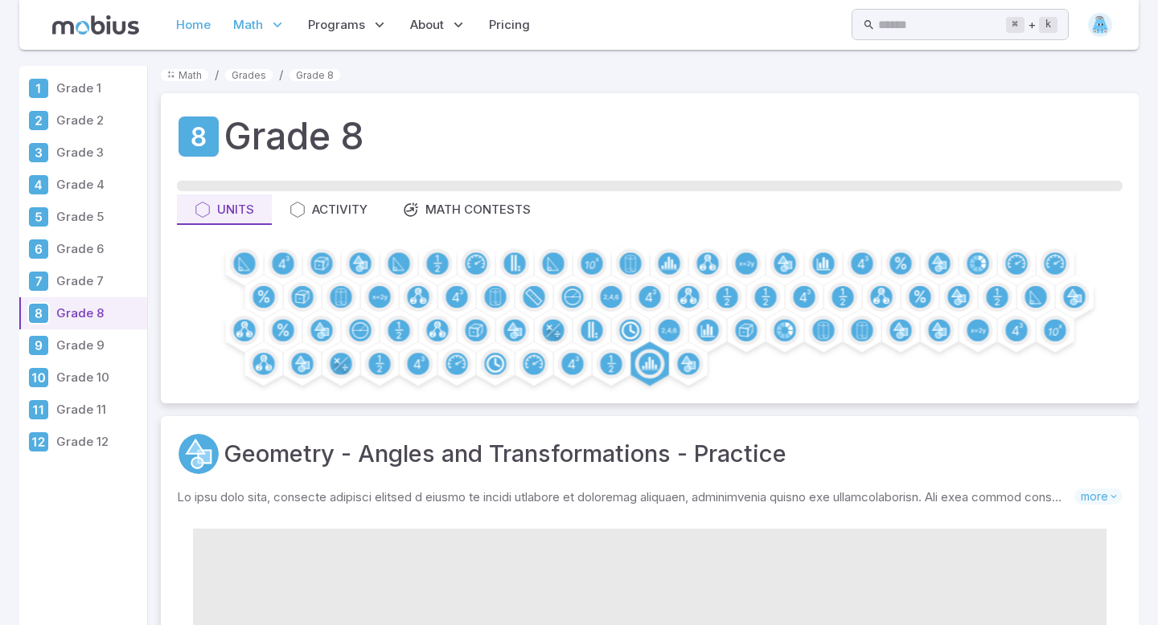
click at [198, 35] on link "Home" at bounding box center [193, 24] width 44 height 37
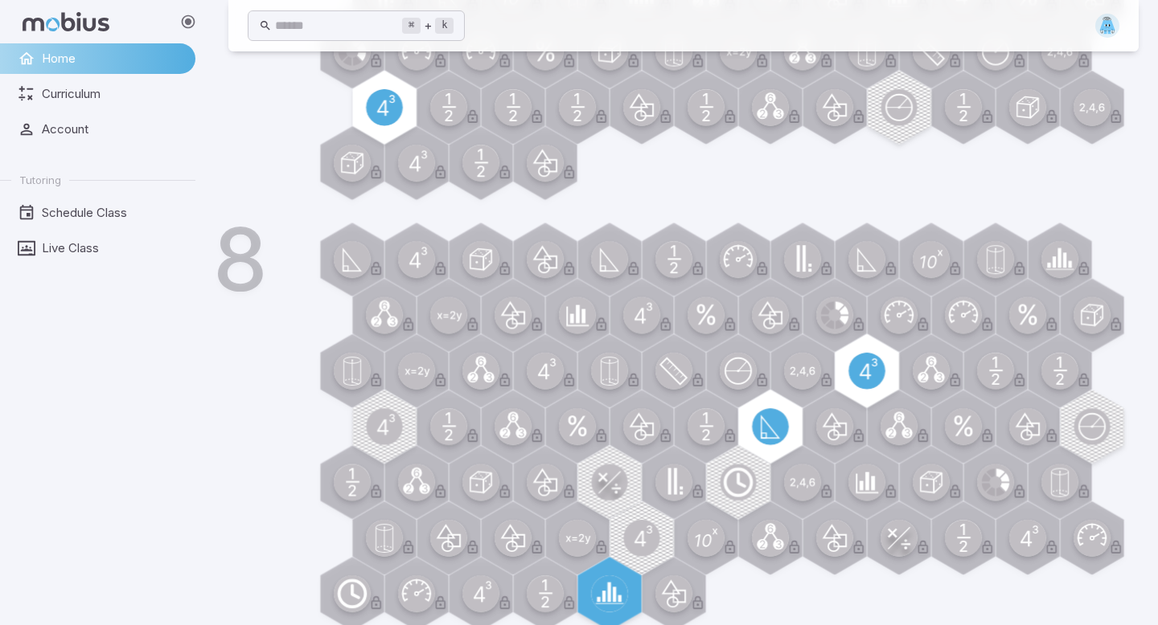
scroll to position [904, 0]
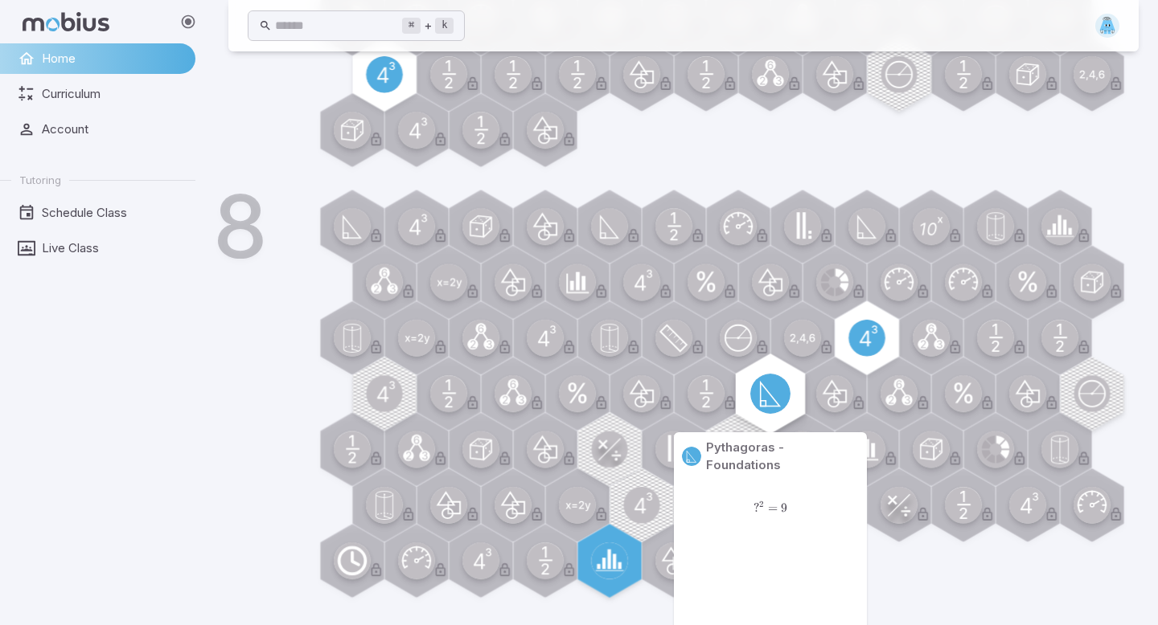
click at [777, 387] on circle at bounding box center [770, 394] width 40 height 40
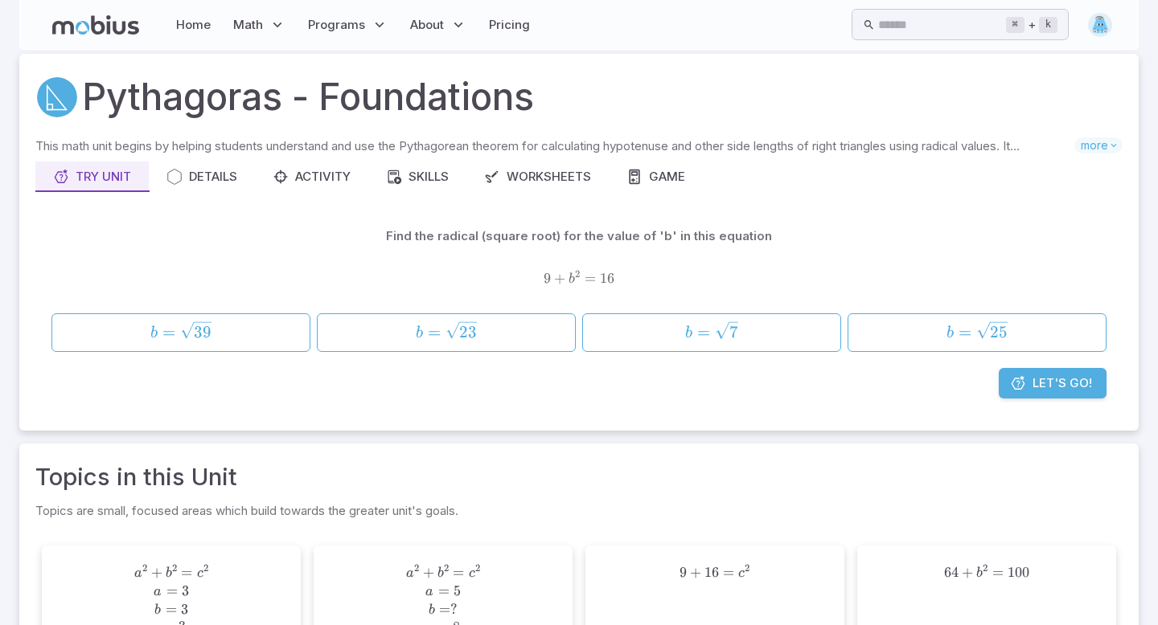
scroll to position [0, 0]
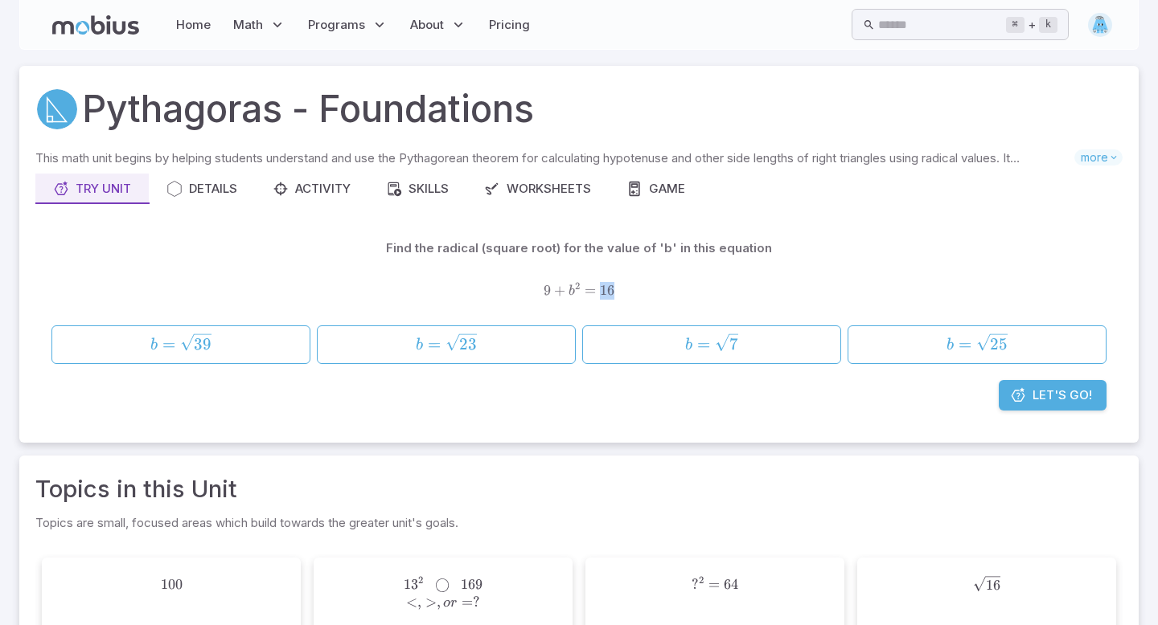
drag, startPoint x: 603, startPoint y: 290, endPoint x: 612, endPoint y: 289, distance: 8.9
click at [612, 289] on span "16" at bounding box center [607, 290] width 14 height 17
click at [642, 305] on div "9 + b 2 = 16 9 + b^2 = 16 9 + b 2 = 16" at bounding box center [578, 291] width 1055 height 43
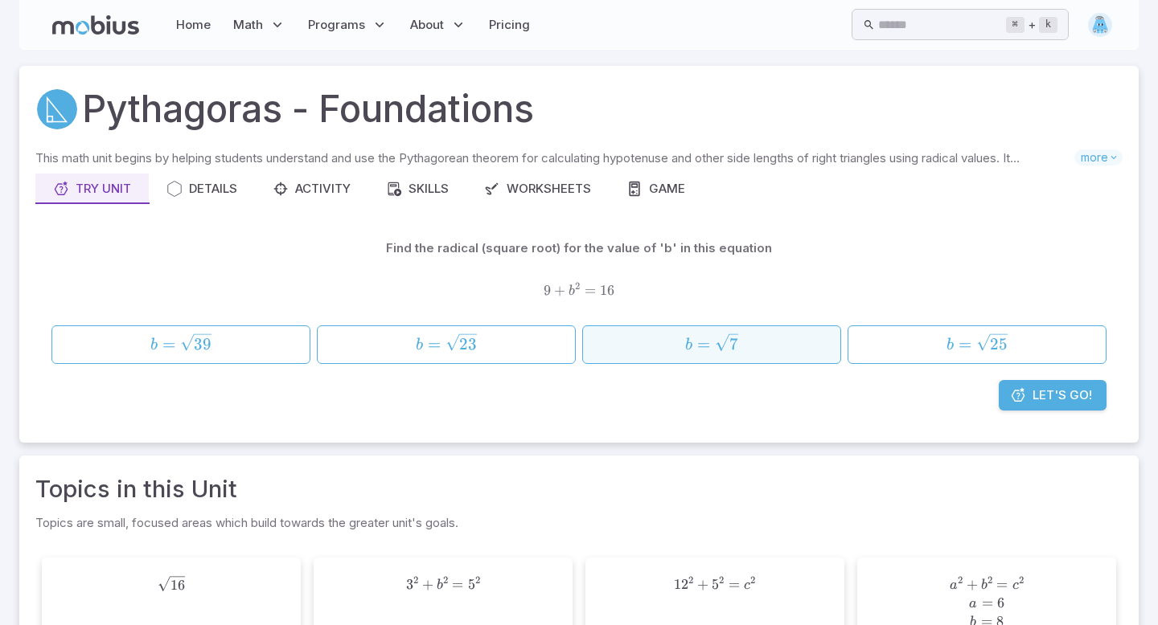
click at [712, 348] on span "b =" at bounding box center [700, 345] width 30 height 22
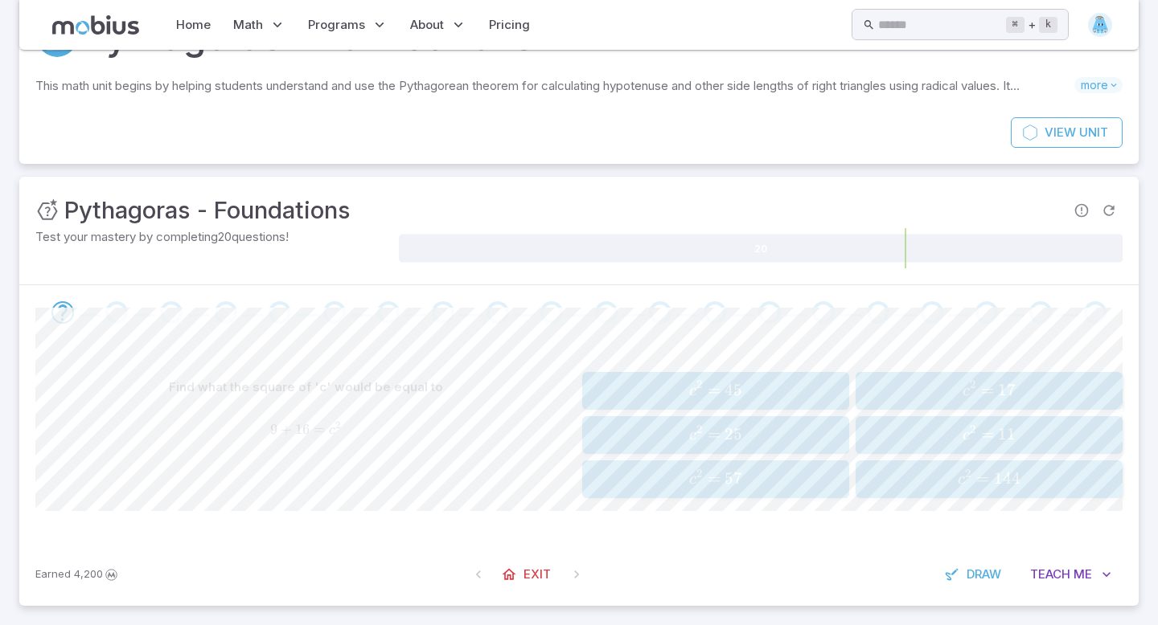
scroll to position [82, 0]
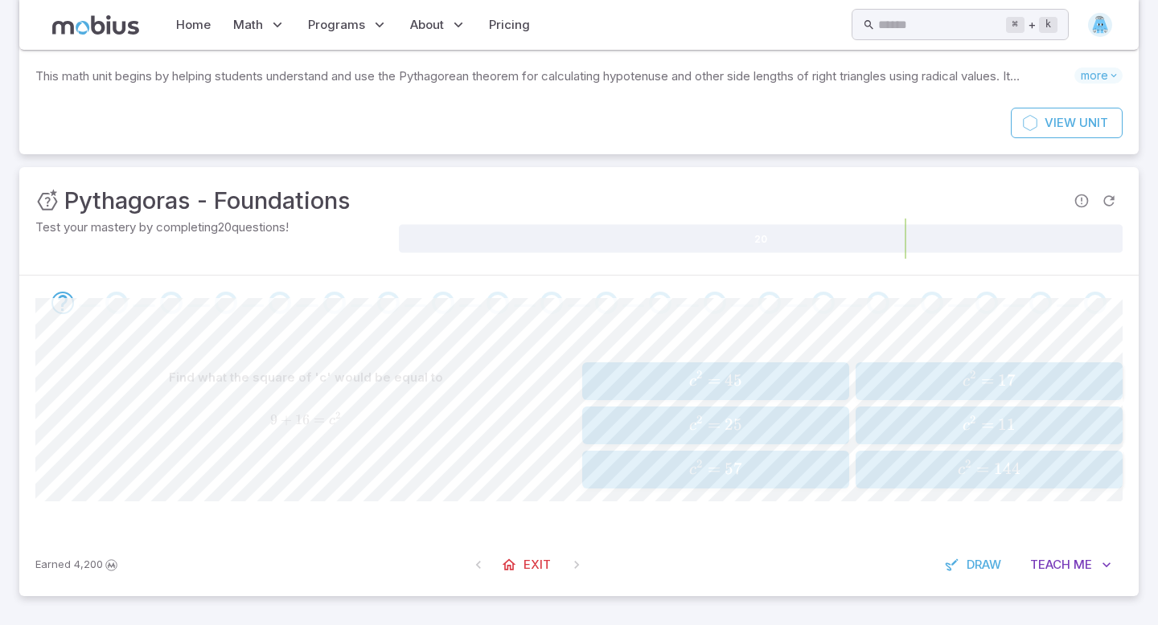
click at [736, 430] on span "25" at bounding box center [733, 425] width 18 height 20
drag, startPoint x: 269, startPoint y: 416, endPoint x: 240, endPoint y: 415, distance: 29.0
click at [240, 416] on span "36 + 36 = c 2" at bounding box center [305, 421] width 540 height 18
click at [302, 419] on span "36" at bounding box center [306, 420] width 14 height 17
click at [954, 477] on span "c 2 = 72" at bounding box center [988, 470] width 256 height 22
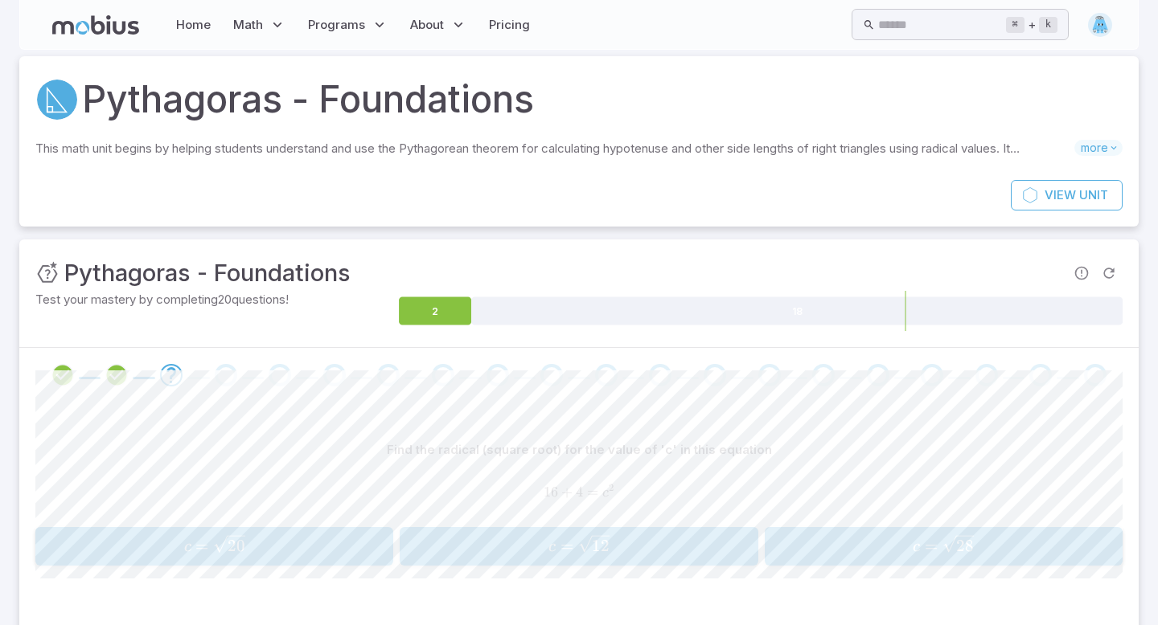
scroll to position [0, 0]
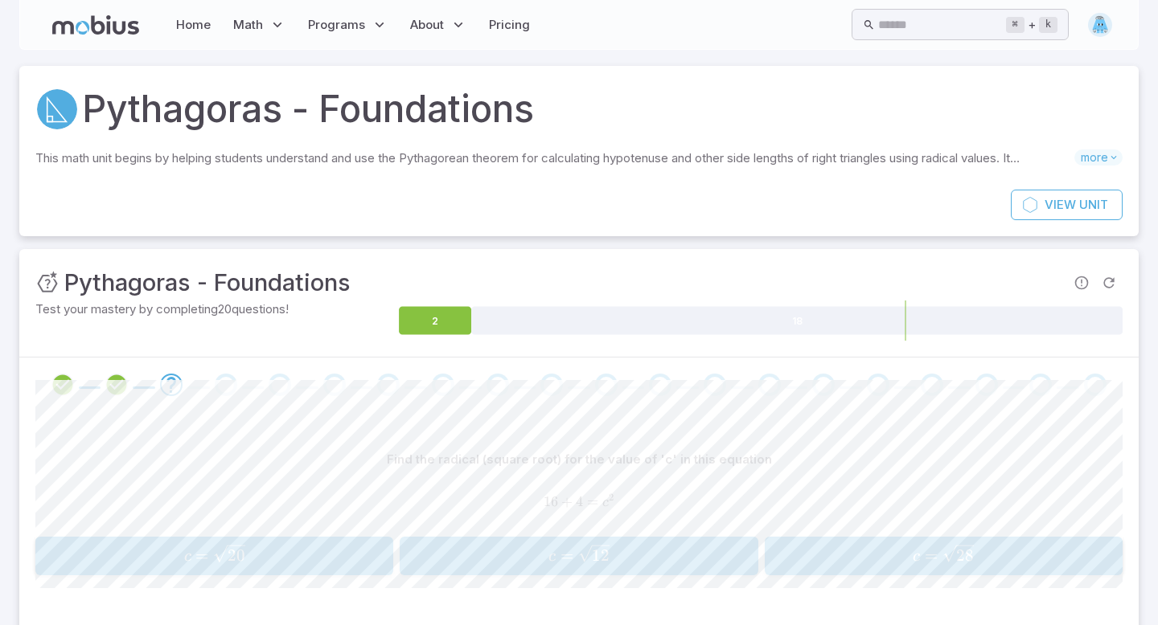
click at [321, 553] on span "c = 20 ​" at bounding box center [214, 556] width 348 height 23
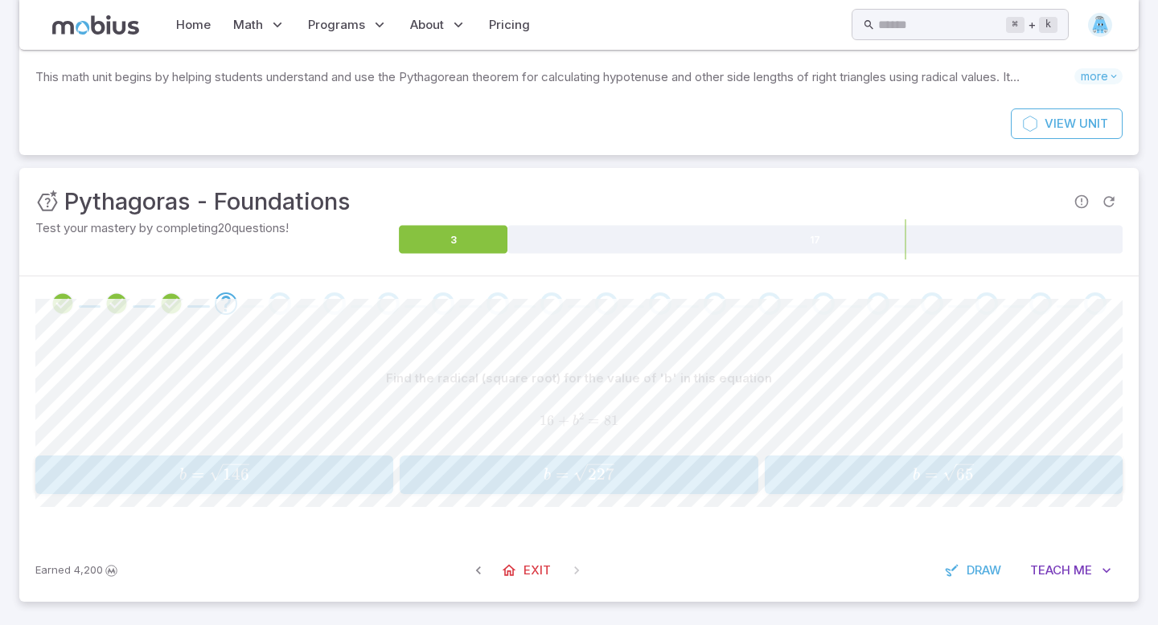
scroll to position [80, 0]
click at [962, 493] on button "b = 65 b = \sqrt{65} b = 65 ​" at bounding box center [944, 476] width 358 height 39
click at [895, 472] on span "a 2 = 3" at bounding box center [852, 476] width 166 height 22
drag, startPoint x: 387, startPoint y: 380, endPoint x: 768, endPoint y: 376, distance: 381.1
click at [802, 376] on div "Find the radical (square root) for the value of 'c' in this equation" at bounding box center [578, 379] width 1087 height 31
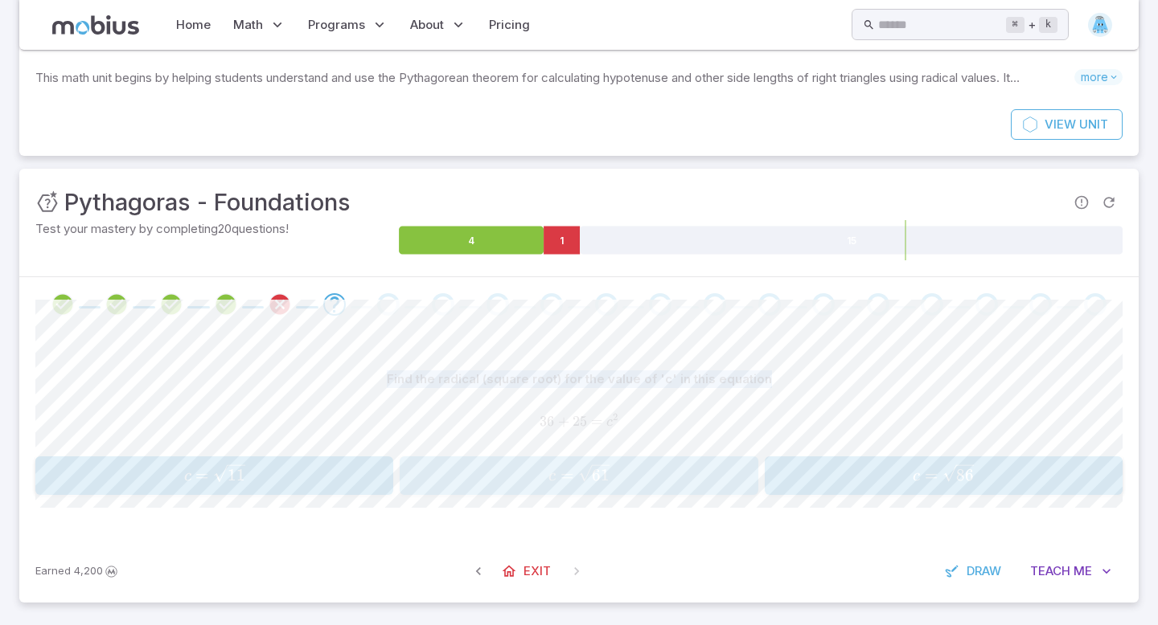
click at [556, 490] on button "c = 61 c = \sqrt{61} c = 61 ​" at bounding box center [579, 476] width 358 height 39
click at [980, 468] on span "a 2 = 28" at bounding box center [1035, 476] width 166 height 22
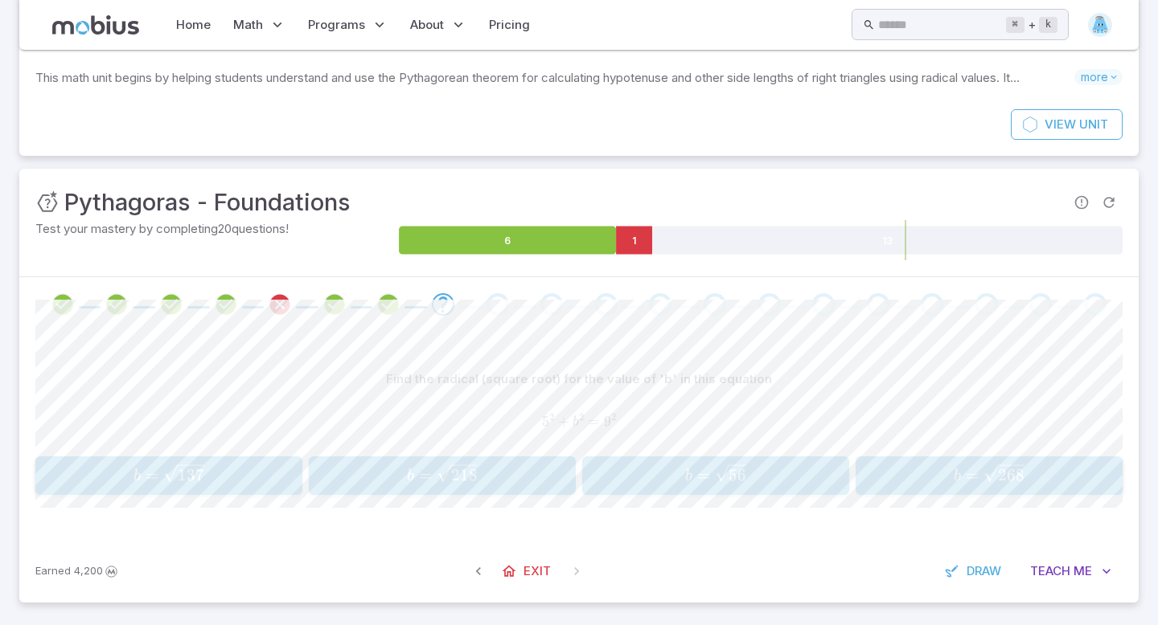
click at [648, 467] on span "b = 56 ​" at bounding box center [715, 476] width 256 height 23
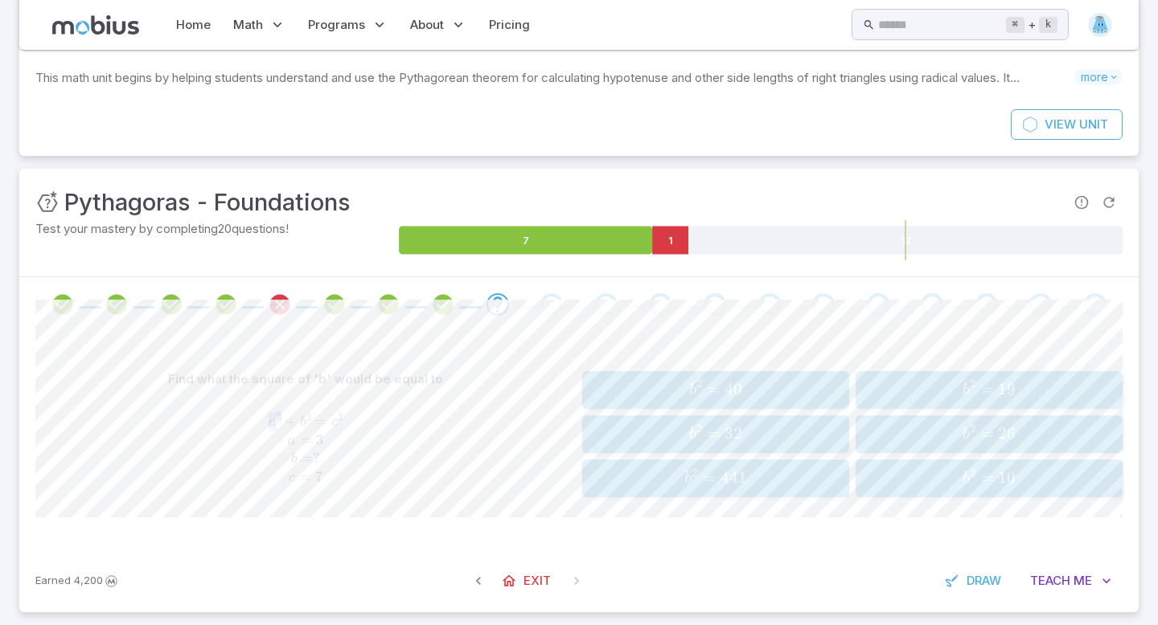
drag, startPoint x: 267, startPoint y: 419, endPoint x: 282, endPoint y: 420, distance: 15.4
click at [282, 420] on span "a 2 +" at bounding box center [284, 422] width 31 height 18
click at [280, 419] on span "2" at bounding box center [279, 417] width 5 height 11
click at [706, 398] on span "b 2 =" at bounding box center [707, 390] width 36 height 22
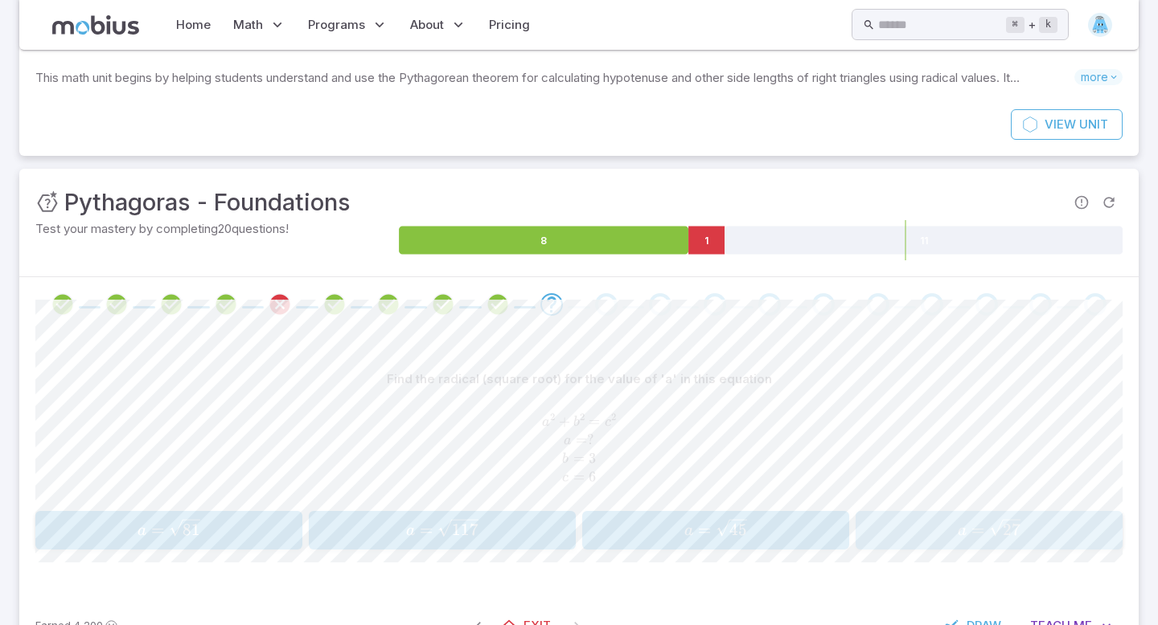
click at [944, 521] on span "a = 27 ​" at bounding box center [988, 530] width 256 height 23
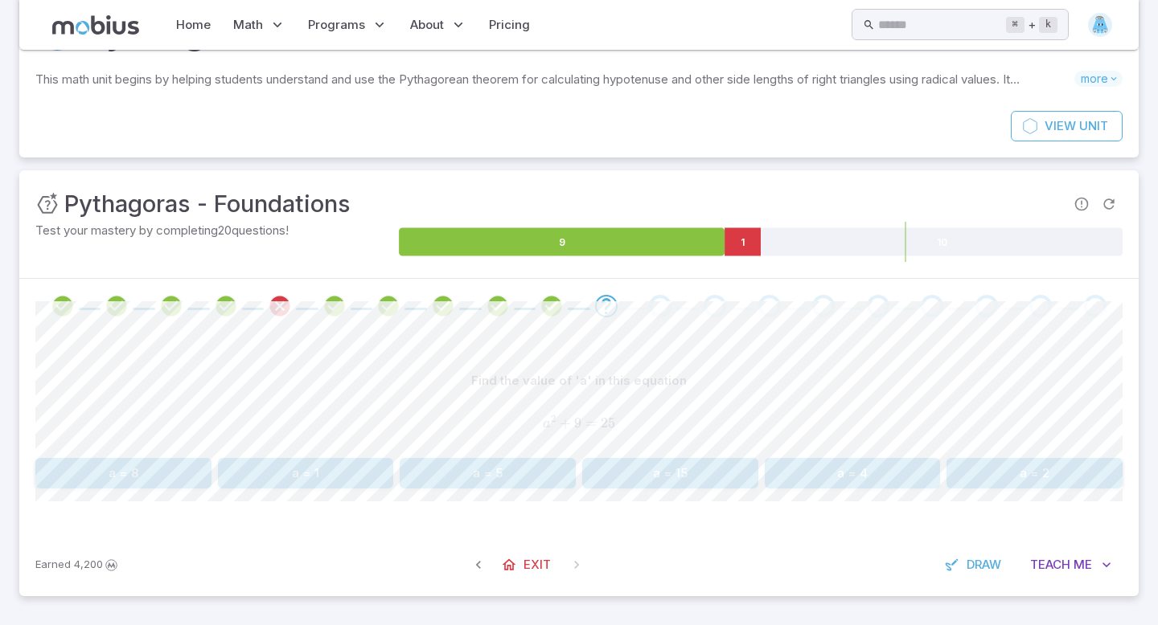
scroll to position [79, 0]
drag, startPoint x: 541, startPoint y: 423, endPoint x: 622, endPoint y: 430, distance: 81.5
click at [622, 430] on span "a 2 + 9 = 25" at bounding box center [578, 424] width 1087 height 18
click at [612, 426] on span "25" at bounding box center [608, 423] width 14 height 17
click at [815, 477] on button "a = 4" at bounding box center [853, 473] width 176 height 31
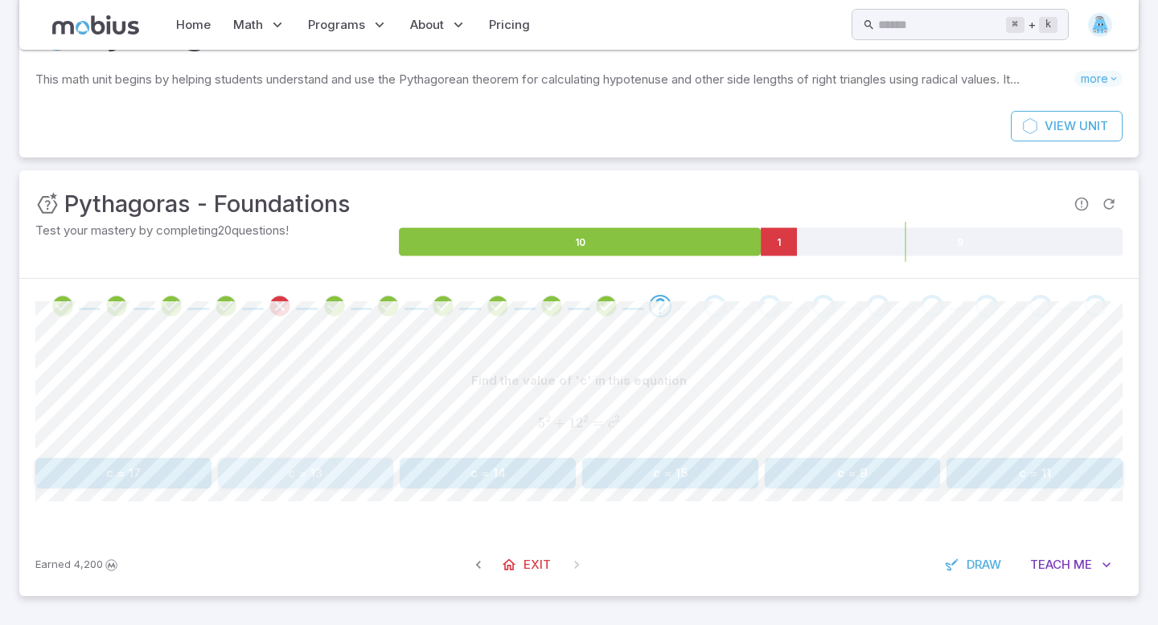
click at [342, 481] on button "c = 13" at bounding box center [306, 473] width 176 height 31
click at [726, 478] on button "a = 8" at bounding box center [670, 473] width 176 height 31
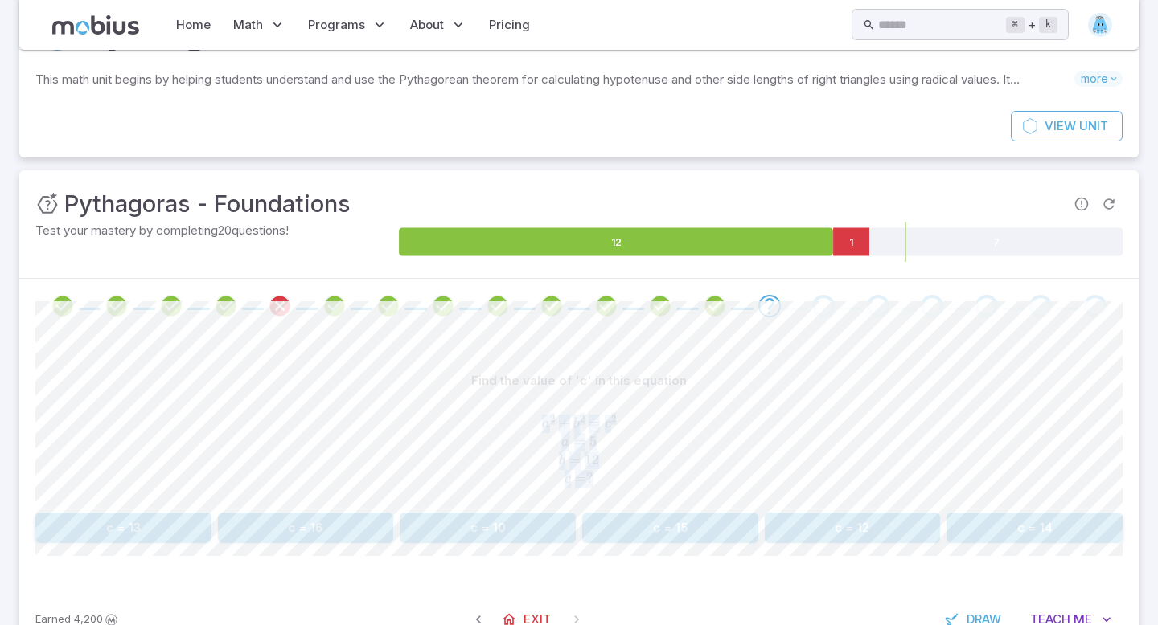
drag, startPoint x: 537, startPoint y: 418, endPoint x: 617, endPoint y: 478, distance: 99.9
click at [617, 478] on span "a 2 + b 2 = c 2 a = 5 b = 12 c = ?" at bounding box center [578, 451] width 1087 height 73
click at [594, 482] on span "a 2 + b 2 = c 2 a = 5 b = 12 c = ?" at bounding box center [578, 451] width 1087 height 73
click at [125, 536] on button "c = 13" at bounding box center [123, 528] width 176 height 31
drag, startPoint x: 542, startPoint y: 420, endPoint x: 641, endPoint y: 478, distance: 115.0
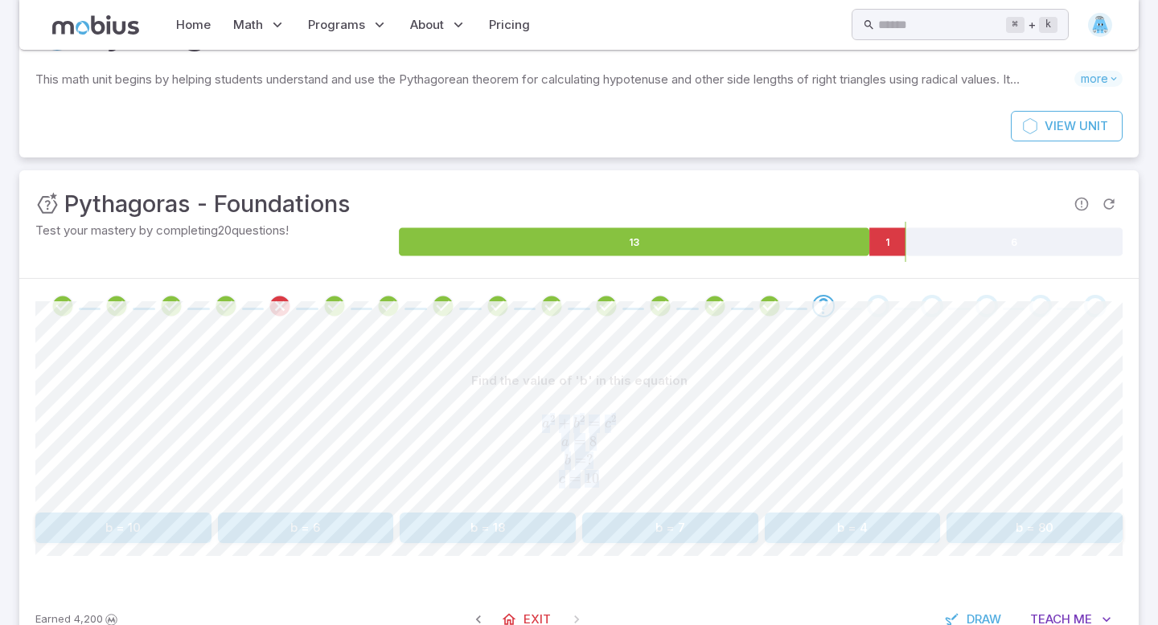
click at [646, 478] on span "a 2 + b 2 = c 2 a = 8 b = ? c = 10" at bounding box center [578, 451] width 1087 height 73
click at [639, 474] on span "a 2 + b 2 = c 2 a = 8 b = ? c = 10" at bounding box center [578, 451] width 1087 height 73
click at [320, 522] on button "b = 6" at bounding box center [306, 528] width 176 height 31
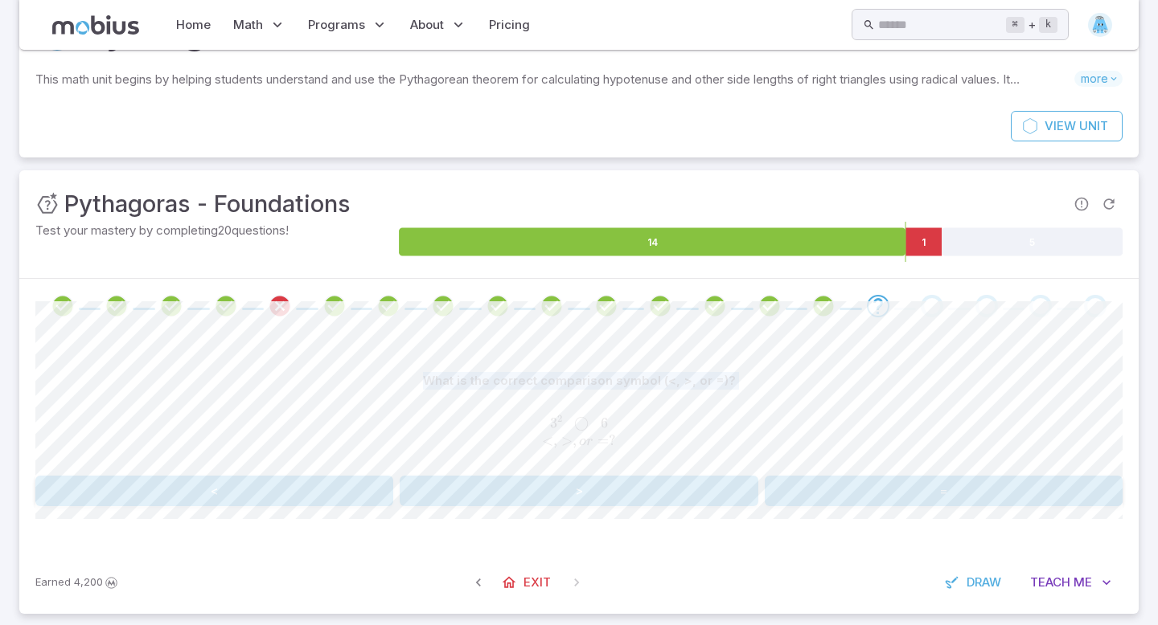
drag, startPoint x: 424, startPoint y: 375, endPoint x: 725, endPoint y: 401, distance: 302.6
click at [725, 401] on div "What is the correct comparison symbol (<, >, or =)? 3 2       ◯       6 < , > ,…" at bounding box center [578, 418] width 1087 height 104
click at [677, 403] on div "3 2       ◯       6 < , > , o r = ? 3^{2}\;\; \bigcirc \;\;6\\<, >, or = ? 3 2 …" at bounding box center [578, 433] width 1087 height 60
click at [575, 495] on button ">" at bounding box center [579, 491] width 358 height 31
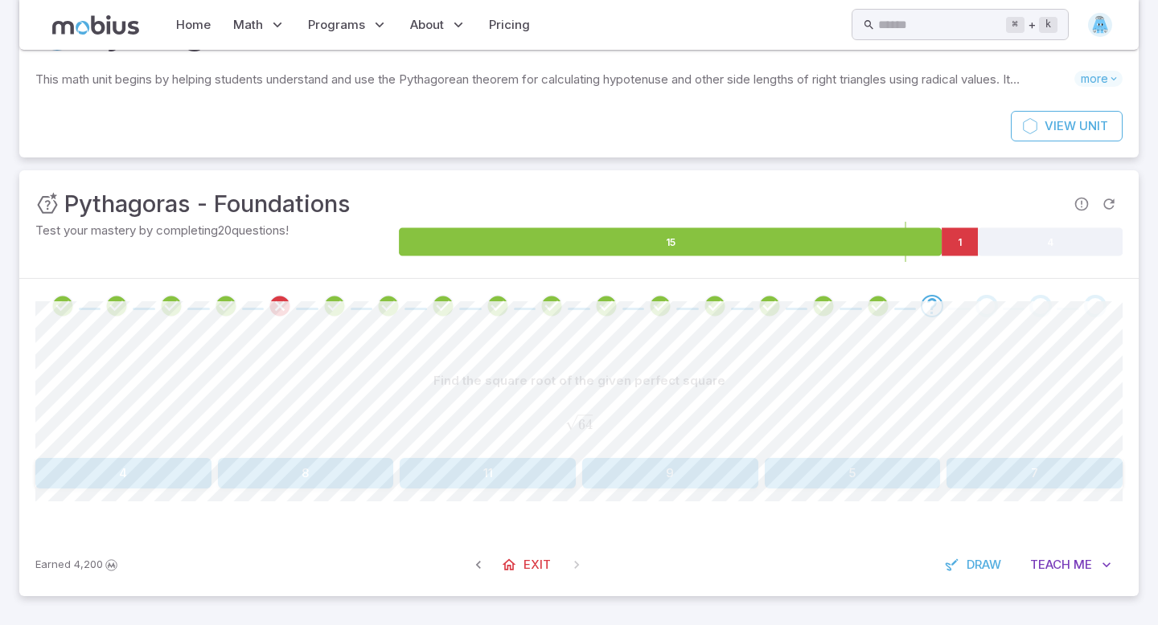
click at [338, 468] on button "8" at bounding box center [306, 473] width 176 height 31
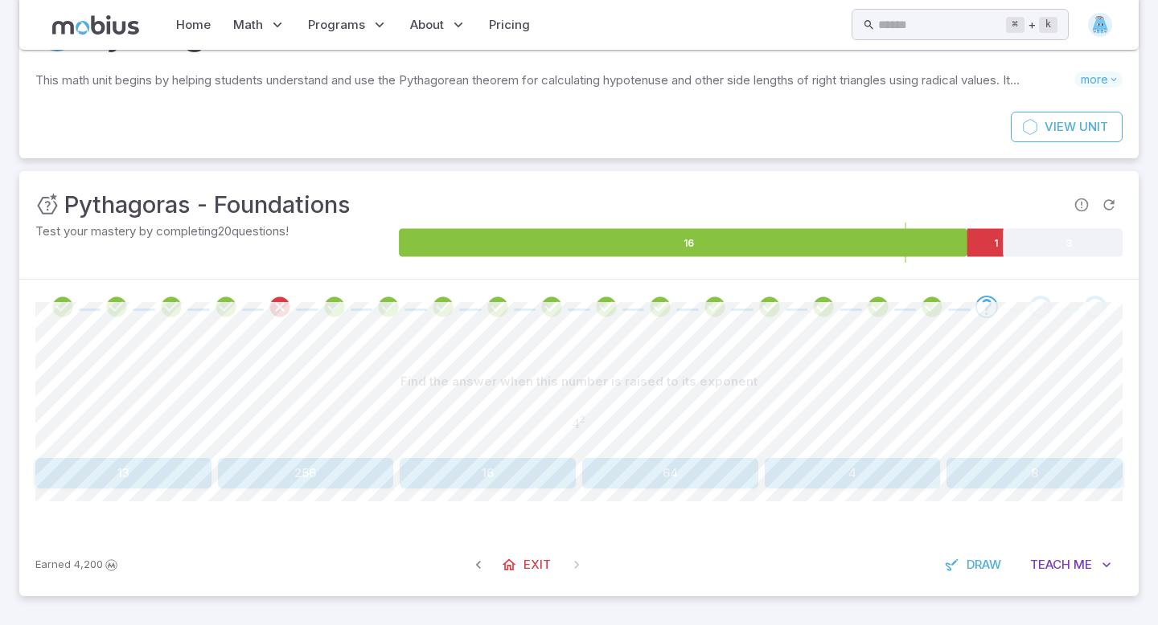
scroll to position [78, 0]
click at [497, 470] on button "16" at bounding box center [488, 473] width 176 height 31
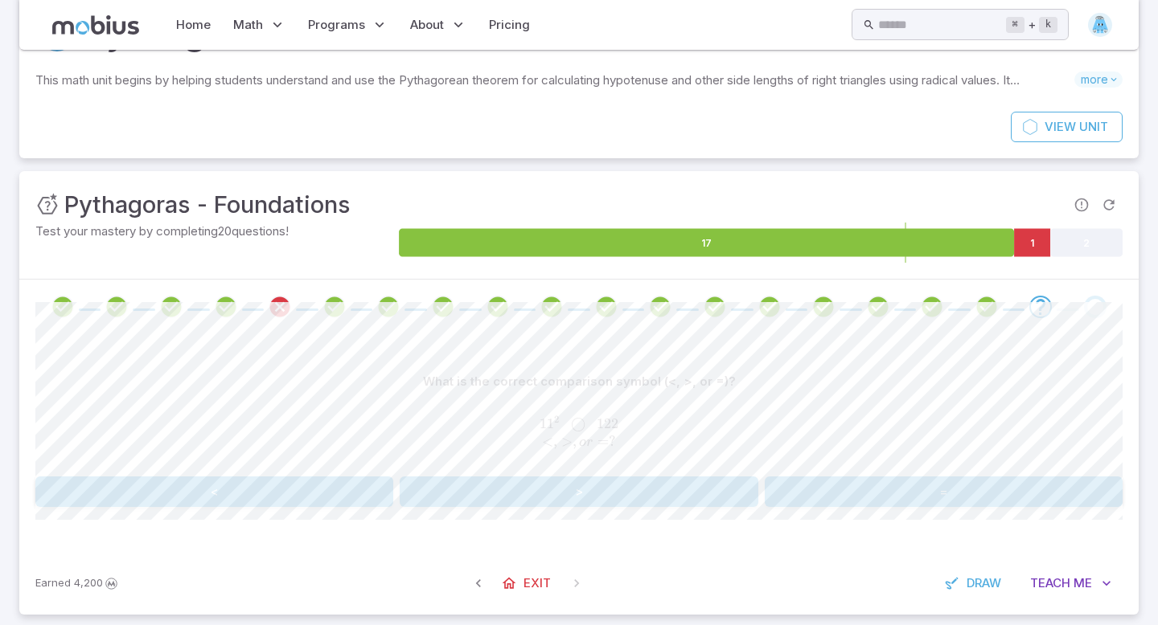
click at [275, 506] on button "<" at bounding box center [214, 492] width 358 height 31
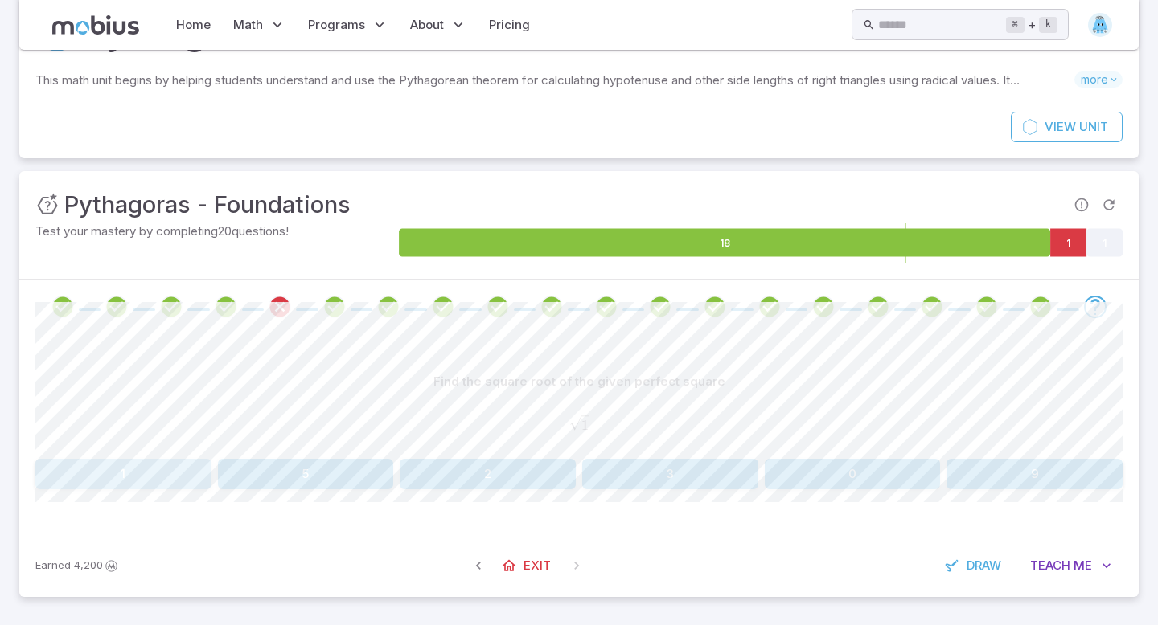
click at [154, 474] on button "1" at bounding box center [123, 474] width 176 height 31
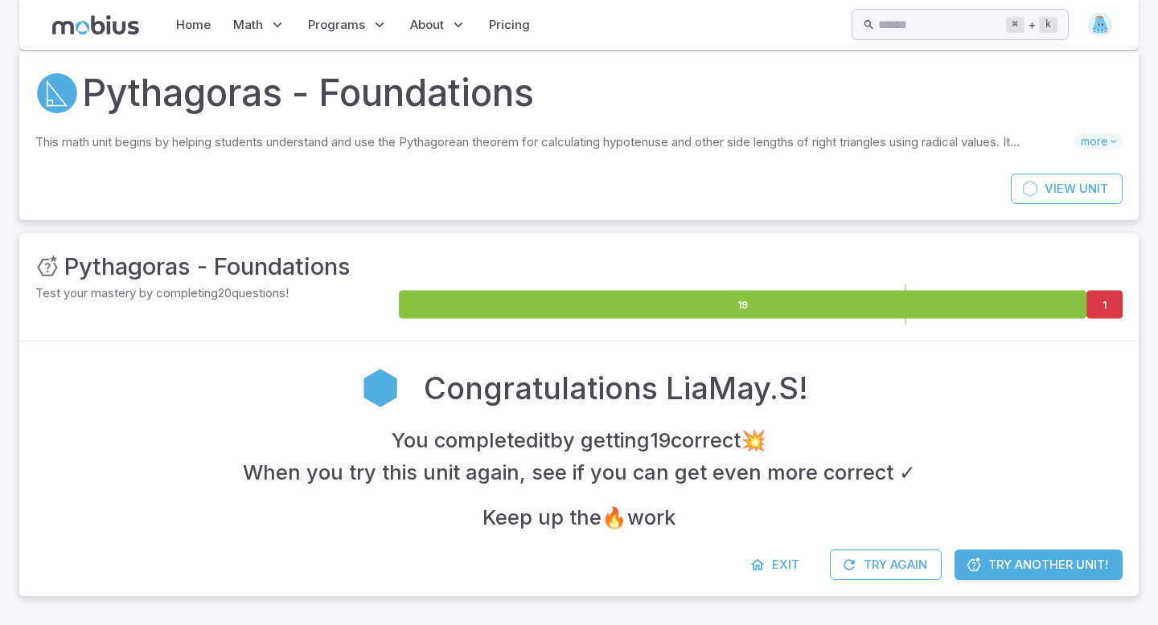
scroll to position [16, 0]
click at [786, 567] on span "Exit" at bounding box center [785, 565] width 27 height 18
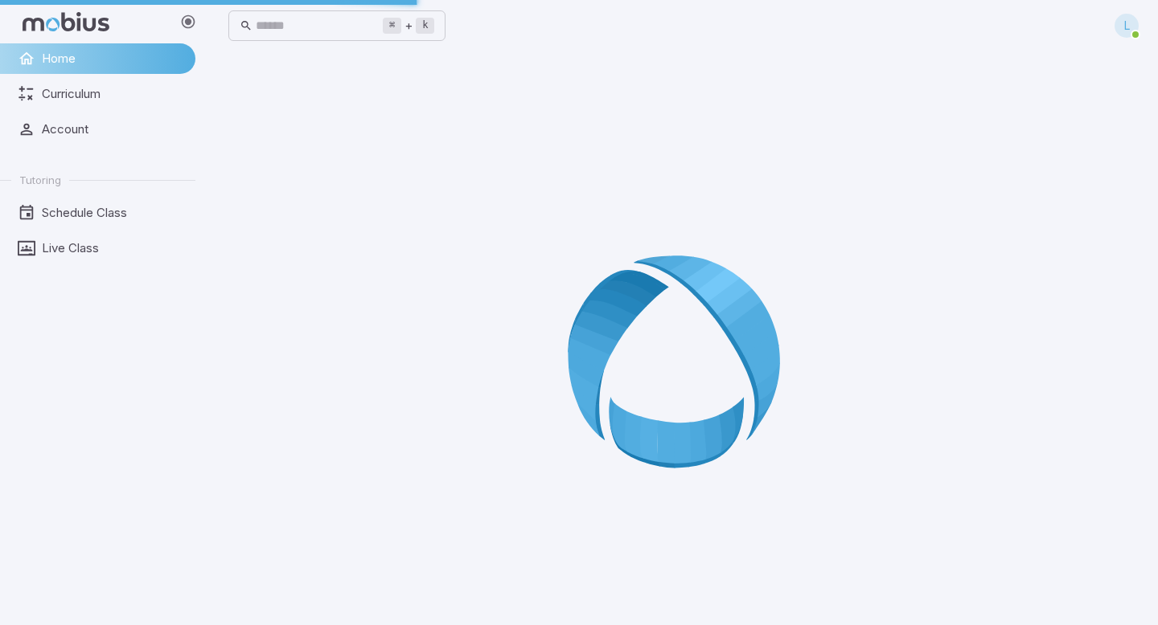
scroll to position [0, 0]
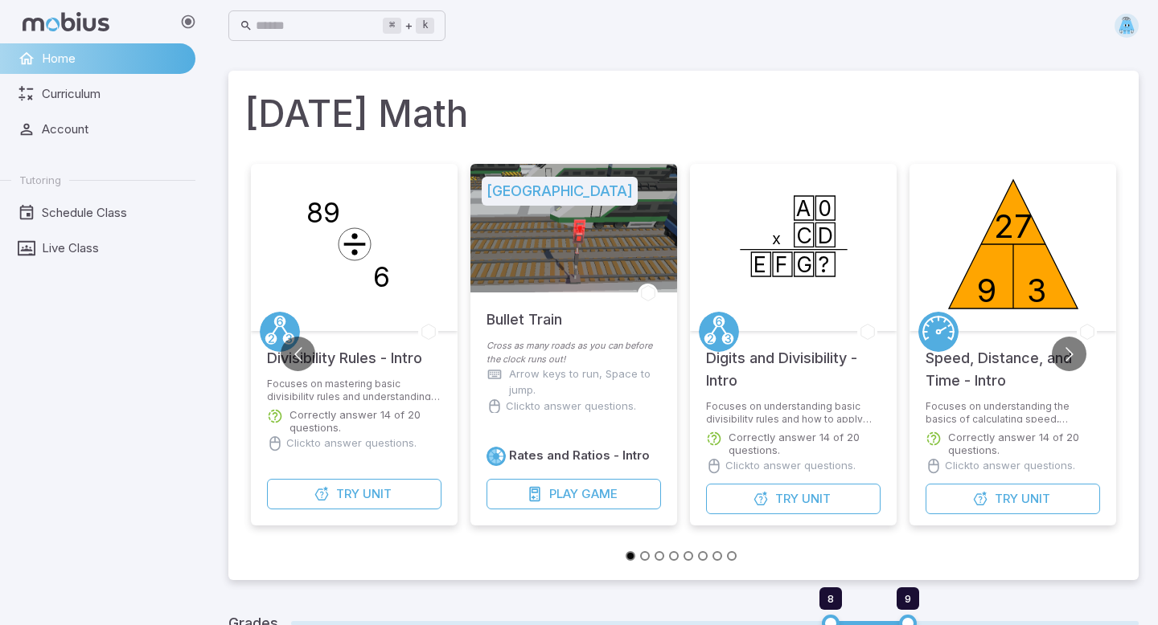
click at [1129, 31] on img at bounding box center [1126, 26] width 24 height 24
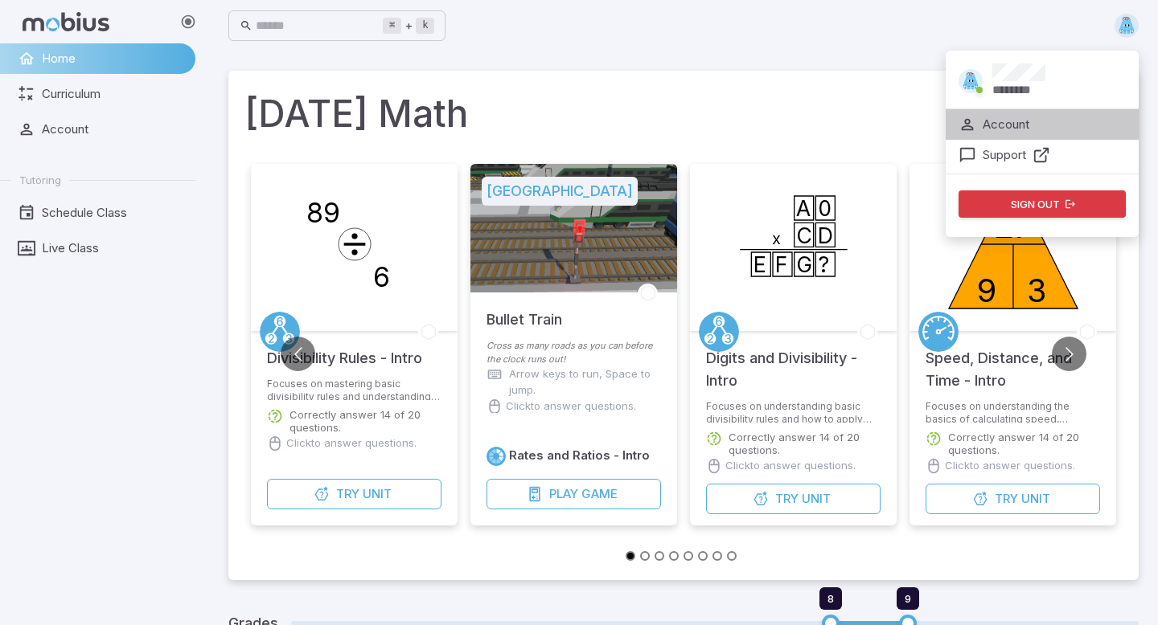
click at [1014, 130] on p "Account" at bounding box center [1005, 125] width 47 height 18
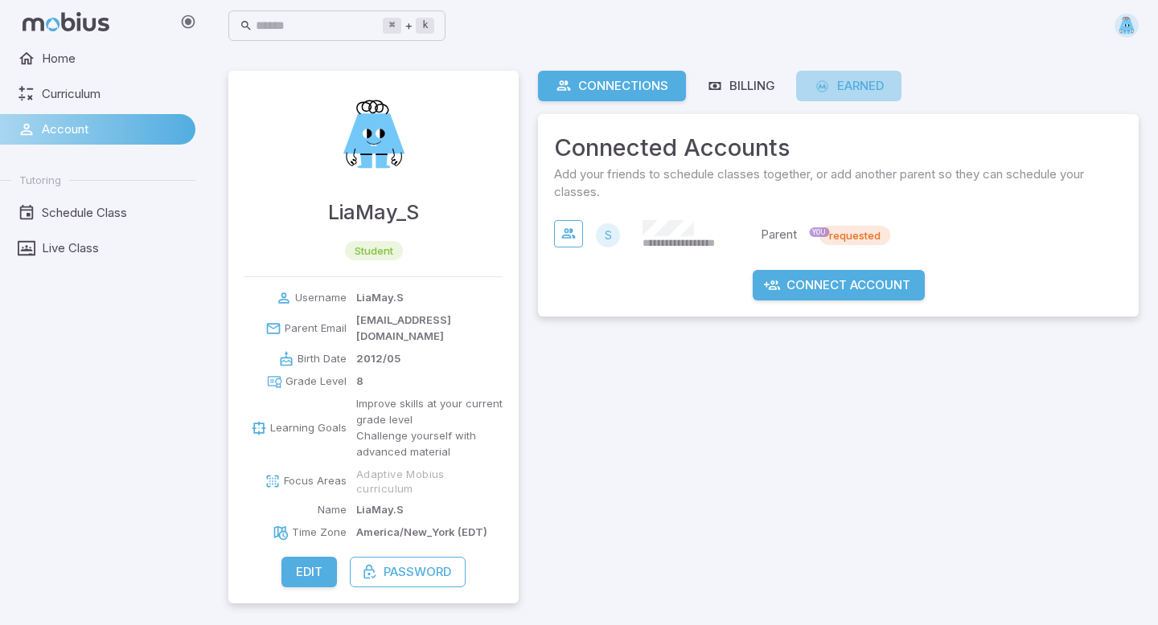
click at [824, 83] on icon at bounding box center [822, 86] width 17 height 16
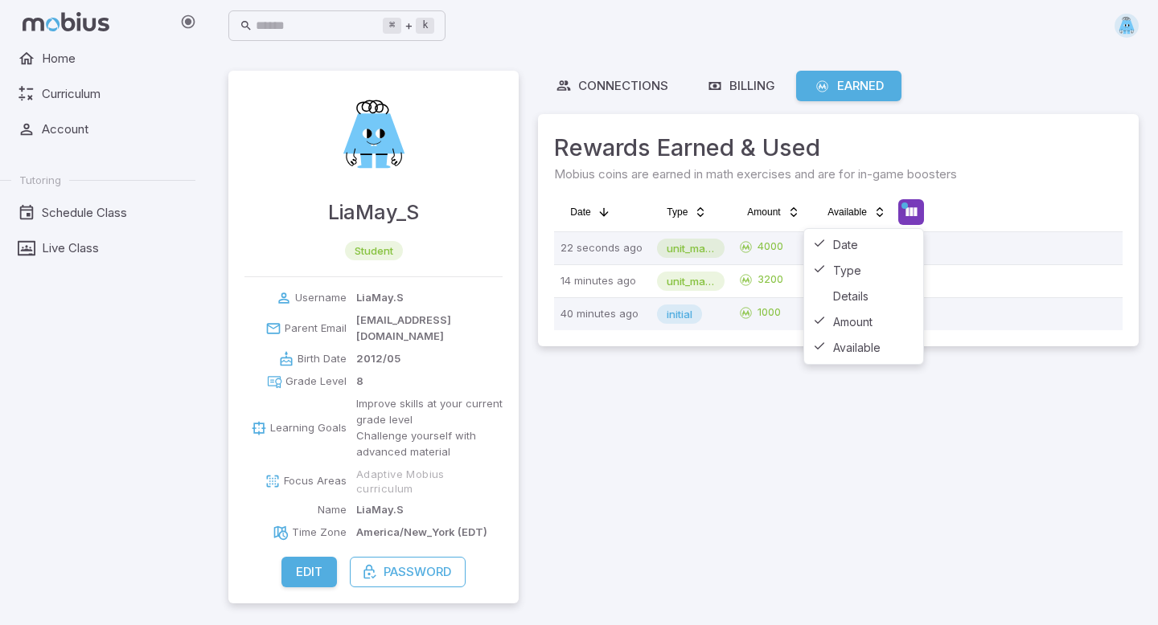
click at [911, 210] on html "Home Curriculum Account Tutoring Schedule Class Live Class ⌘ + k ​ LiaMay_S stu…" at bounding box center [579, 312] width 1158 height 625
click at [966, 203] on html "Home Curriculum Account Tutoring Schedule Class Live Class ⌘ + k ​ LiaMay_S stu…" at bounding box center [579, 312] width 1158 height 625
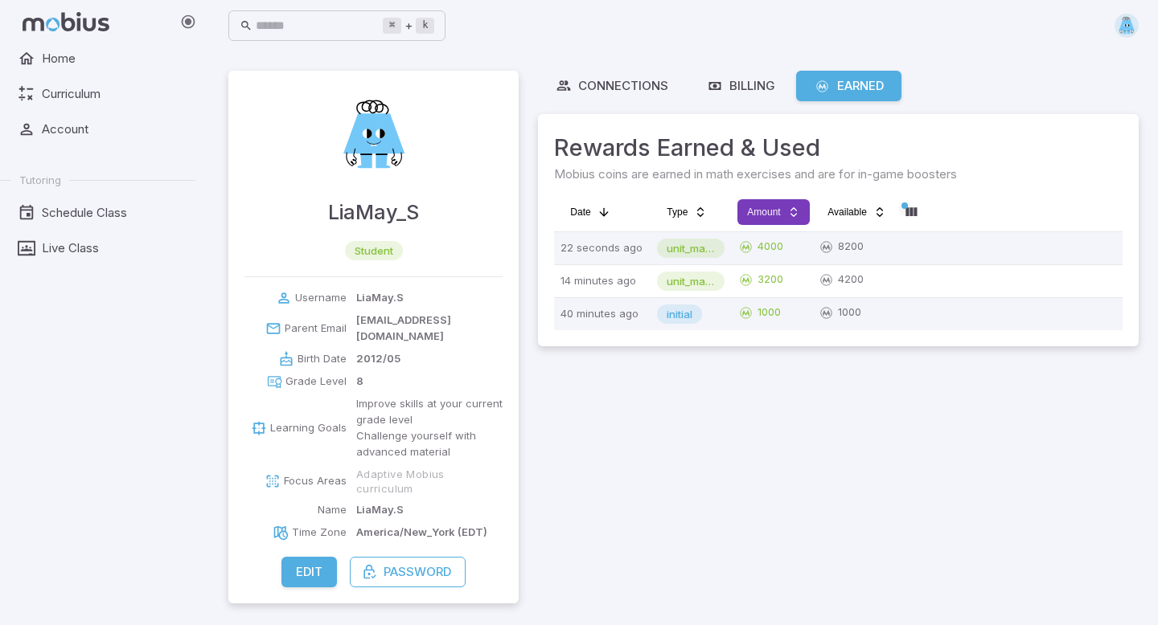
click at [791, 213] on html "Home Curriculum Account Tutoring Schedule Class Live Class ⌘ + k ​ LiaMay_S stu…" at bounding box center [579, 312] width 1158 height 625
click at [785, 215] on html "Home Curriculum Account Tutoring Schedule Class Live Class ⌘ + k ​ LiaMay_S stu…" at bounding box center [579, 312] width 1158 height 625
click at [737, 92] on div "Billing" at bounding box center [741, 86] width 68 height 18
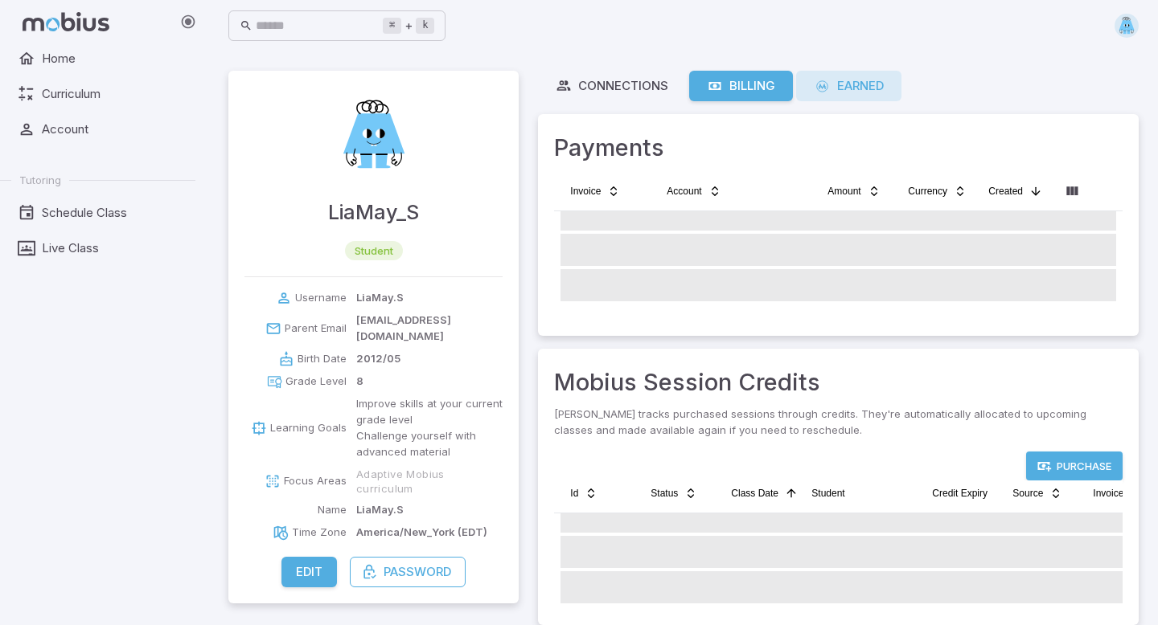
click at [835, 86] on div "Earned" at bounding box center [849, 86] width 70 height 18
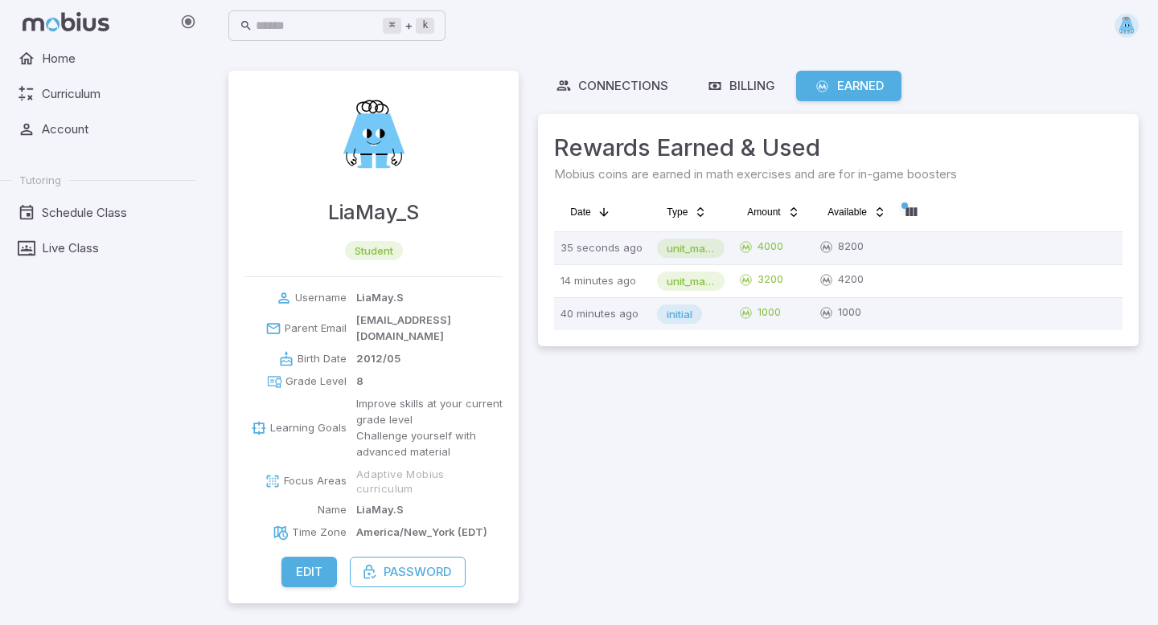
click at [788, 142] on span "Rewards Earned & Used" at bounding box center [838, 147] width 568 height 35
click at [914, 207] on html "Home Curriculum Account Tutoring Schedule Class Live Class ⌘ + k ​ LiaMay_S stu…" at bounding box center [579, 312] width 1158 height 625
click at [966, 181] on html "Home Curriculum Account Tutoring Schedule Class Live Class ⌘ + k ​ LiaMay_S stu…" at bounding box center [579, 312] width 1158 height 625
click at [281, 23] on input "text" at bounding box center [319, 25] width 127 height 31
click at [84, 61] on span "Home" at bounding box center [113, 59] width 142 height 18
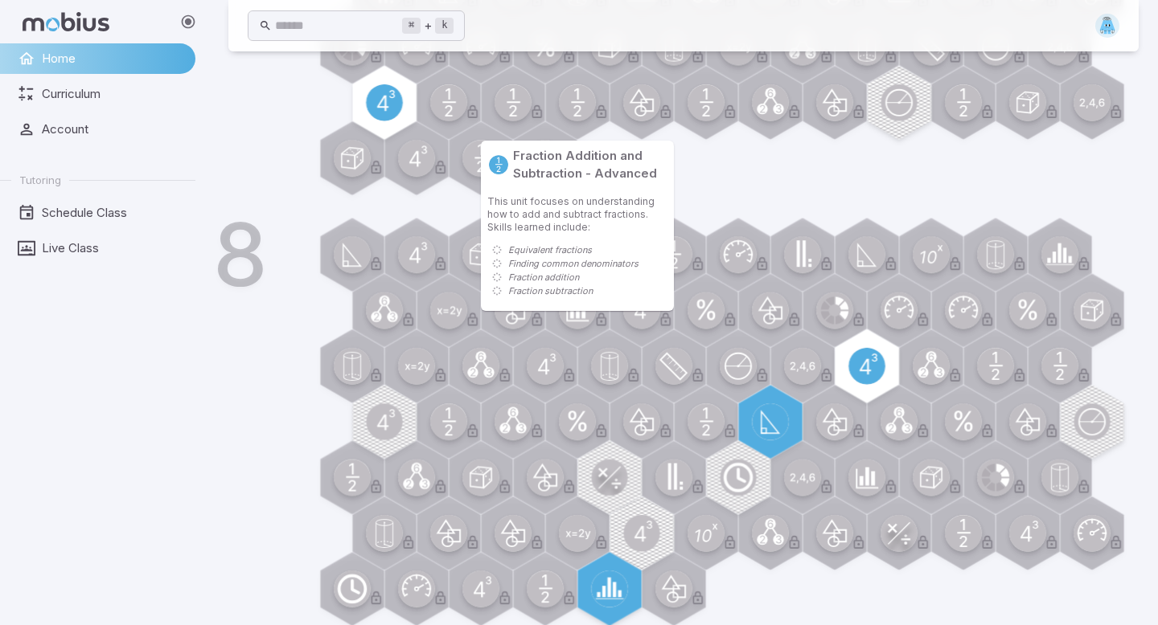
scroll to position [904, 0]
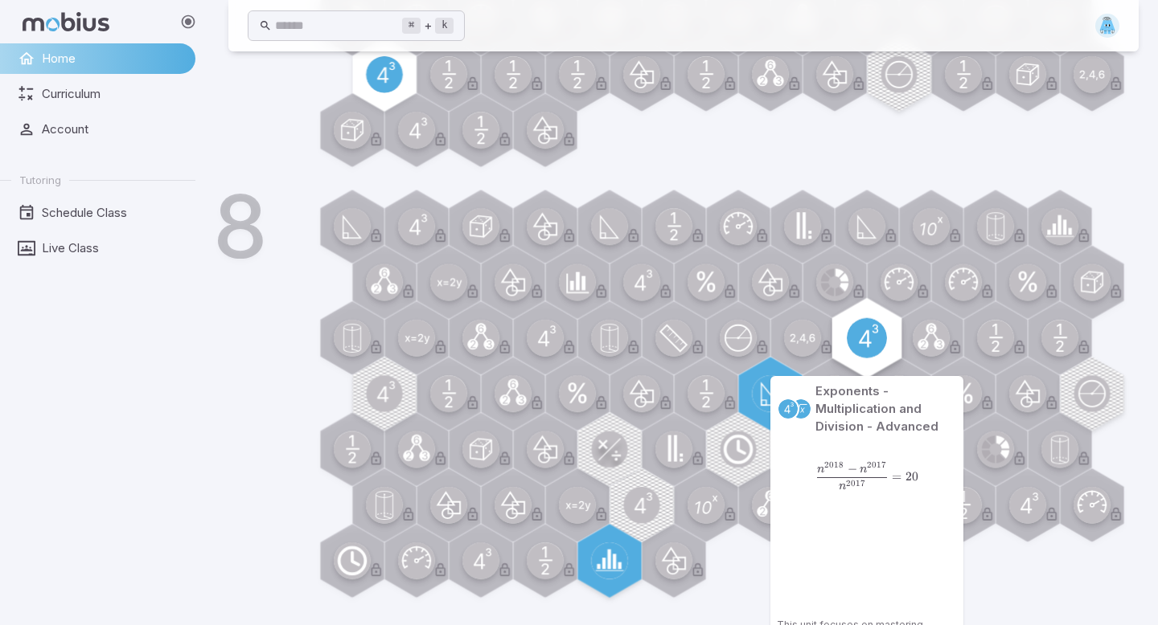
click at [857, 344] on circle at bounding box center [867, 338] width 40 height 40
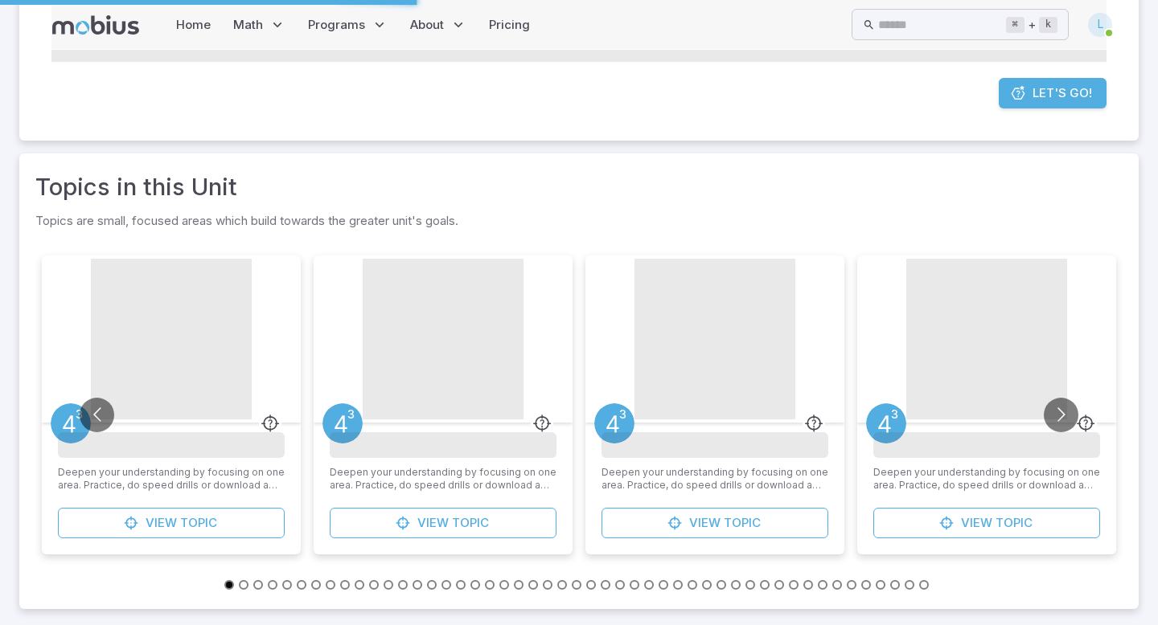
scroll to position [0, 0]
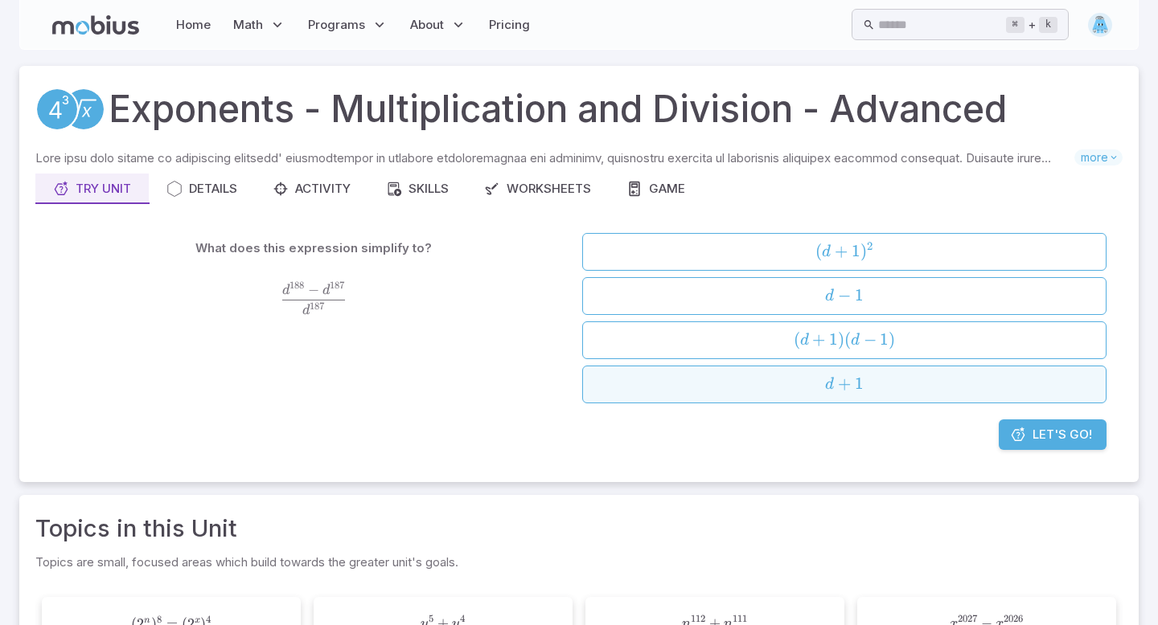
click at [870, 367] on button "d + 1 d + 1 d + 1" at bounding box center [844, 385] width 524 height 38
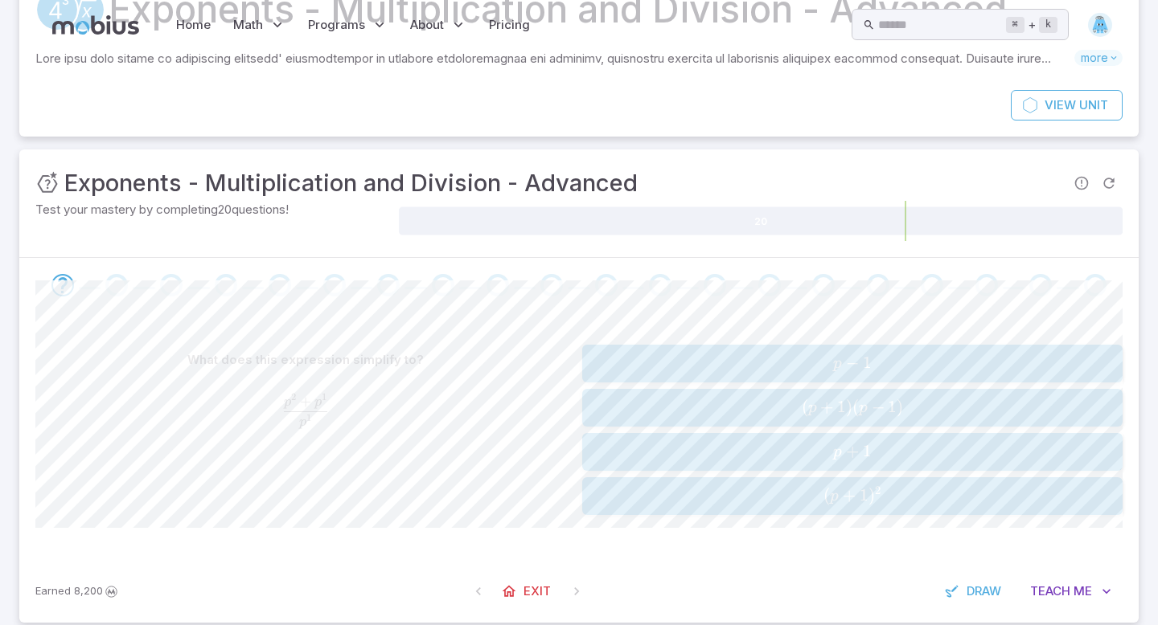
scroll to position [126, 0]
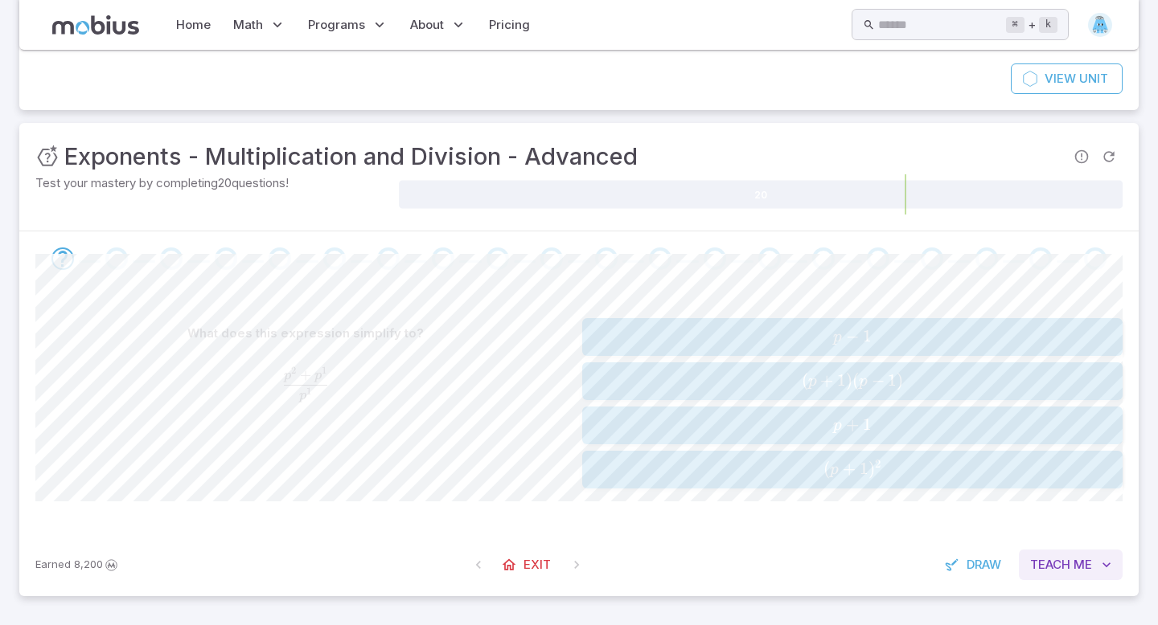
click at [1105, 571] on icon "button" at bounding box center [1106, 565] width 16 height 16
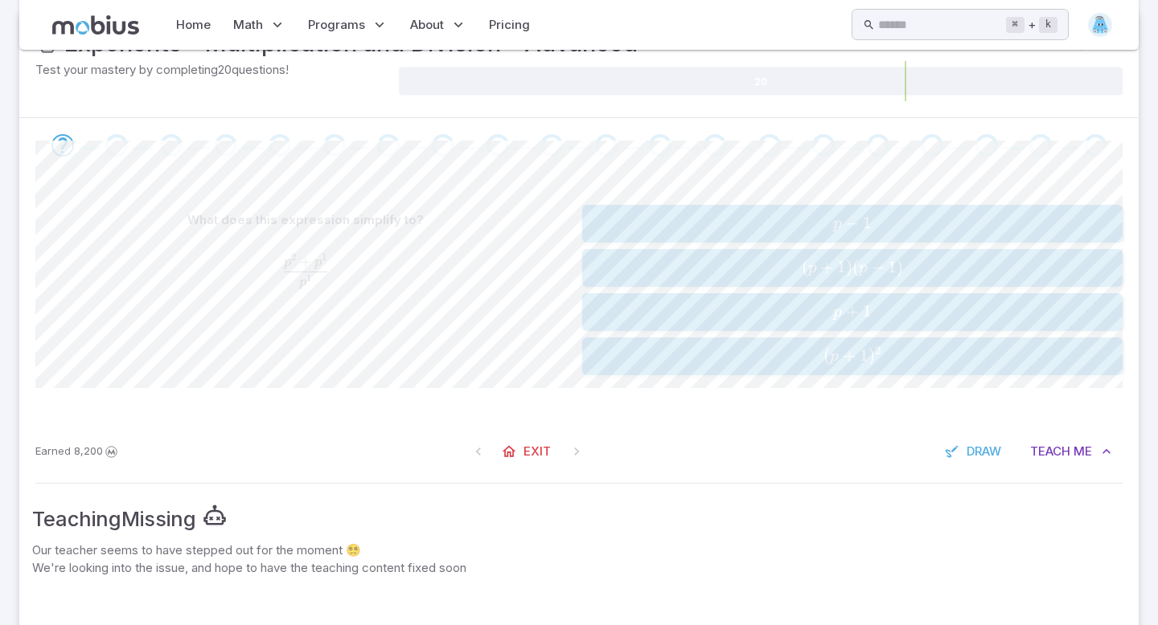
scroll to position [236, 0]
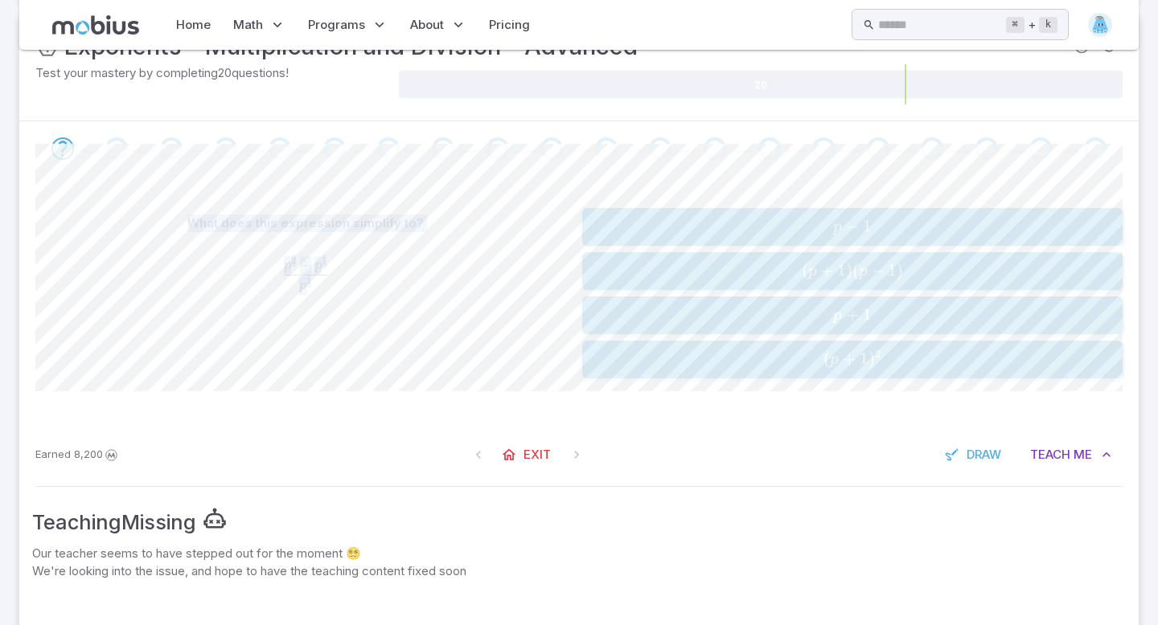
drag, startPoint x: 195, startPoint y: 219, endPoint x: 335, endPoint y: 287, distance: 155.3
click at [335, 287] on div "What does this expression simplify to? p 2 + p 1 p 1 \frac{p^{2} + p^{1}}{p^{1}…" at bounding box center [305, 293] width 540 height 170
copy div "What does this expression simplify to? p 2 + p 1 p 1 \frac{p^{2} + p^{1}}{p^{1}…"
